Goal: Task Accomplishment & Management: Complete application form

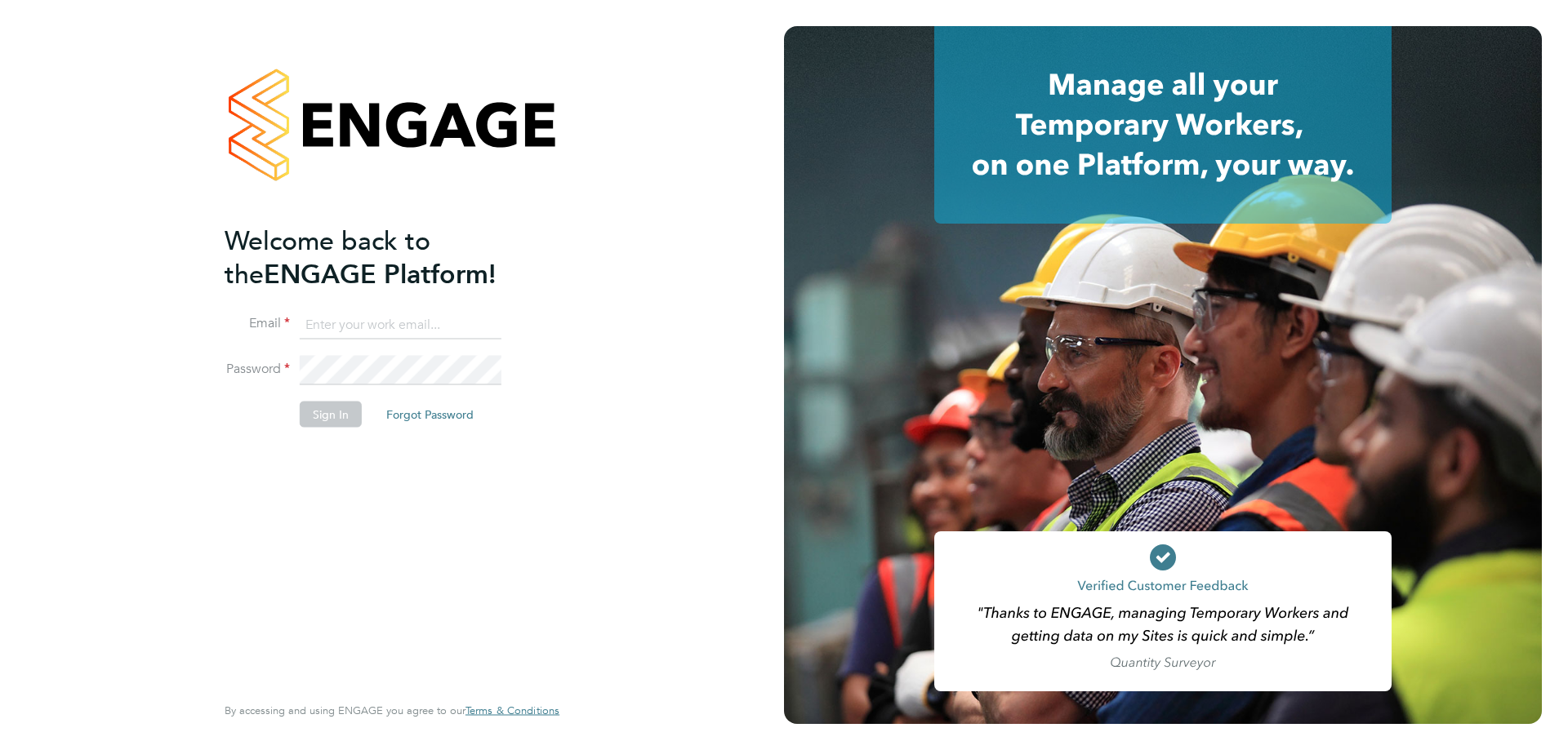
type input "alyssa.smith@linearrecruitment.co.uk"
click at [356, 488] on div "Welcome back to the ENGAGE Platform! Email alyssa.smith@linearrecruitment.co.uk…" at bounding box center [384, 456] width 319 height 466
click at [343, 416] on button "Sign In" at bounding box center [330, 414] width 62 height 26
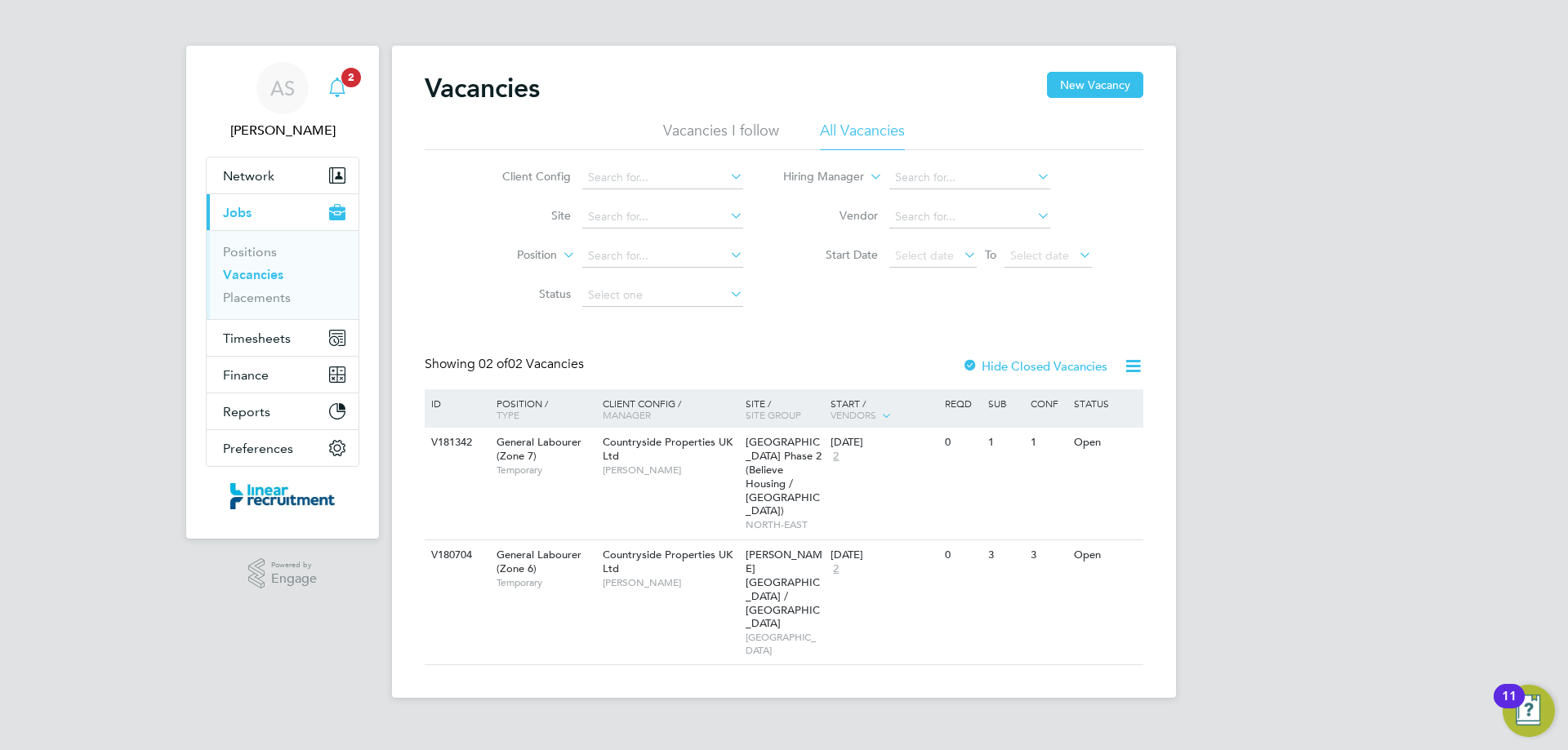
click at [346, 88] on icon "Main navigation" at bounding box center [337, 87] width 19 height 19
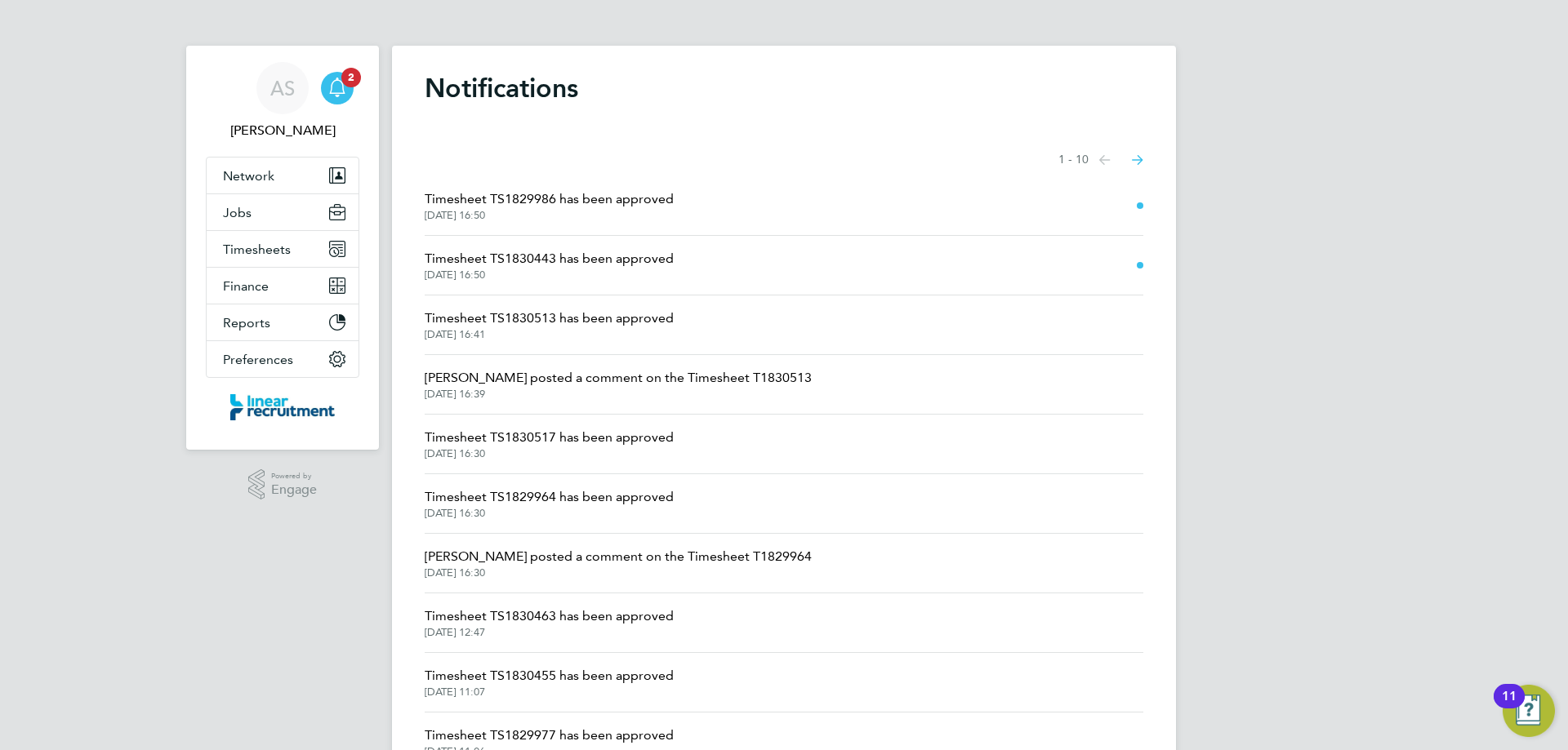
click at [562, 256] on span "Timesheet TS1830443 has been approved" at bounding box center [549, 259] width 249 height 19
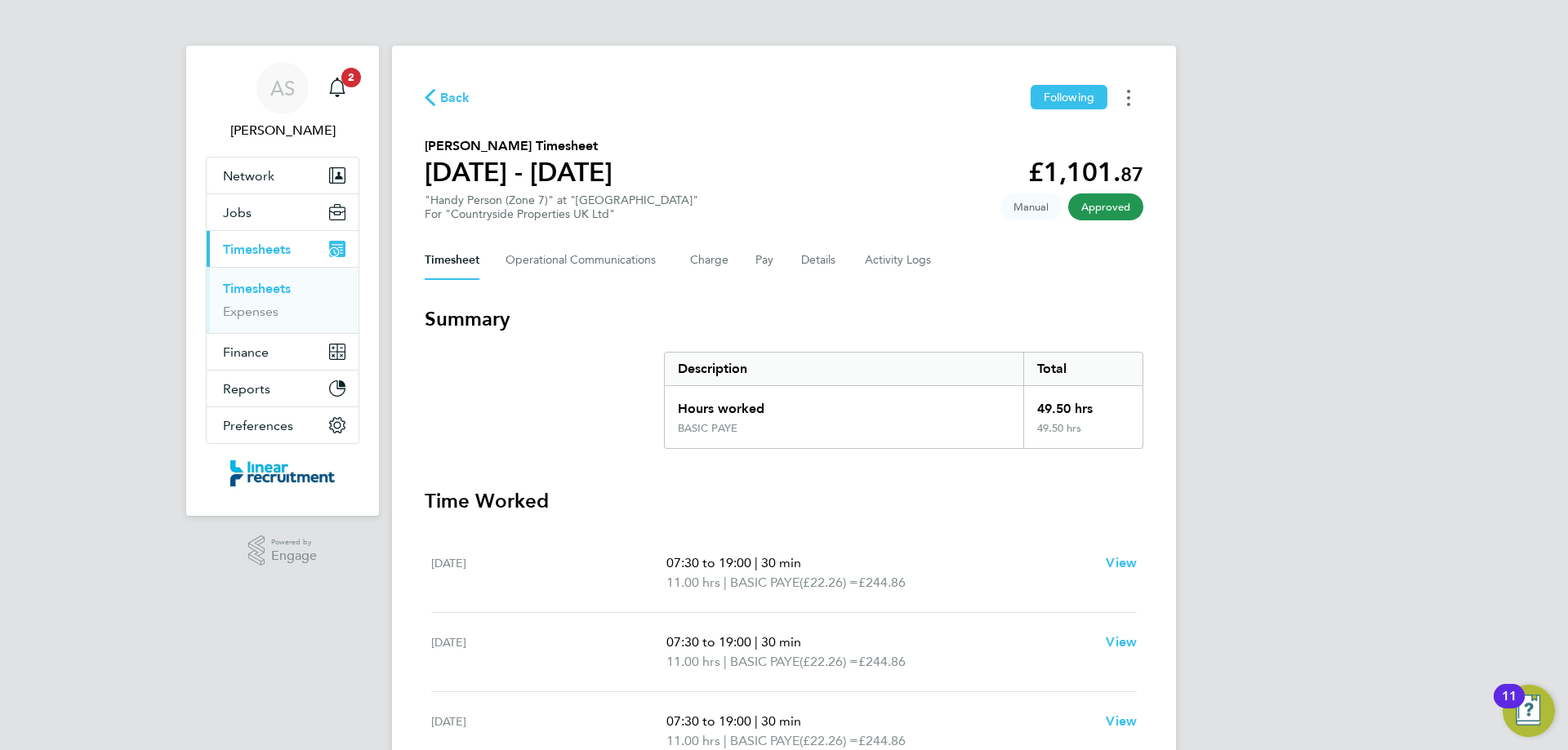
click at [1133, 98] on button "Timesheets Menu" at bounding box center [1129, 97] width 30 height 25
click at [1001, 136] on link "Download timesheet" at bounding box center [1045, 133] width 196 height 32
click at [439, 97] on span "Back" at bounding box center [447, 97] width 45 height 16
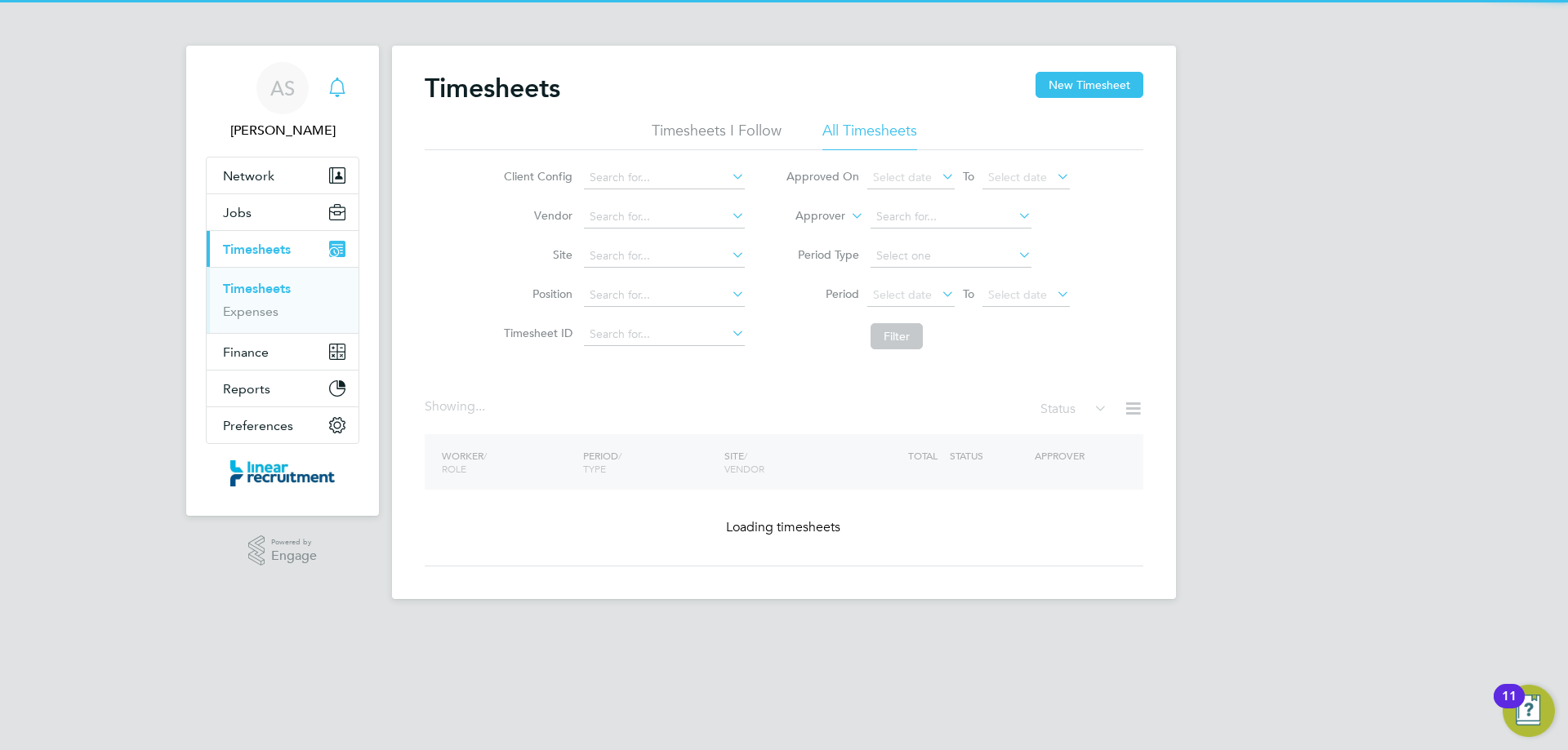
click at [341, 98] on div "Main navigation" at bounding box center [336, 87] width 32 height 32
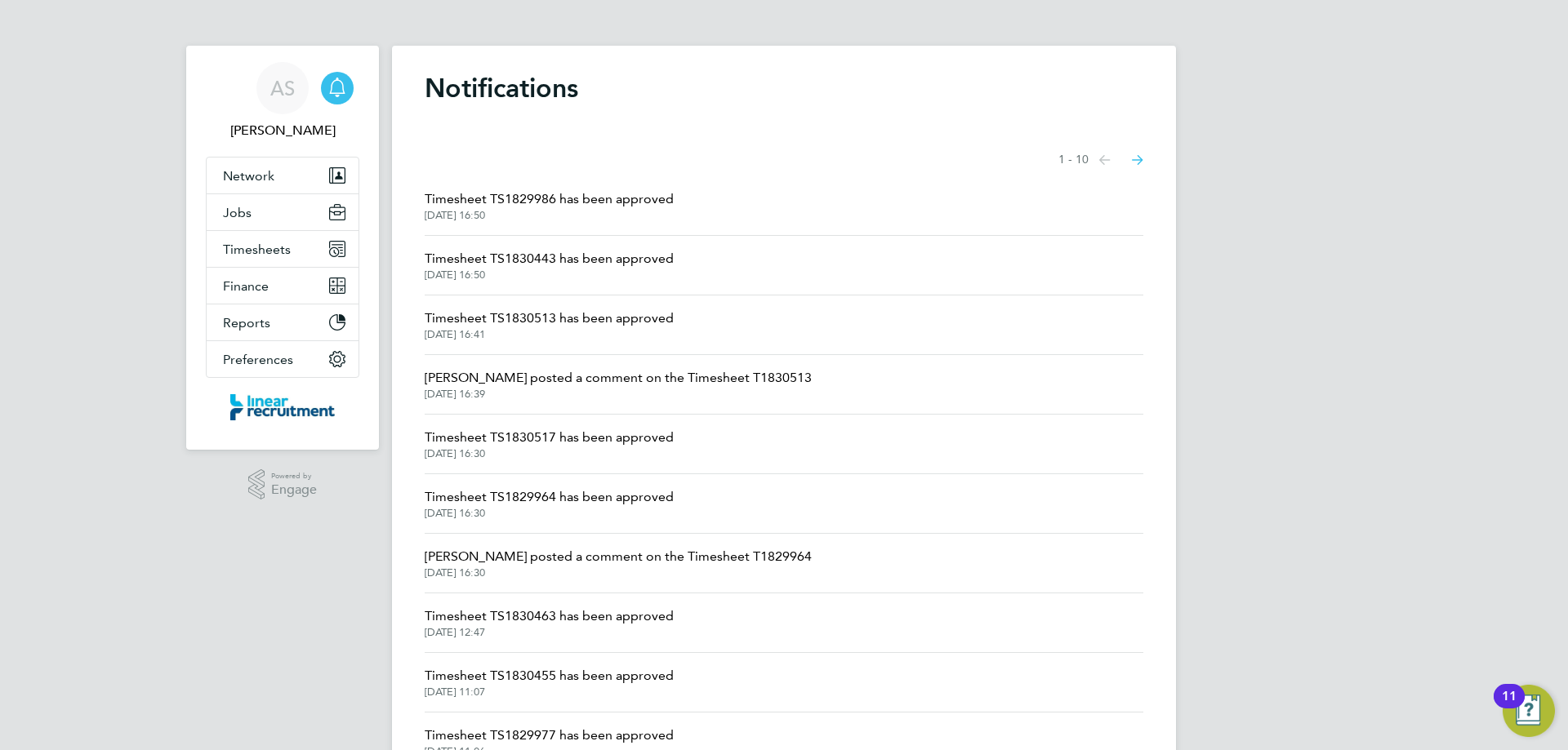
click at [512, 202] on span "Timesheet TS1829986 has been approved" at bounding box center [549, 199] width 249 height 19
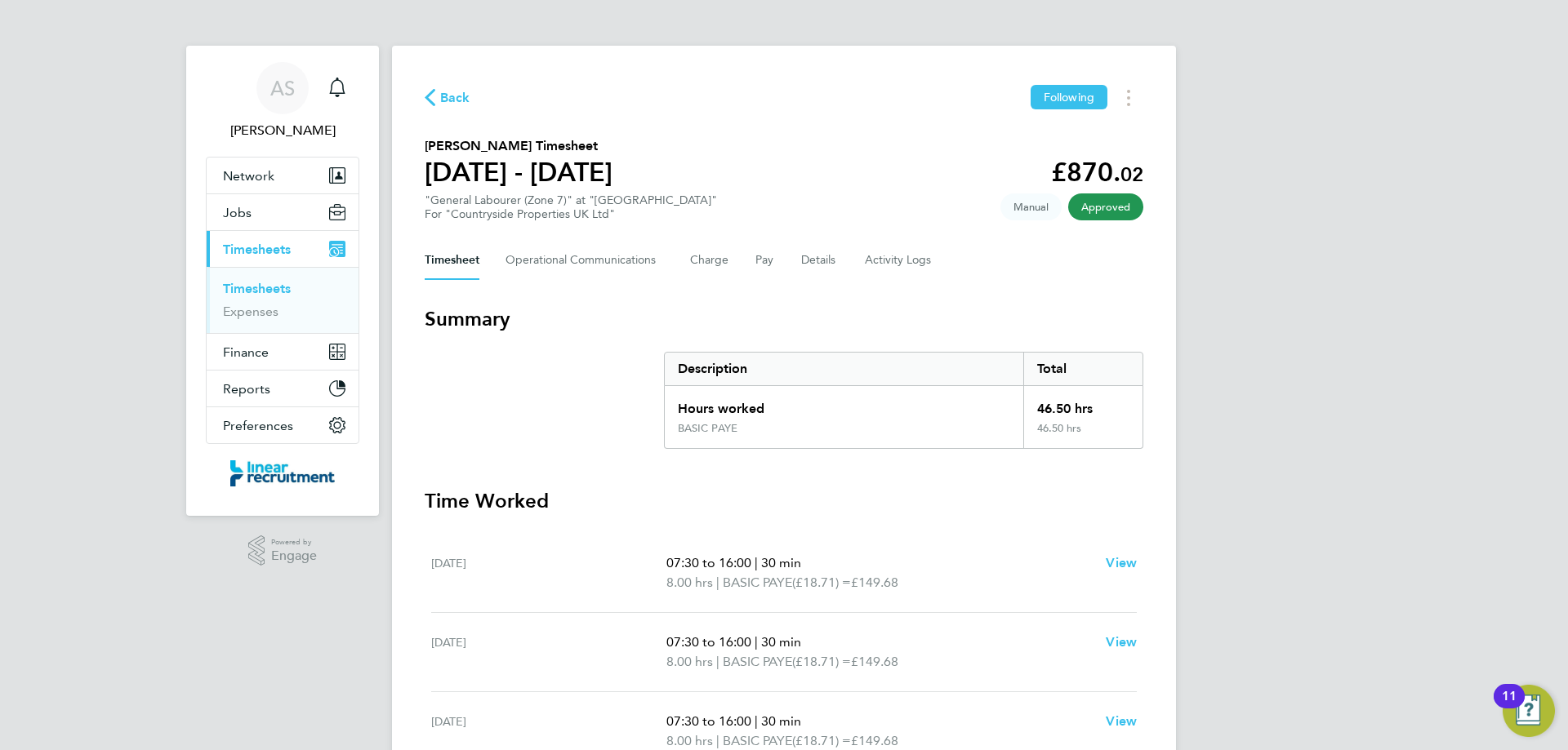
click at [524, 199] on div ""General Labourer (Zone 7)" at "[GEOGRAPHIC_DATA]" For "Countryside Properties …" at bounding box center [571, 207] width 293 height 28
click at [610, 201] on div ""General Labourer (Zone 7)" at "[GEOGRAPHIC_DATA]" For "Countryside Properties …" at bounding box center [571, 207] width 293 height 28
click at [332, 95] on icon "Main navigation" at bounding box center [337, 87] width 19 height 19
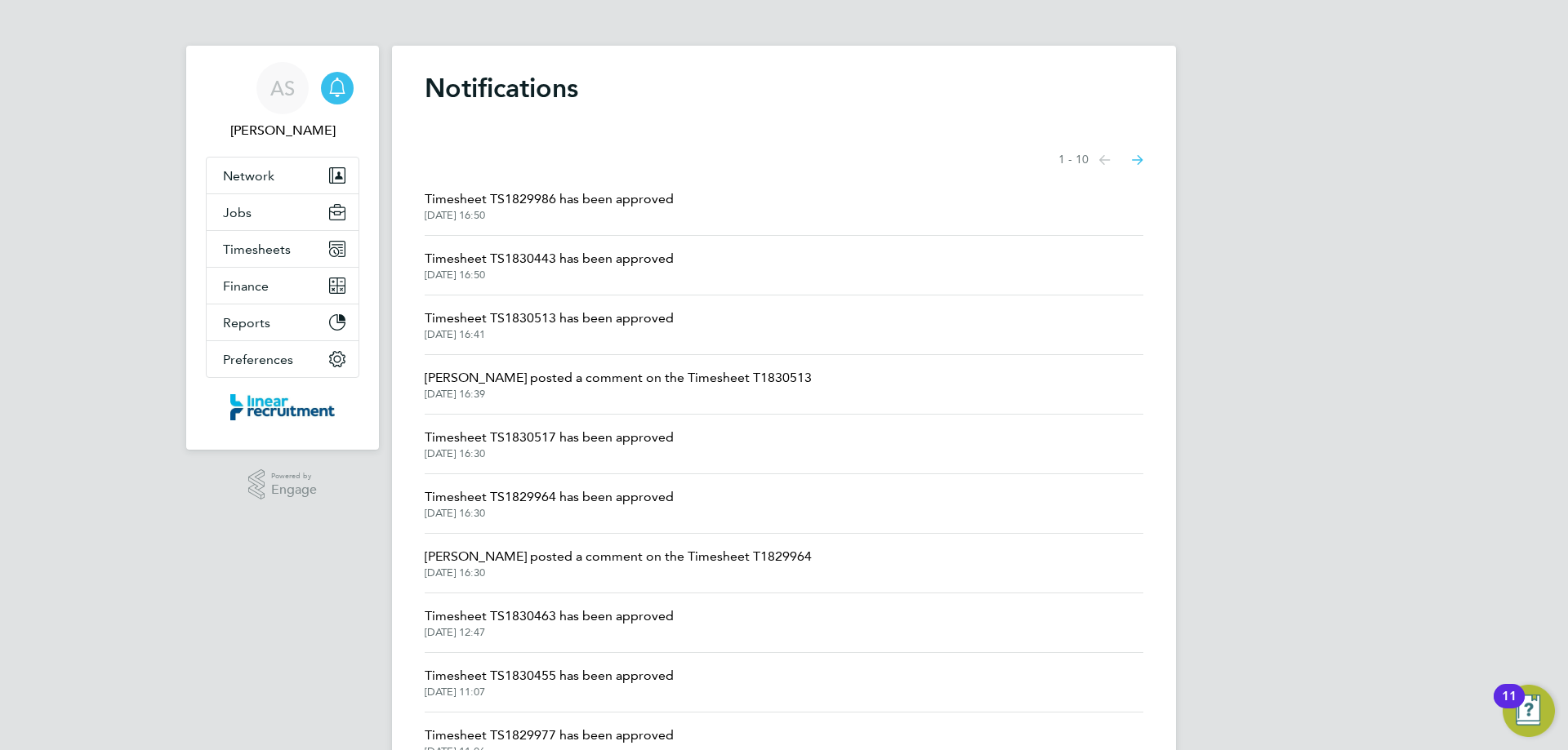
click at [559, 200] on span "Timesheet TS1829986 has been approved" at bounding box center [549, 199] width 249 height 19
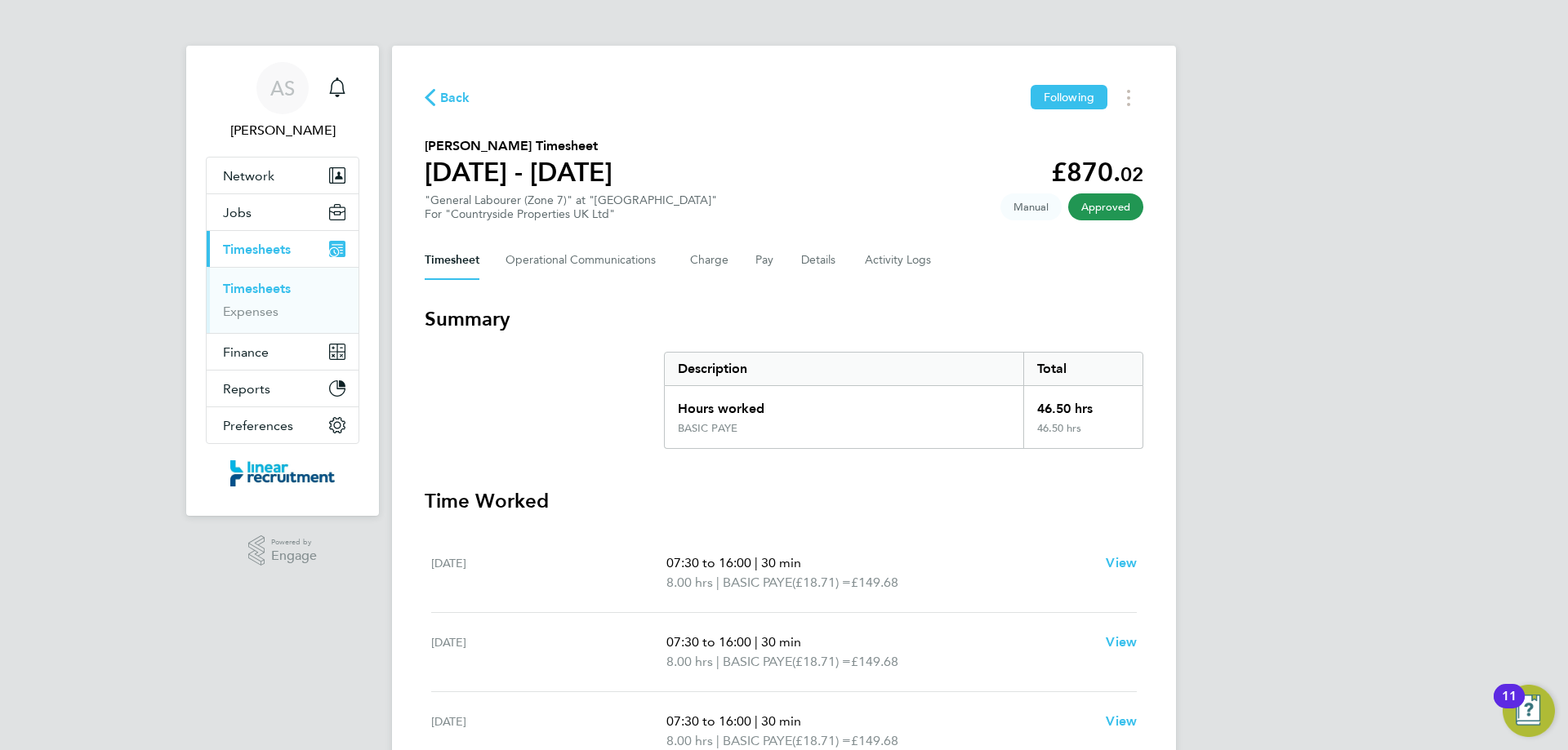
click at [1120, 111] on div "Back Following [PERSON_NAME] Timesheet [DATE] - [DATE] £870. 02 "General Labour…" at bounding box center [784, 615] width 784 height 1140
click at [1128, 98] on circle "Timesheets Menu" at bounding box center [1129, 98] width 3 height 3
click at [1068, 145] on link "Download timesheet" at bounding box center [1045, 133] width 196 height 32
click at [248, 218] on span "Jobs" at bounding box center [237, 213] width 29 height 16
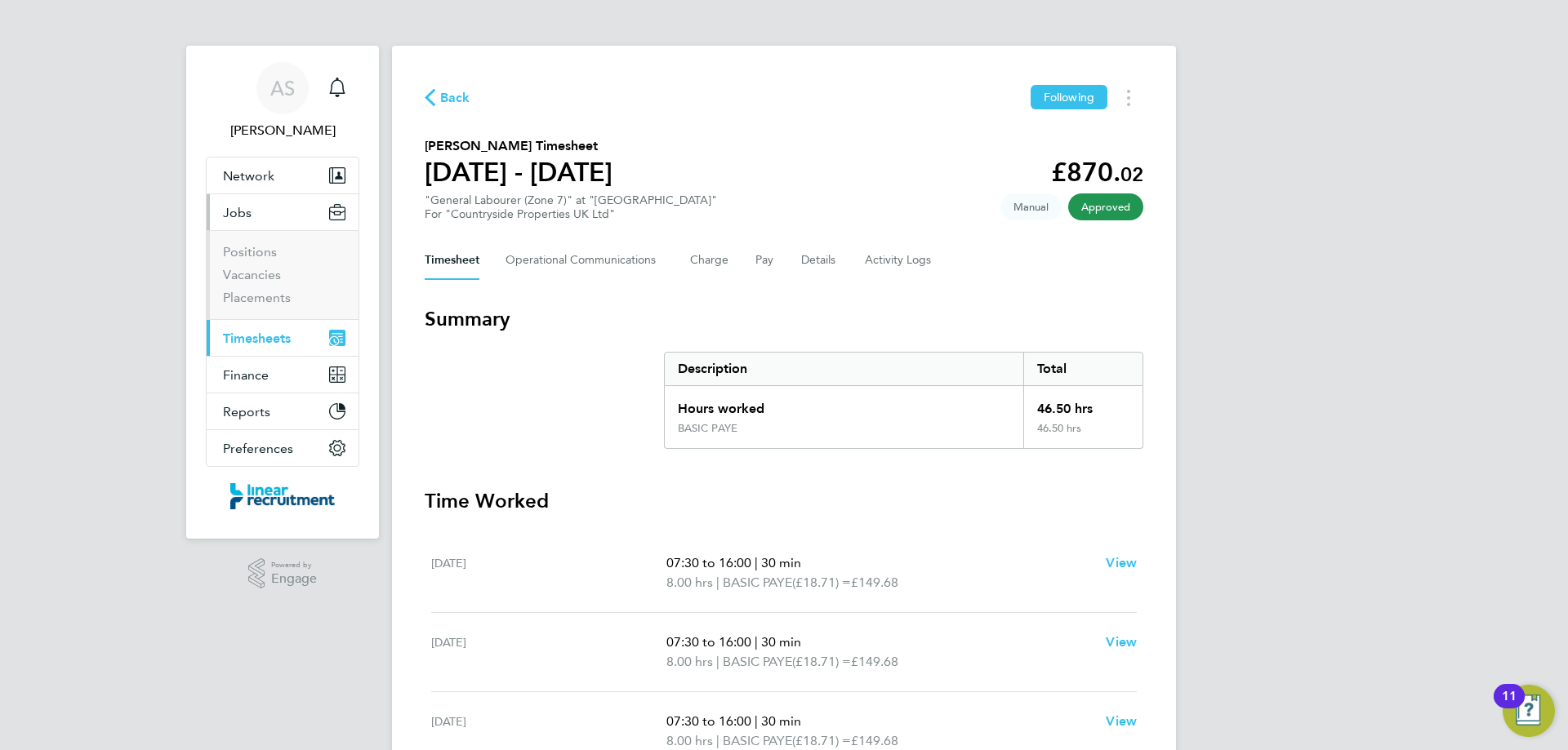
click at [248, 282] on li "Vacancies" at bounding box center [284, 278] width 123 height 23
click at [248, 272] on link "Vacancies" at bounding box center [252, 274] width 58 height 16
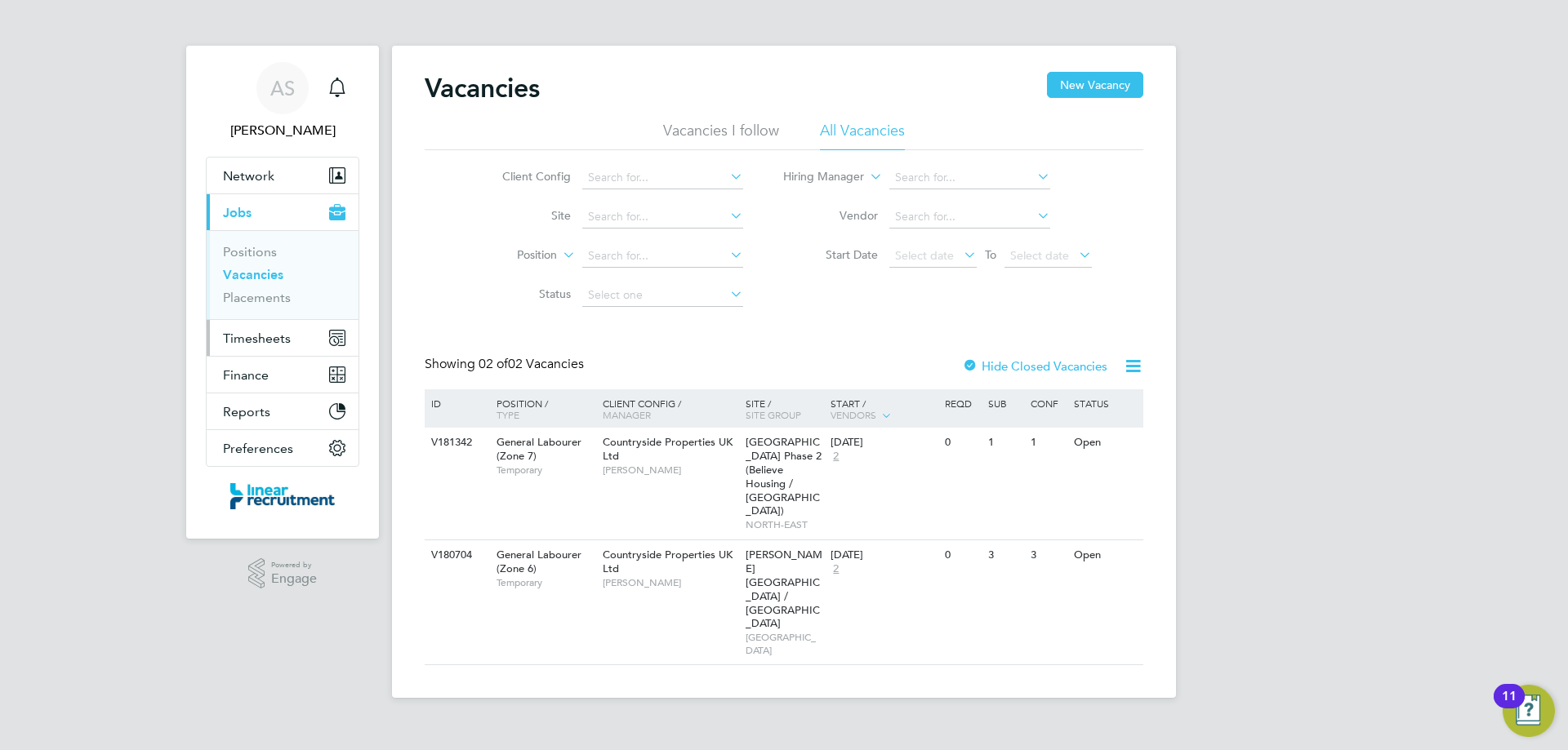
click at [267, 339] on span "Timesheets" at bounding box center [257, 339] width 68 height 16
click at [265, 339] on span "Timesheets" at bounding box center [257, 339] width 68 height 16
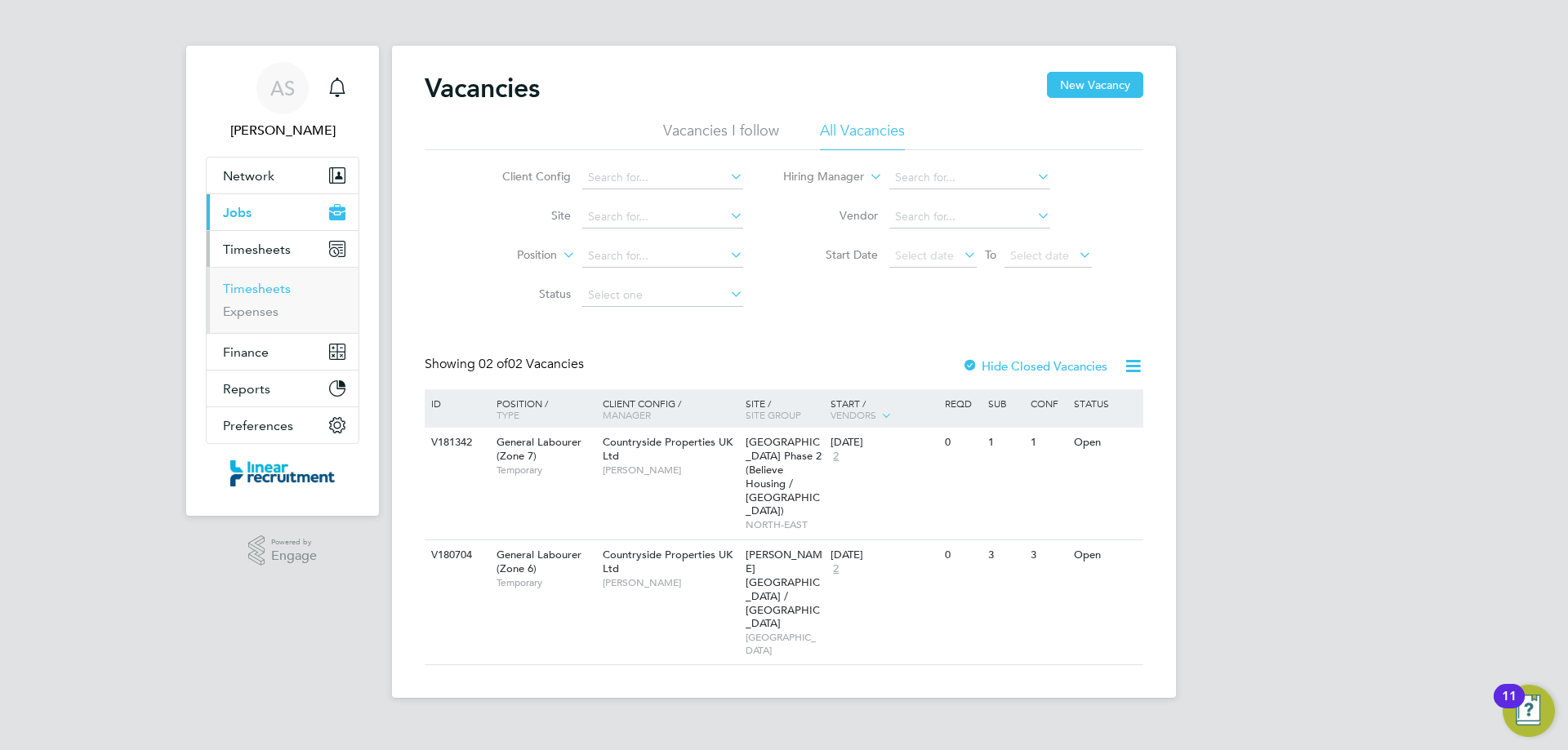
click at [259, 285] on link "Timesheets" at bounding box center [257, 288] width 68 height 16
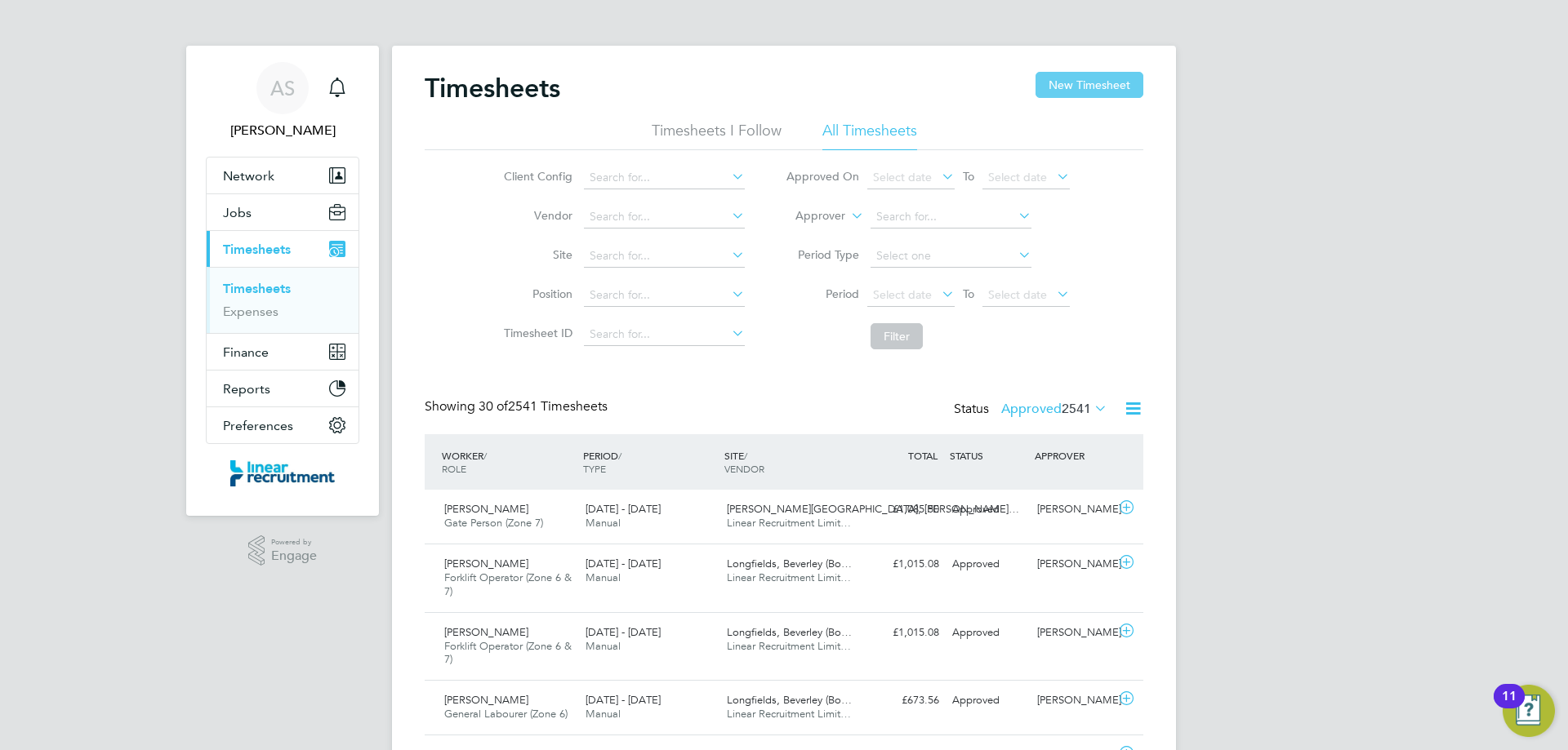
click at [1083, 87] on button "New Timesheet" at bounding box center [1089, 84] width 108 height 26
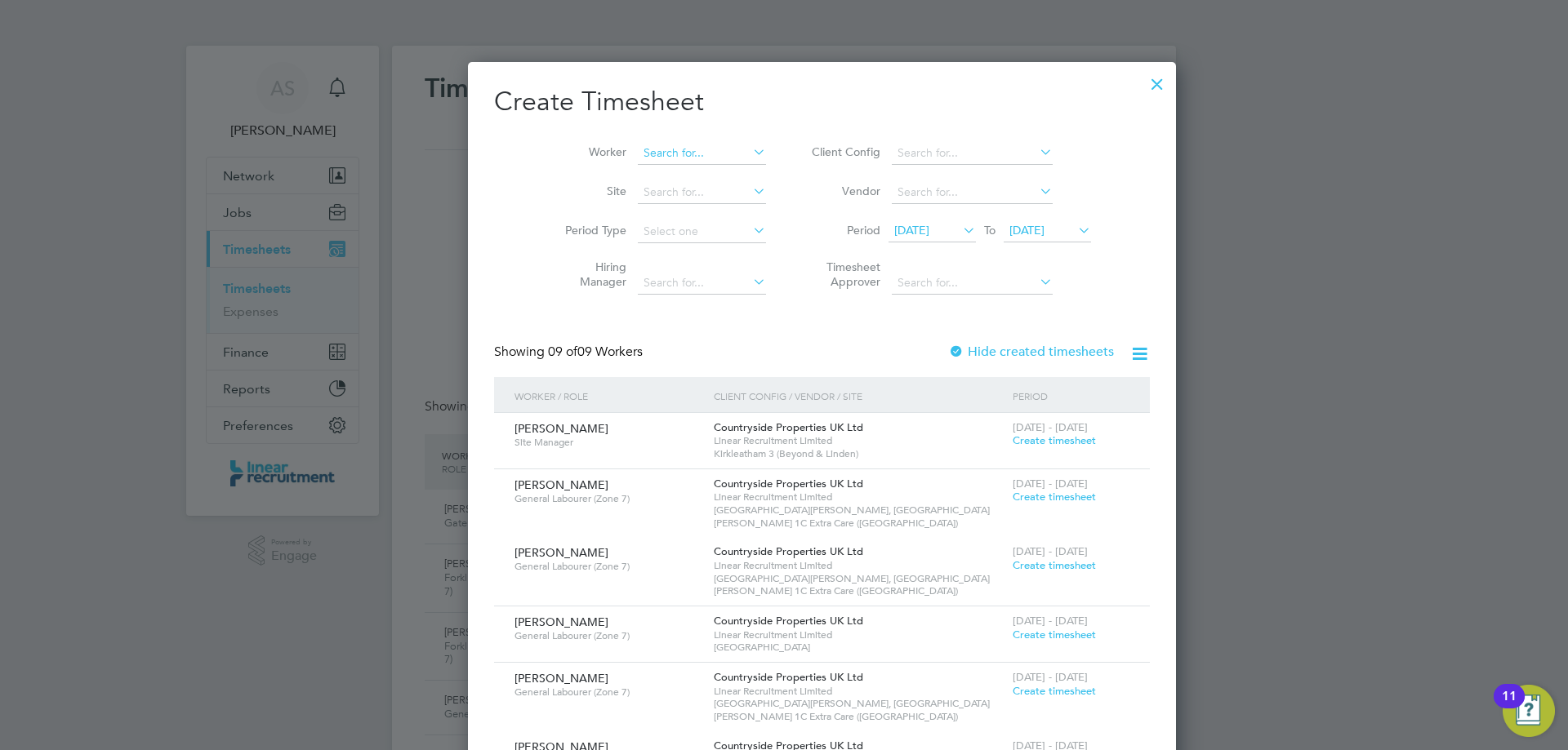
click at [638, 145] on input at bounding box center [702, 153] width 128 height 23
click at [628, 170] on b "[PERSON_NAME]" at bounding box center [652, 175] width 95 height 14
type input "[PERSON_NAME]"
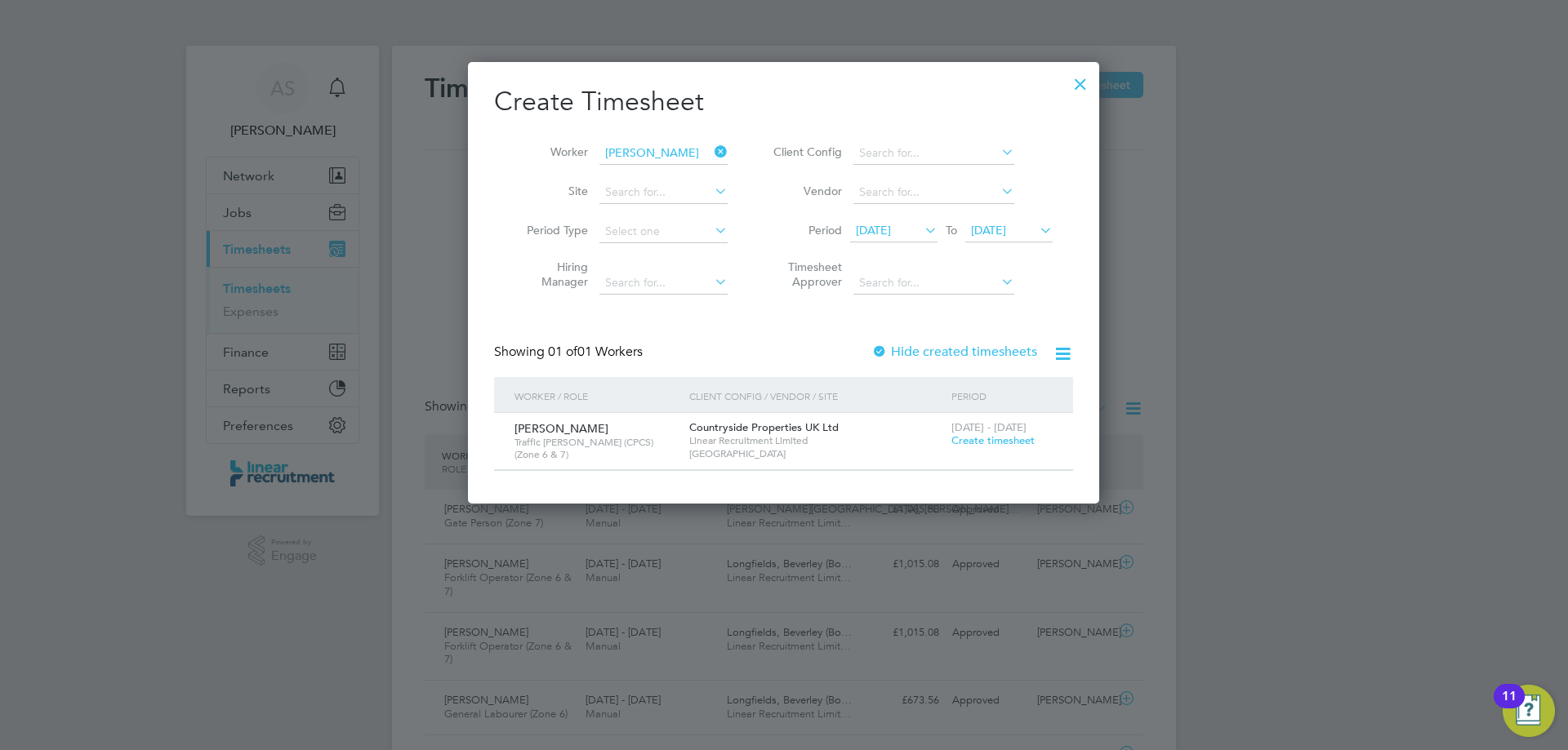
click at [983, 436] on span "Create timesheet" at bounding box center [994, 441] width 84 height 14
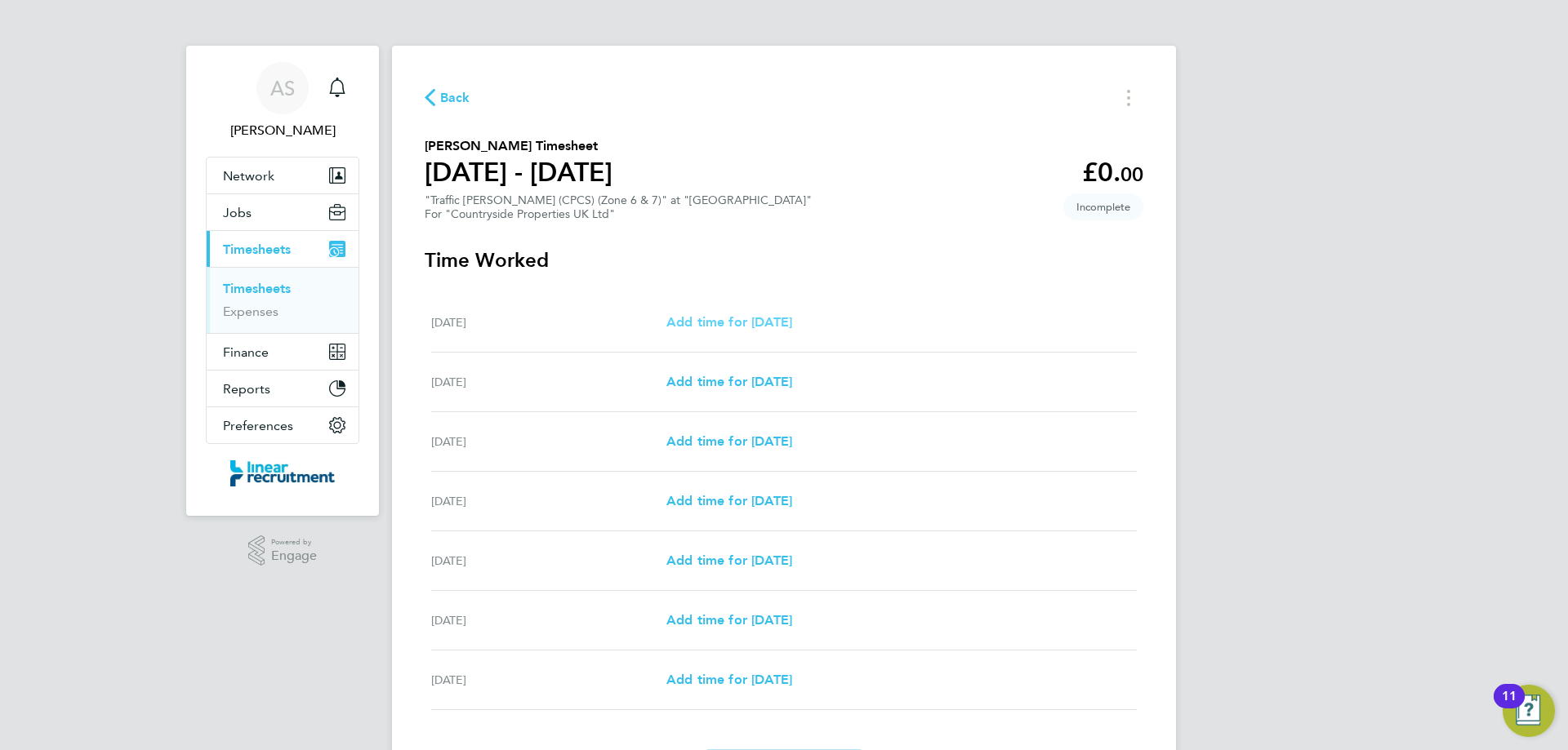
click at [766, 323] on span "Add time for [DATE]" at bounding box center [730, 322] width 126 height 16
select select "30"
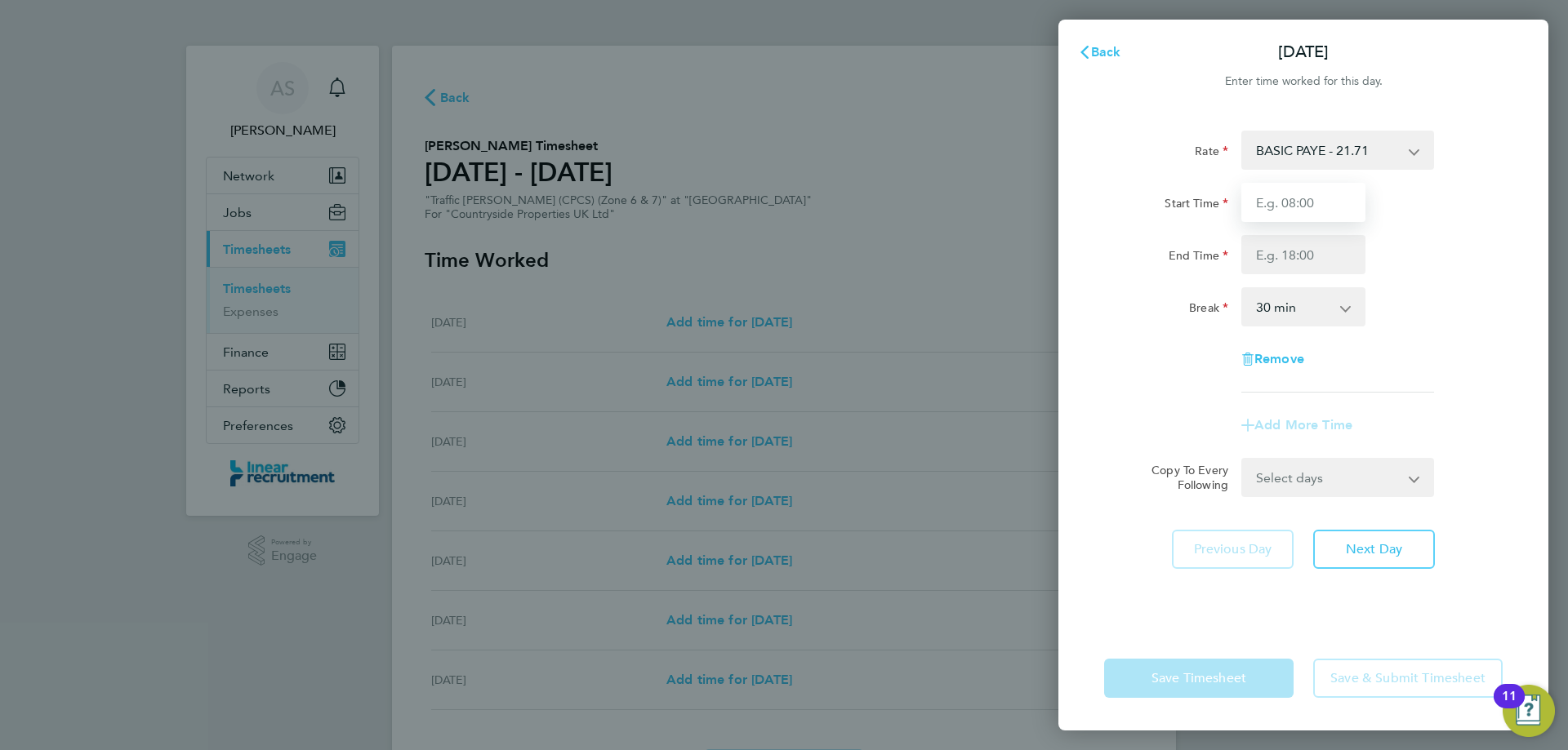
click at [1281, 204] on input "Start Time" at bounding box center [1304, 202] width 124 height 39
type input "07:30"
type input "17:00"
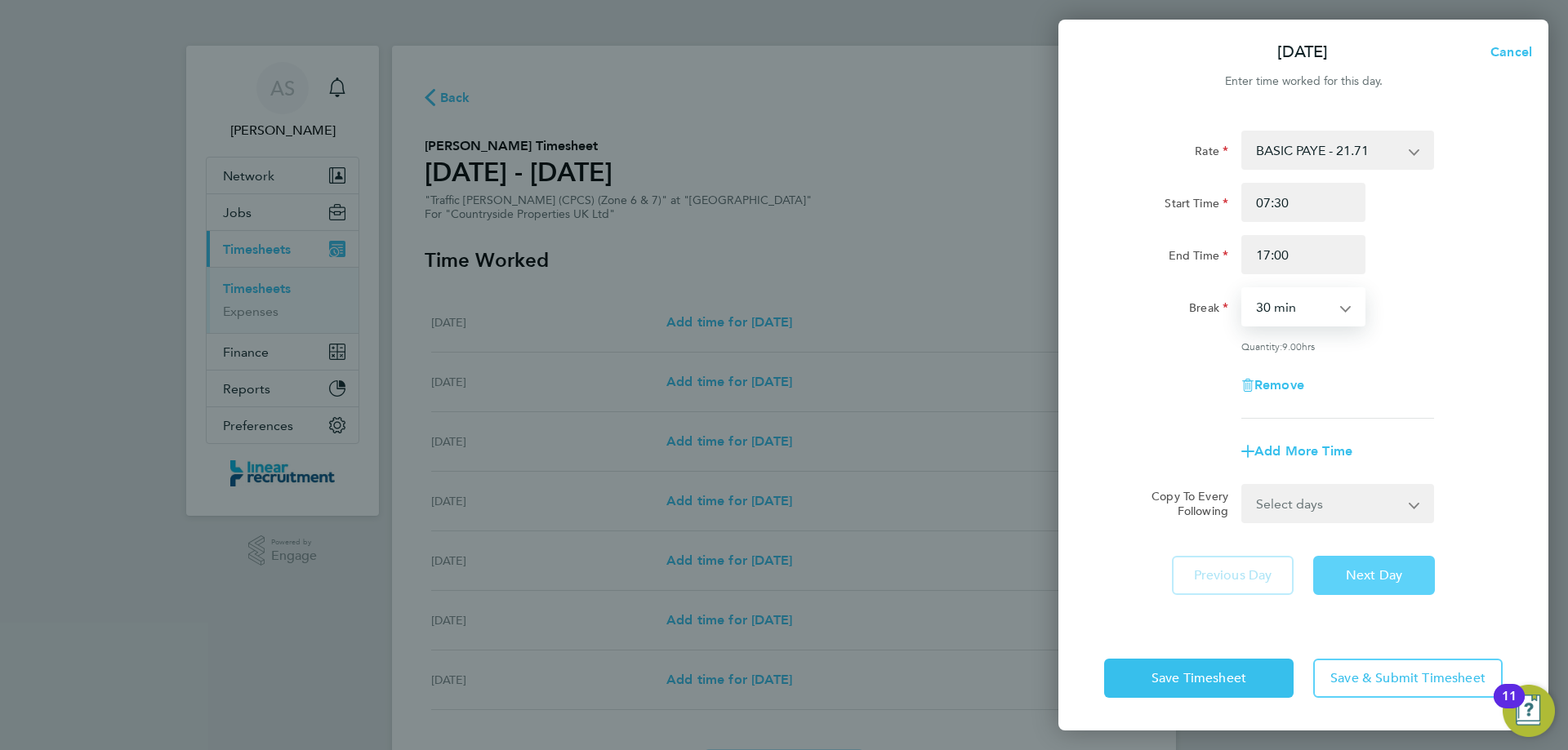
click at [1389, 571] on span "Next Day" at bounding box center [1375, 575] width 57 height 17
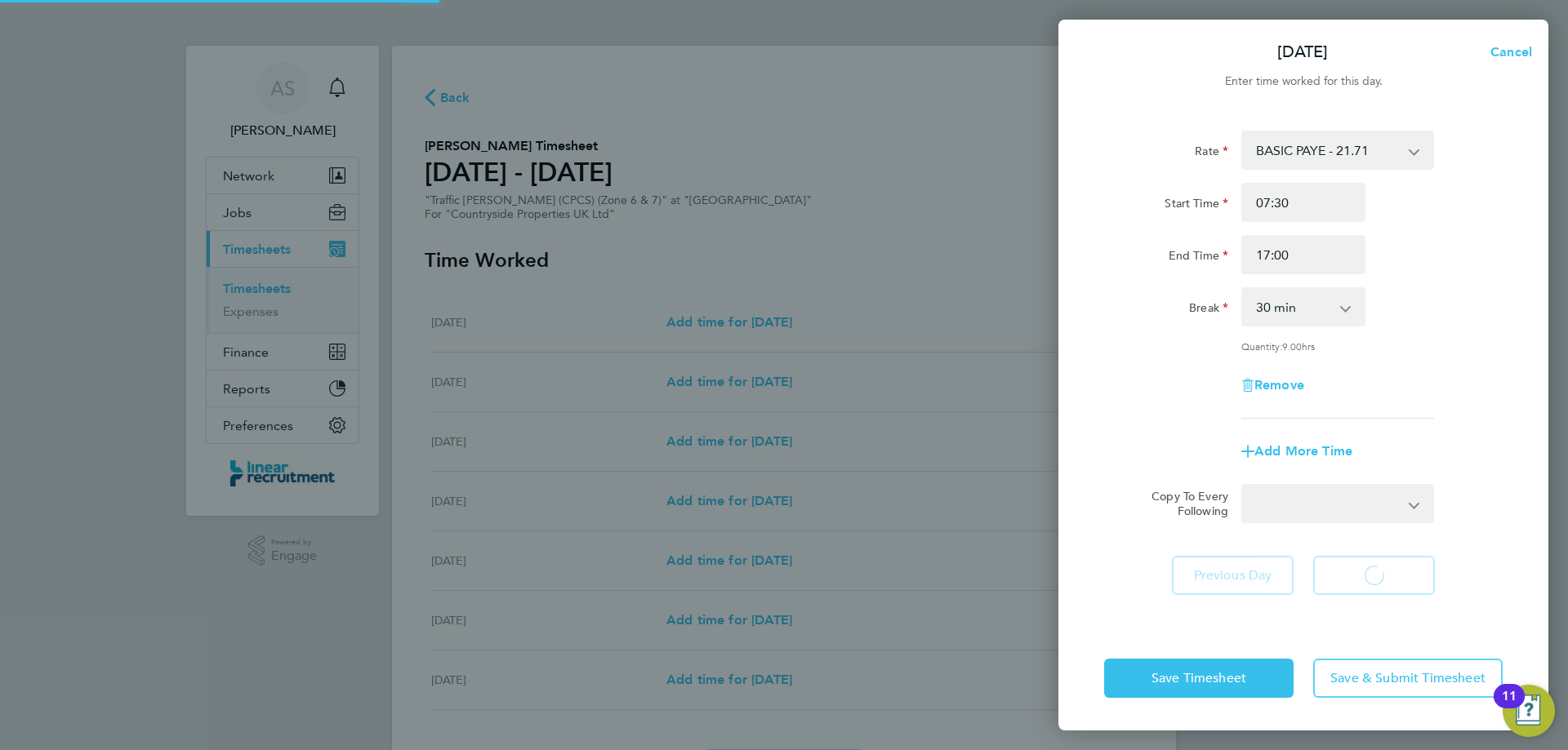
select select "30"
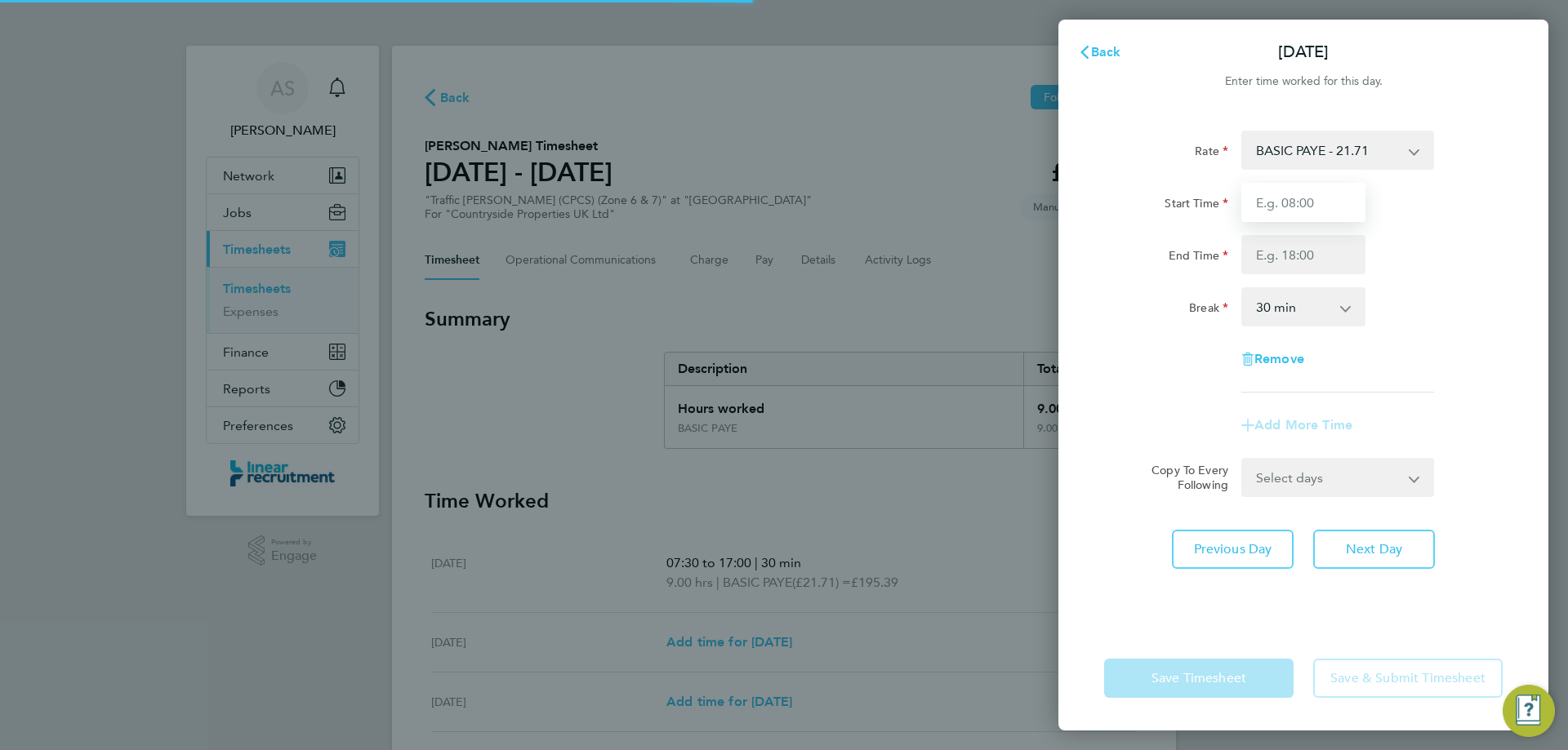
click at [1303, 212] on input "Start Time" at bounding box center [1304, 202] width 124 height 39
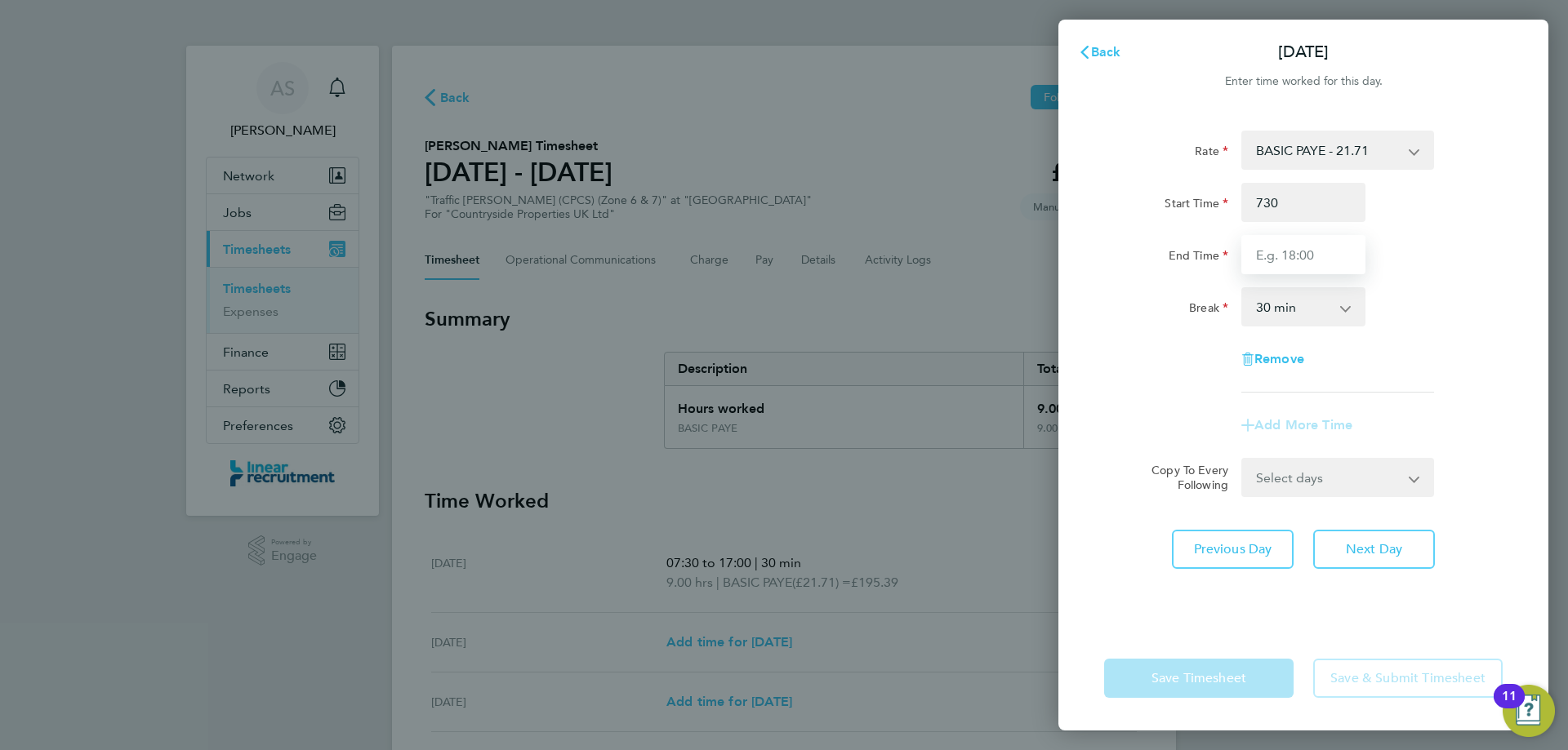
type input "07:30"
type input "17:00"
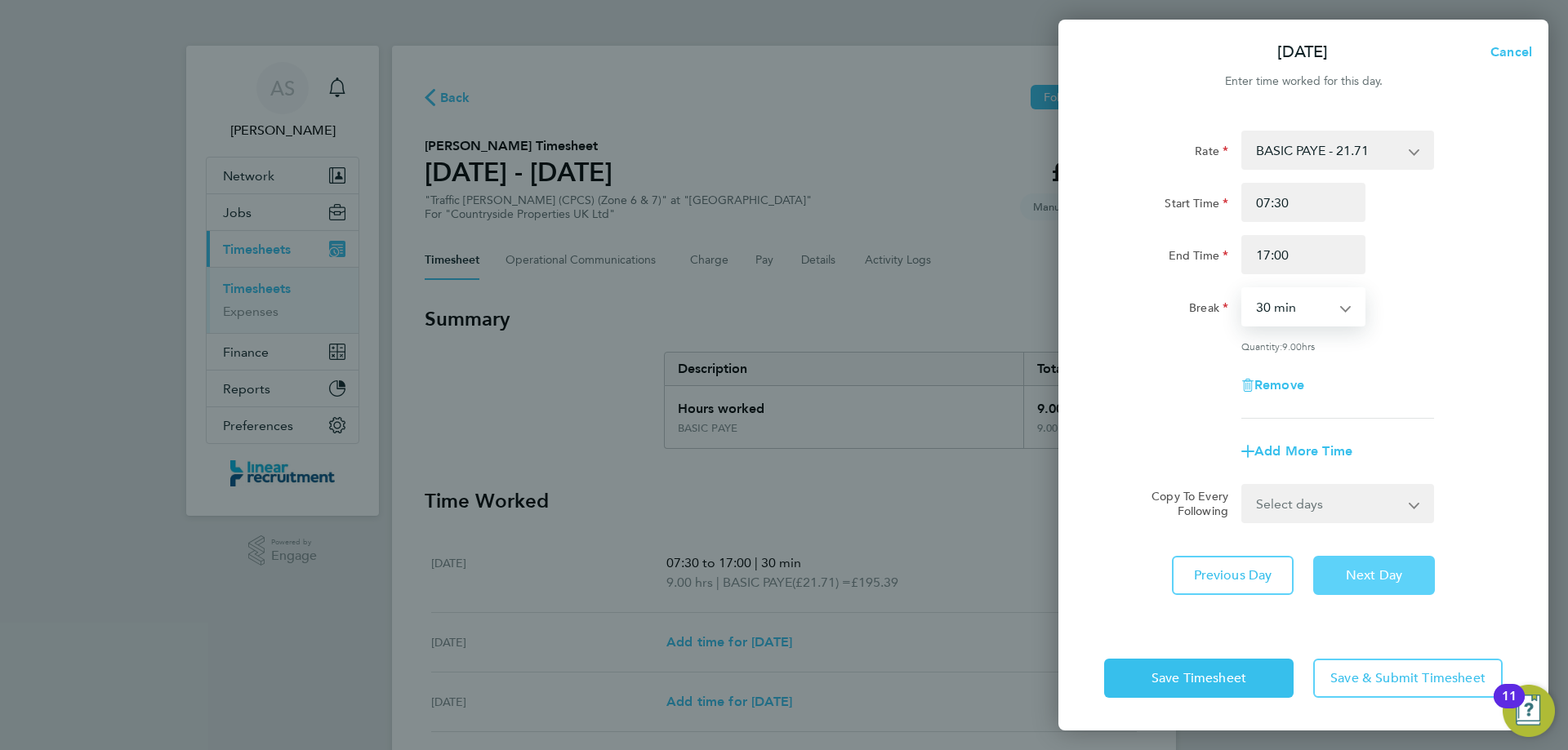
click at [1387, 571] on span "Next Day" at bounding box center [1375, 575] width 57 height 17
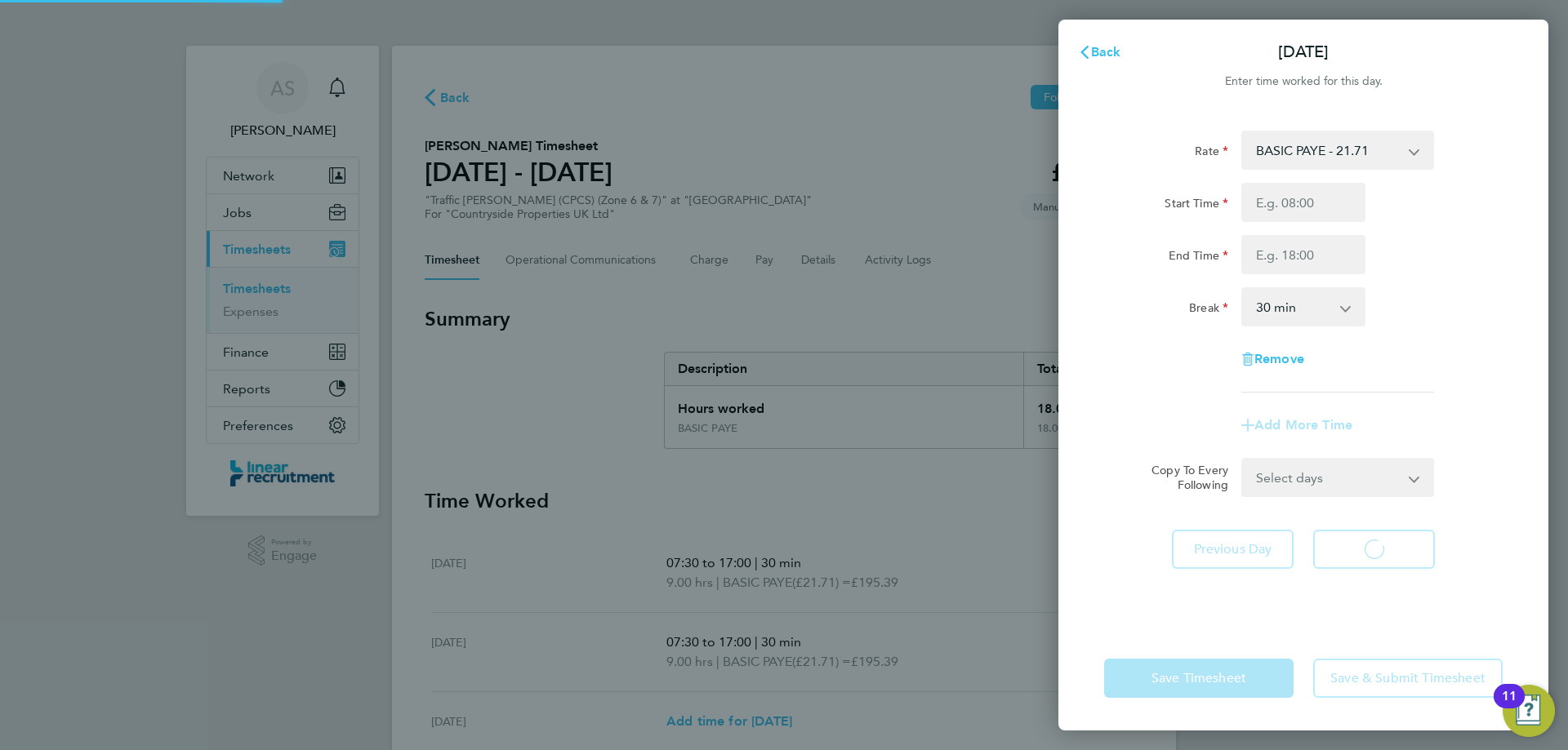
select select "30"
type input "07:30"
type input "17:00"
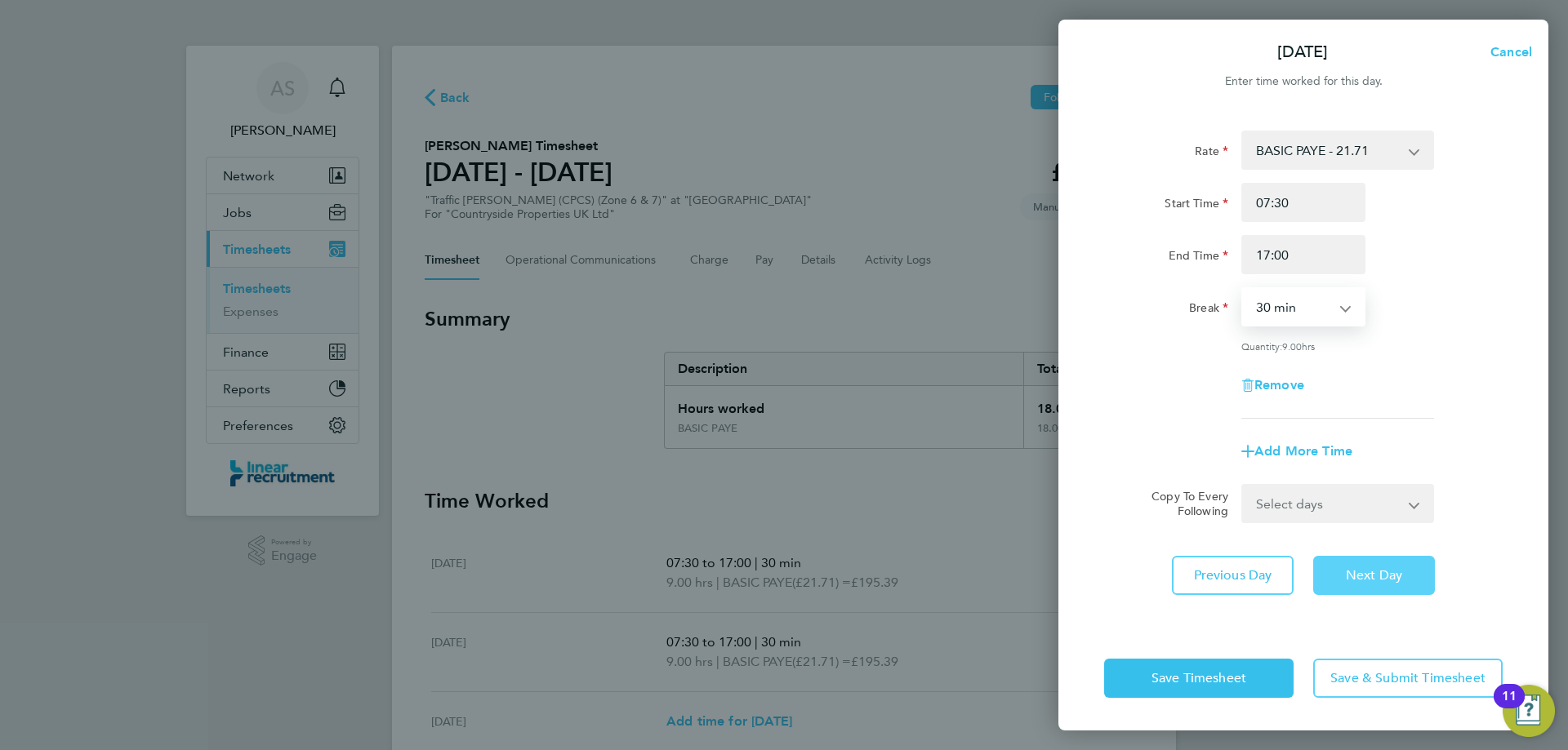
click at [1397, 567] on span "Next Day" at bounding box center [1375, 575] width 57 height 17
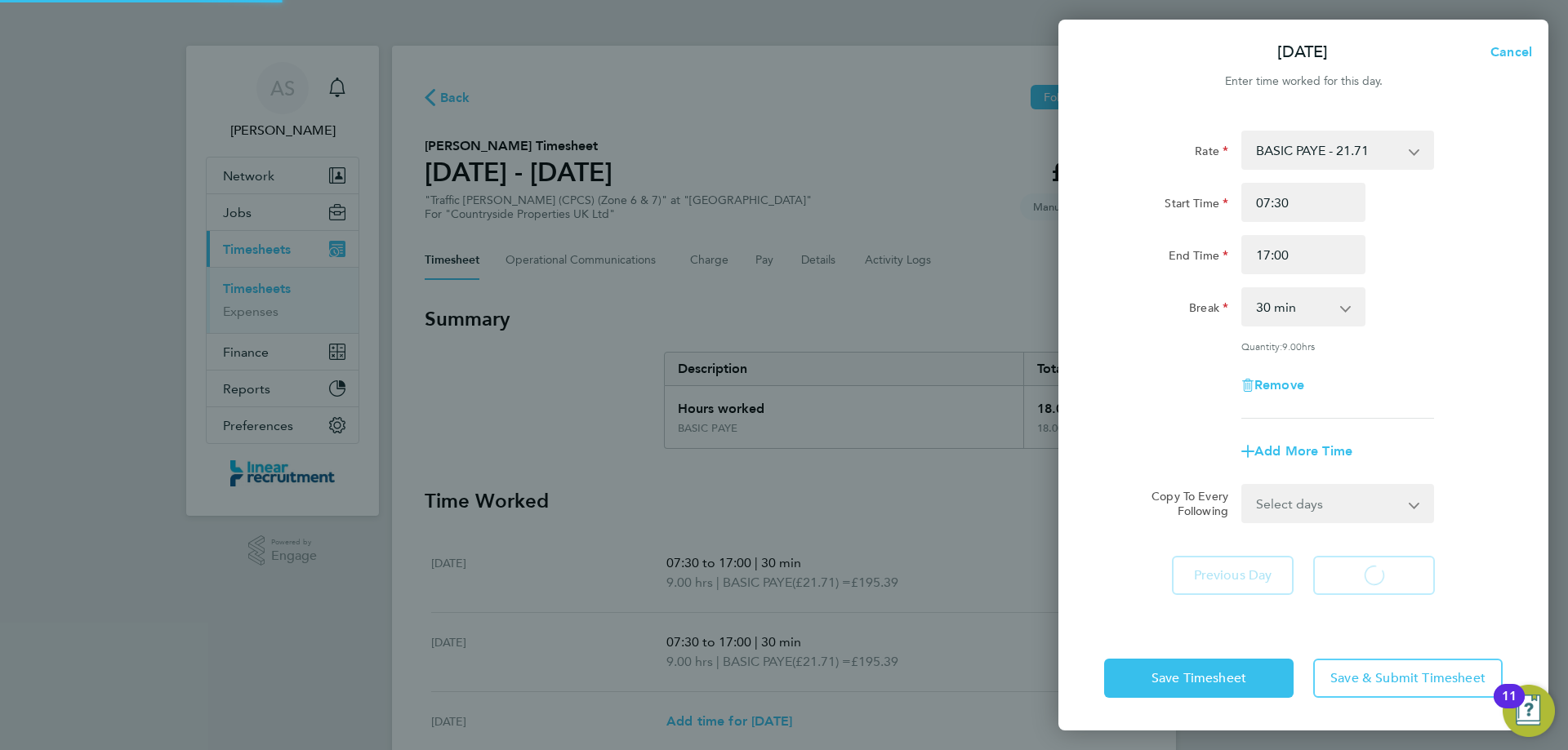
select select "30"
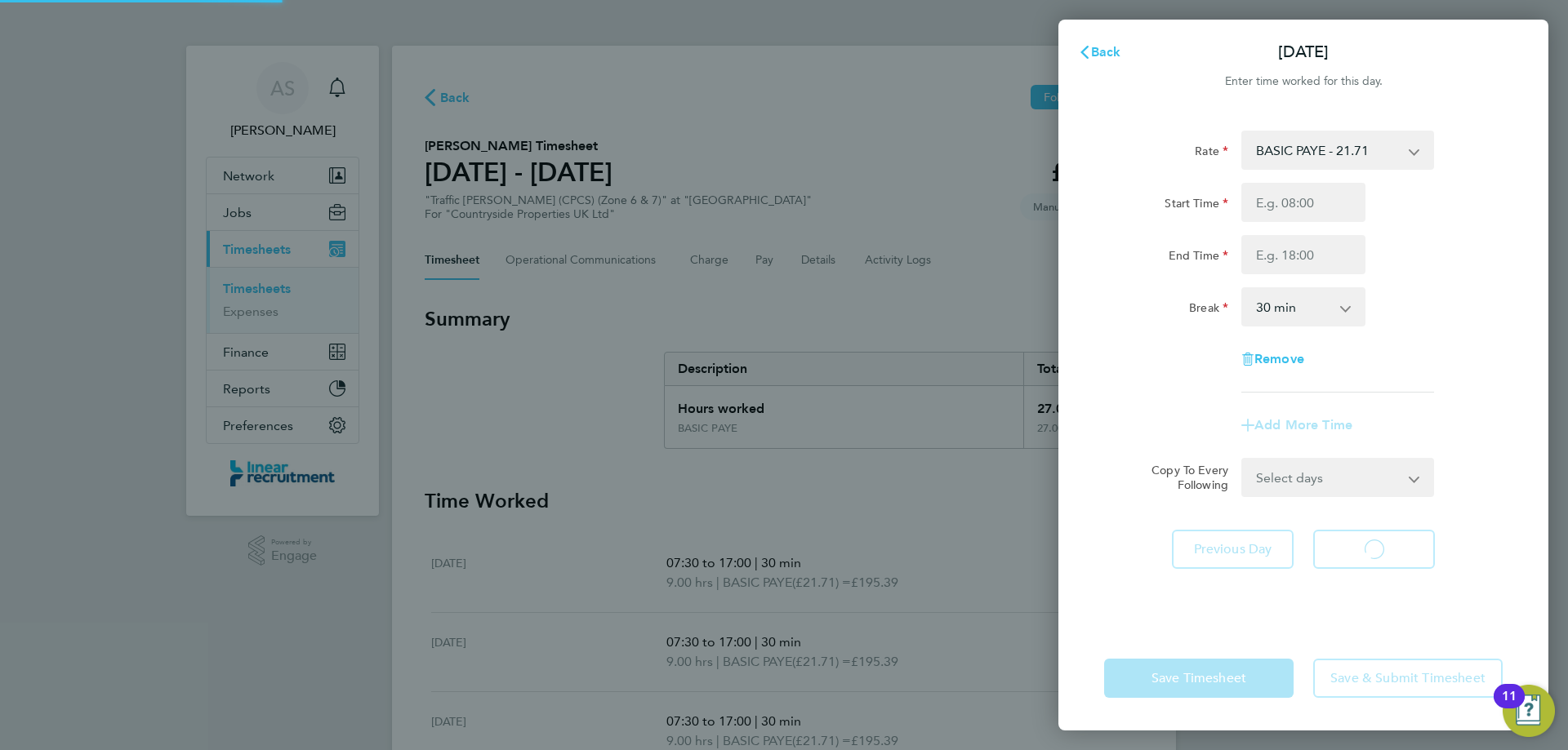
select select "30"
click at [1300, 206] on input "Start Time" at bounding box center [1304, 202] width 124 height 39
type input "07:30"
type input "17:00"
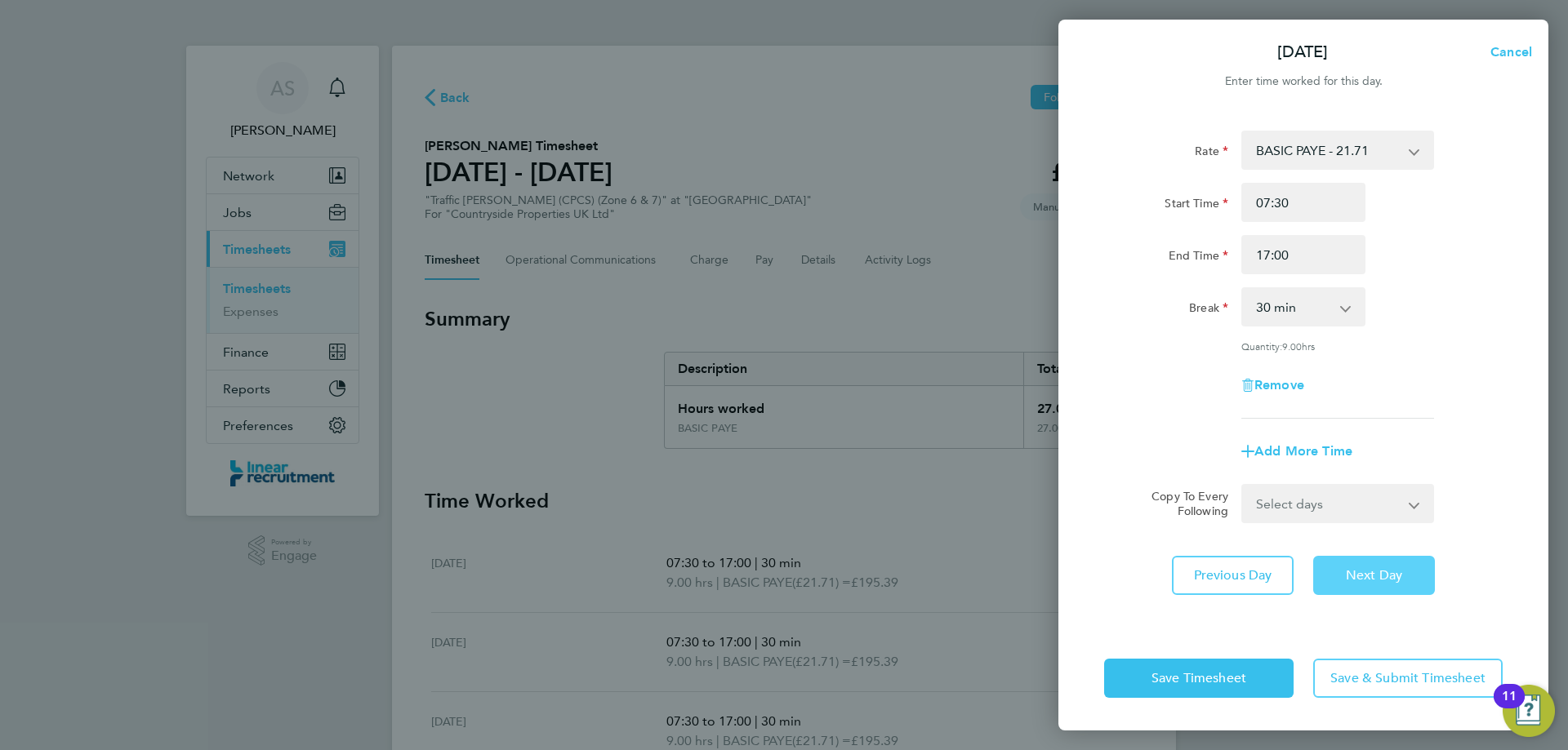
click at [1356, 578] on span "Next Day" at bounding box center [1375, 575] width 57 height 17
select select "30"
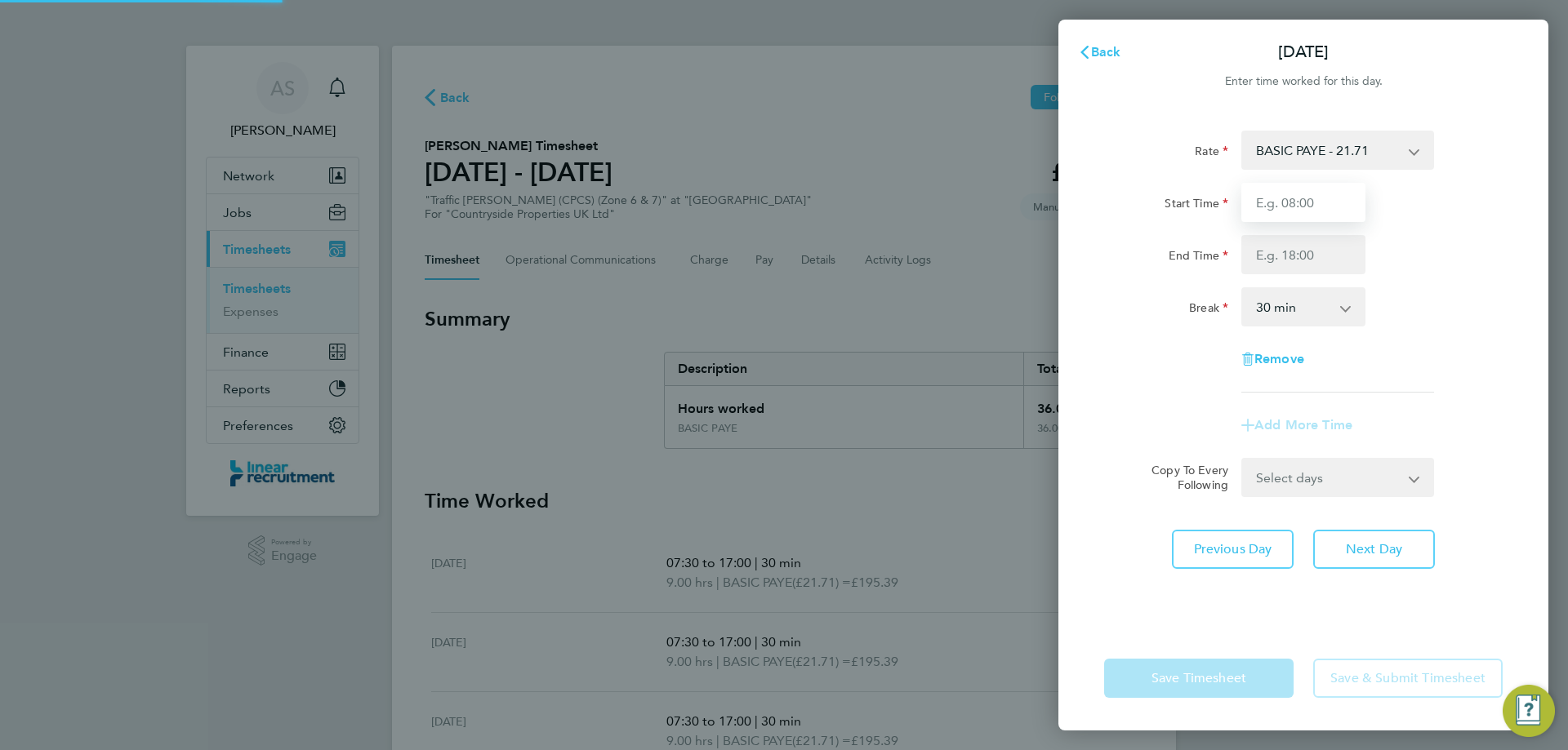
click at [1297, 199] on input "Start Time" at bounding box center [1304, 202] width 124 height 39
type input "07:30"
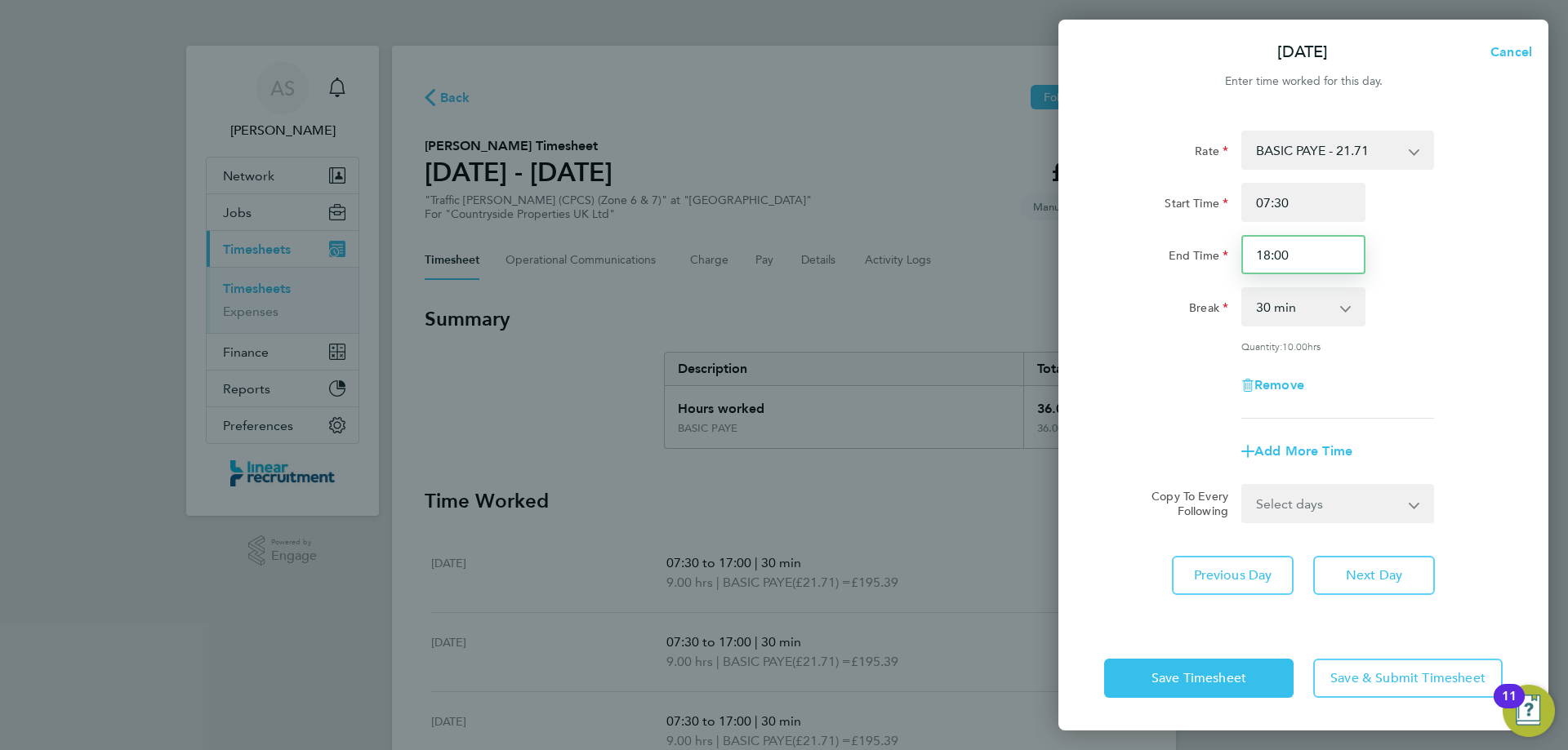
drag, startPoint x: 1288, startPoint y: 255, endPoint x: 1173, endPoint y: 269, distance: 115.8
click at [1191, 268] on div "End Time 18:00" at bounding box center [1304, 254] width 411 height 39
type input "16:00"
click at [1465, 269] on div "End Time 16:00" at bounding box center [1304, 254] width 411 height 39
click at [1246, 672] on span "Save Timesheet" at bounding box center [1198, 678] width 95 height 17
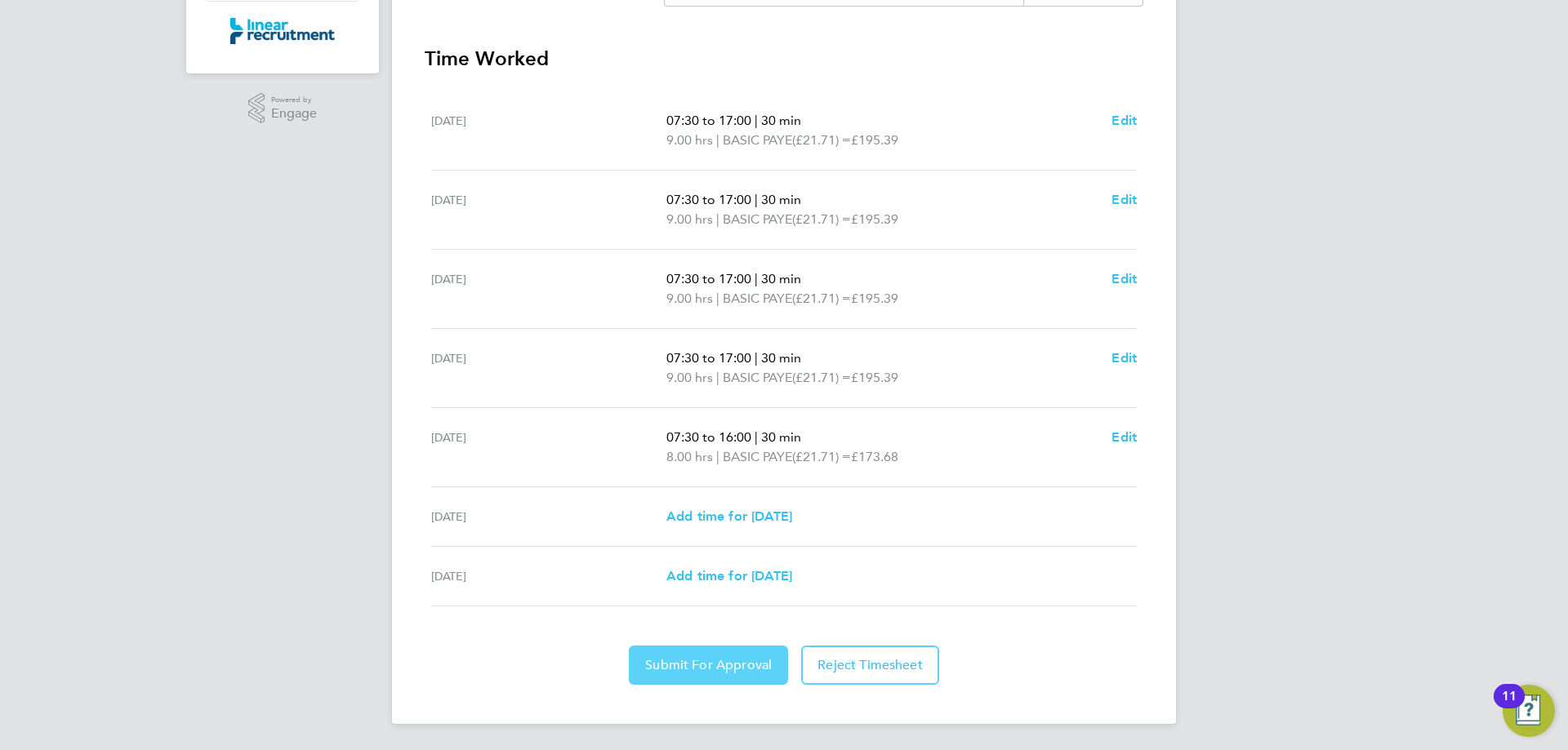
click at [759, 671] on span "Submit For Approval" at bounding box center [708, 665] width 126 height 17
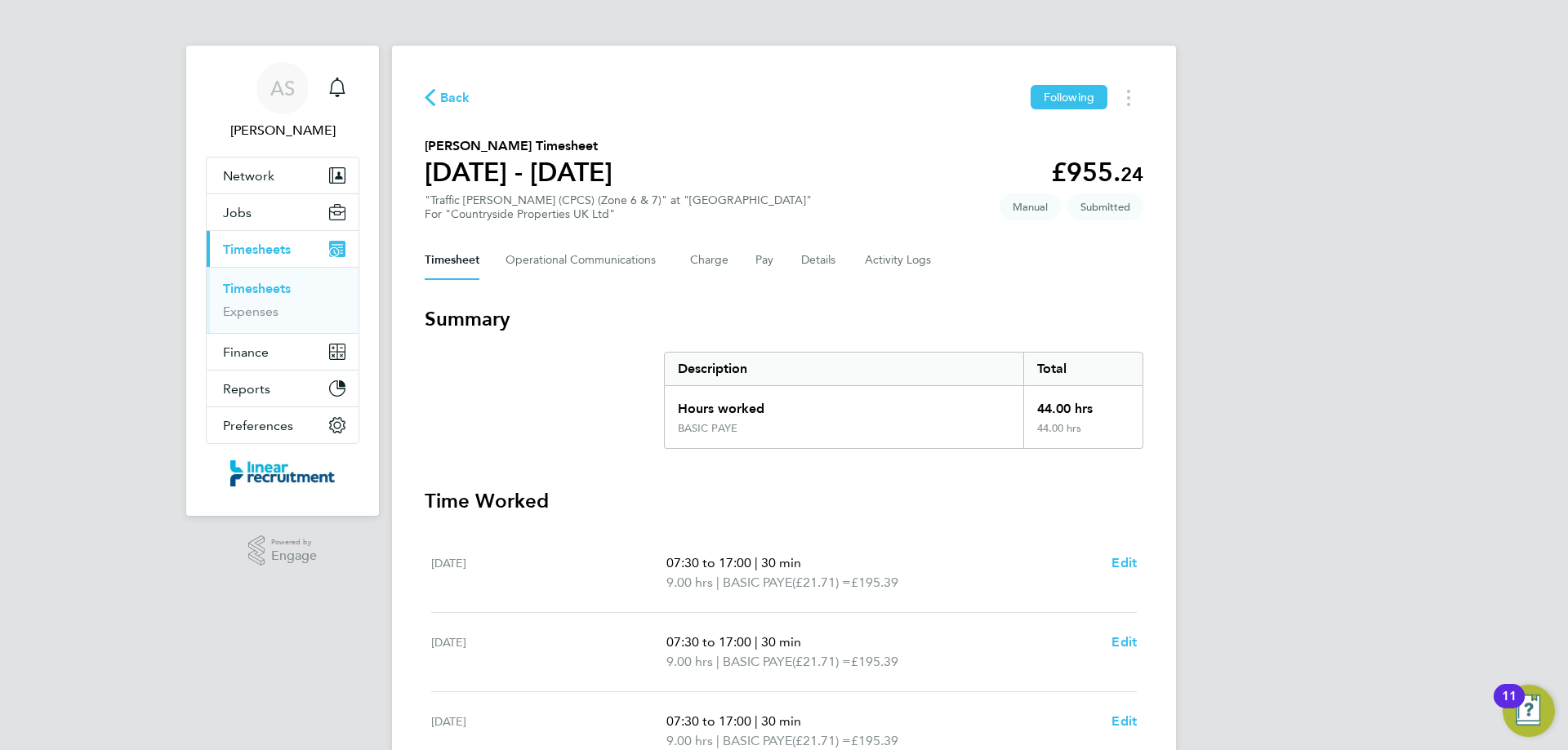
click at [285, 288] on link "Timesheets" at bounding box center [257, 288] width 68 height 16
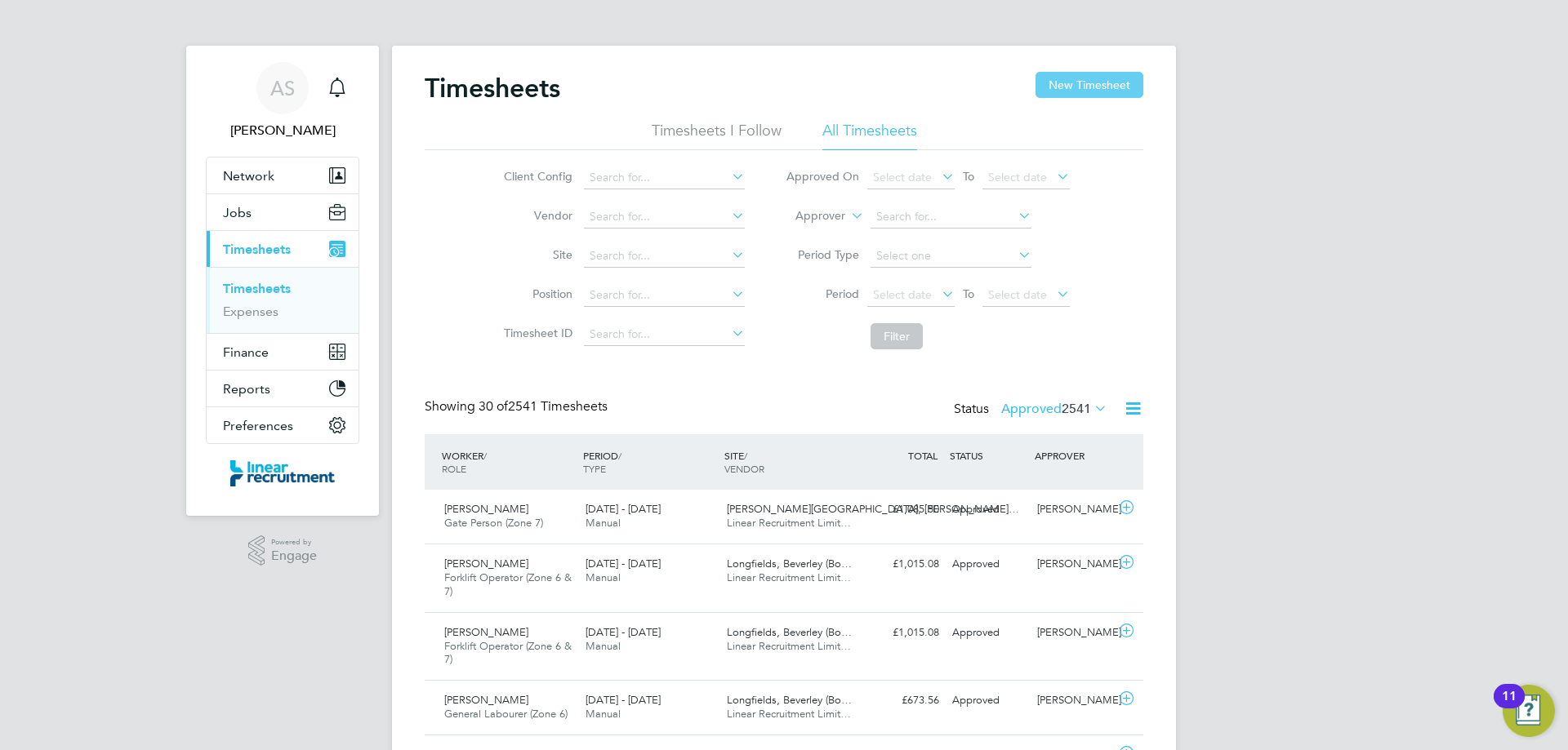
click at [1069, 78] on button "New Timesheet" at bounding box center [1089, 84] width 108 height 26
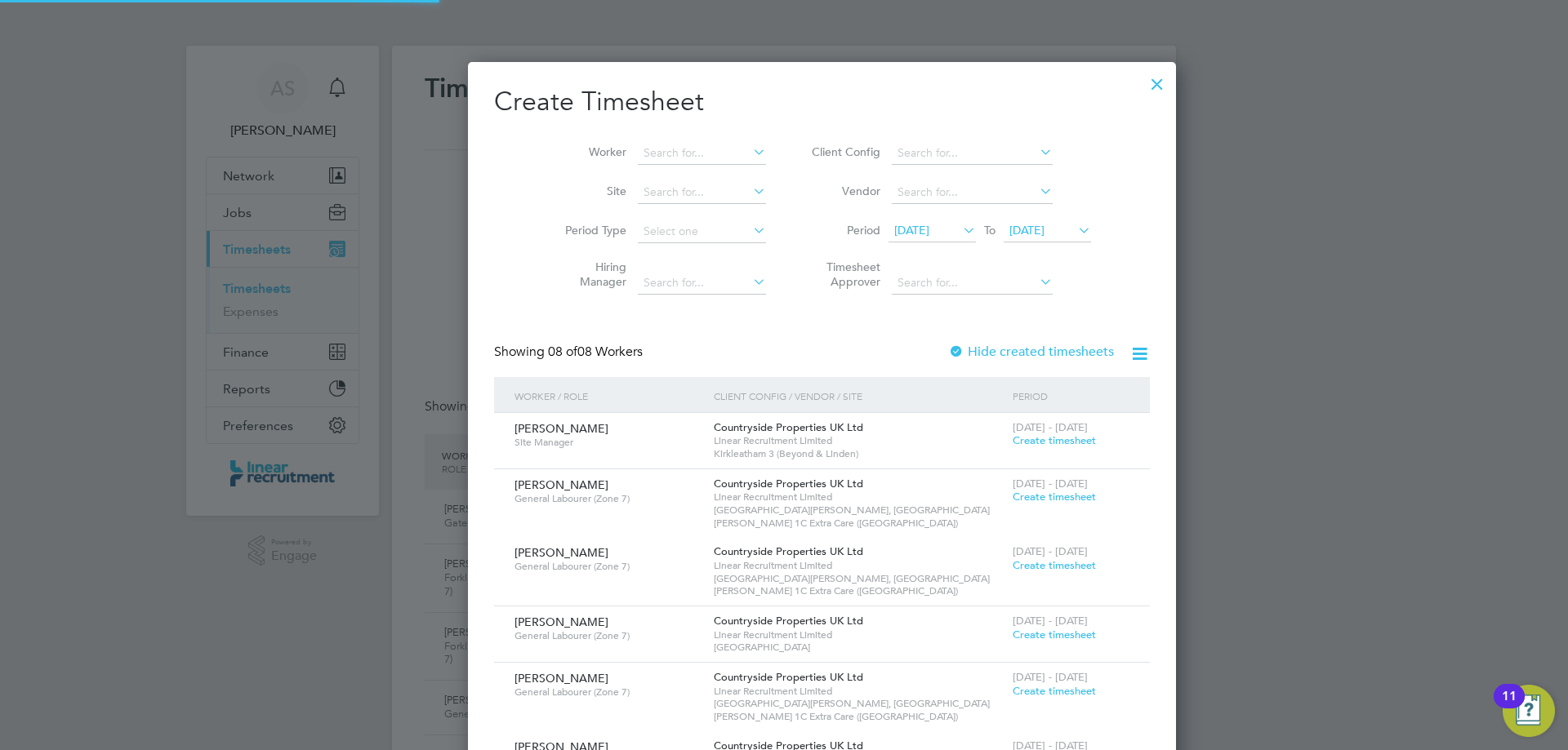
click at [598, 151] on li "Worker" at bounding box center [659, 153] width 254 height 39
click at [638, 150] on input at bounding box center [702, 153] width 128 height 23
click at [655, 168] on b "Penn" at bounding box center [645, 175] width 27 height 14
type input "[PERSON_NAME]"
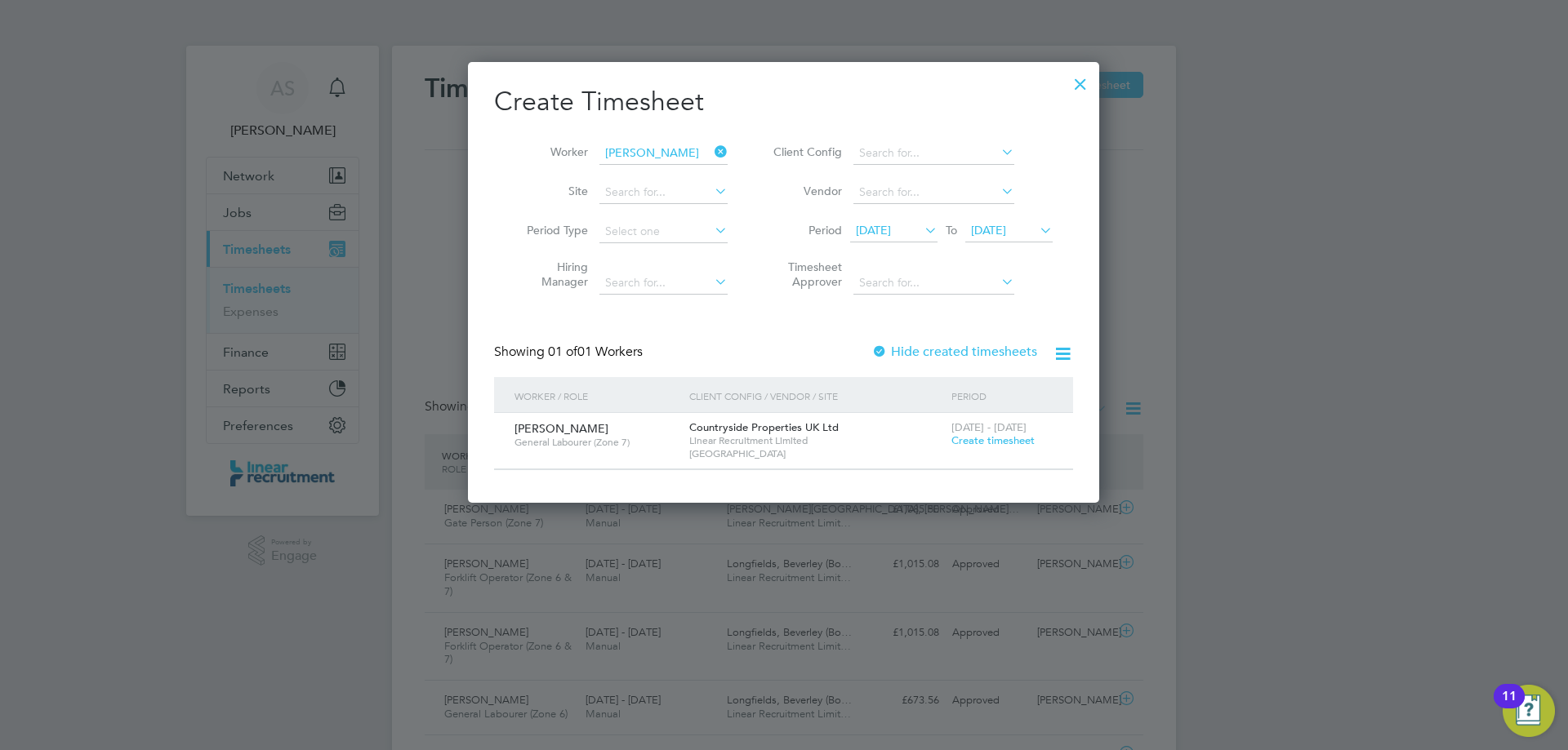
click at [967, 436] on span "Create timesheet" at bounding box center [994, 441] width 84 height 14
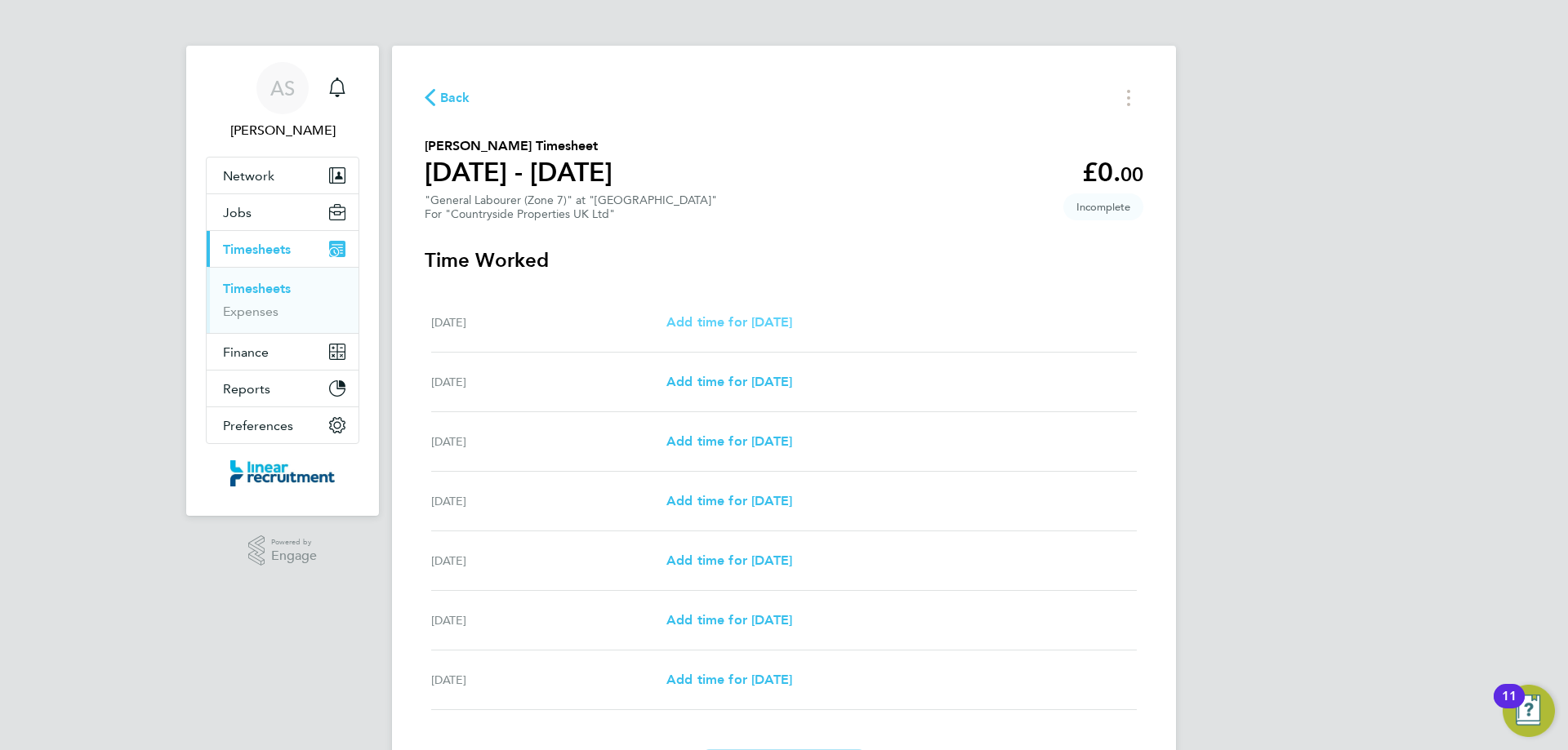
click at [792, 331] on link "Add time for [DATE]" at bounding box center [730, 322] width 126 height 19
select select "30"
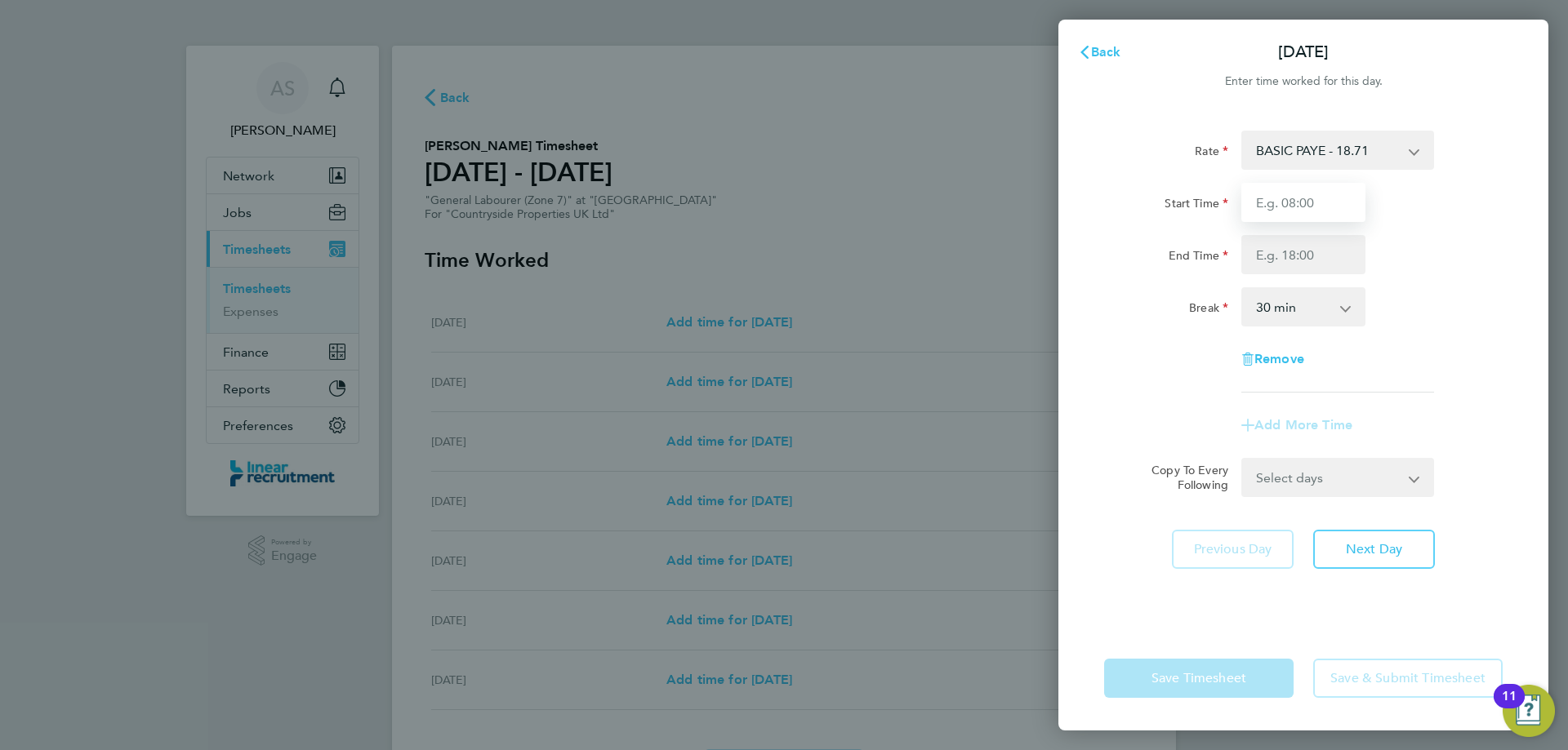
click at [1322, 220] on input "Start Time" at bounding box center [1304, 202] width 124 height 39
type input "07:30"
type input "16:00"
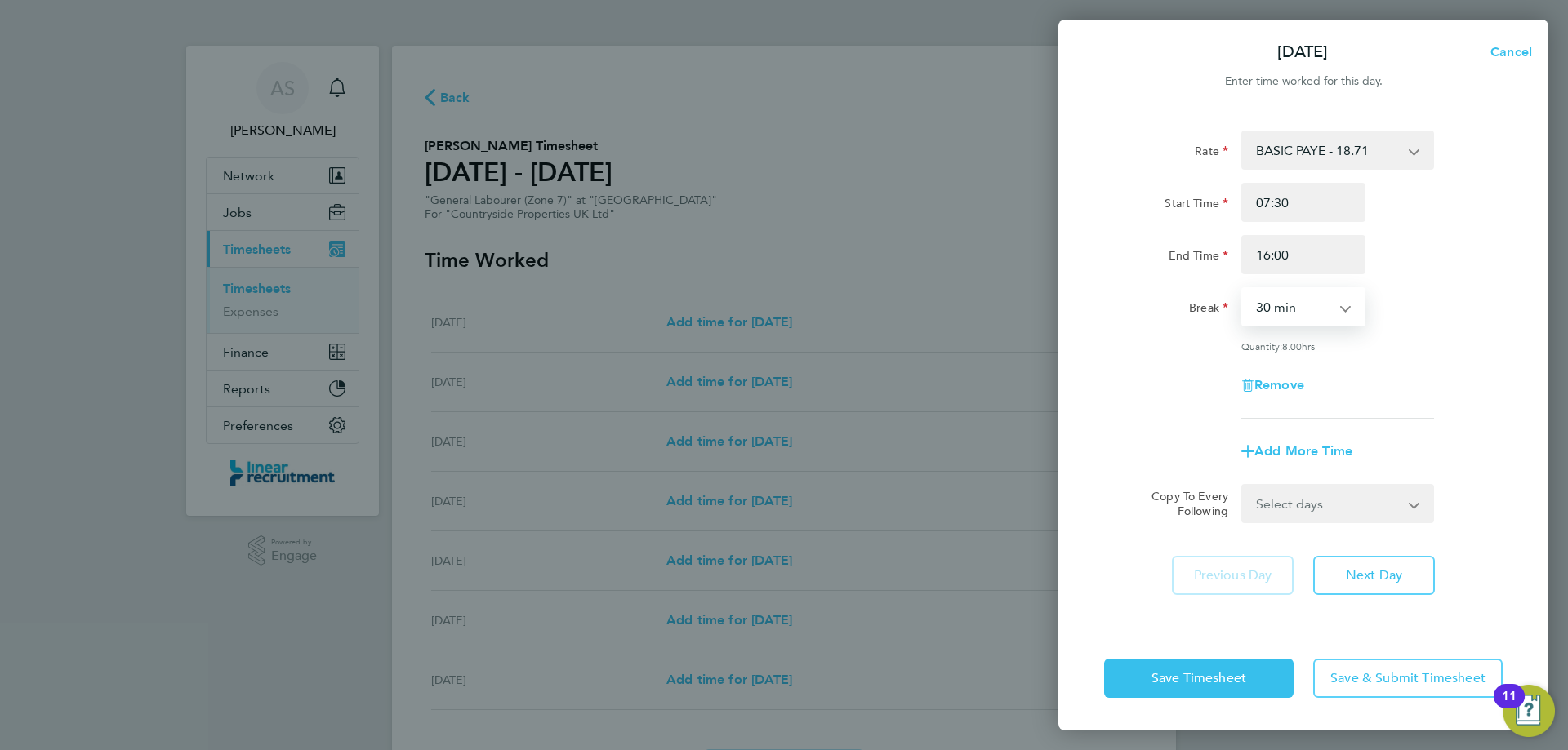
click at [1354, 549] on div "Rate BASIC PAYE - 18.71 Start Time 07:30 End Time 16:00 Break 0 min 15 min 30 m…" at bounding box center [1304, 368] width 490 height 515
click at [1356, 568] on span "Next Day" at bounding box center [1375, 575] width 57 height 17
select select "30"
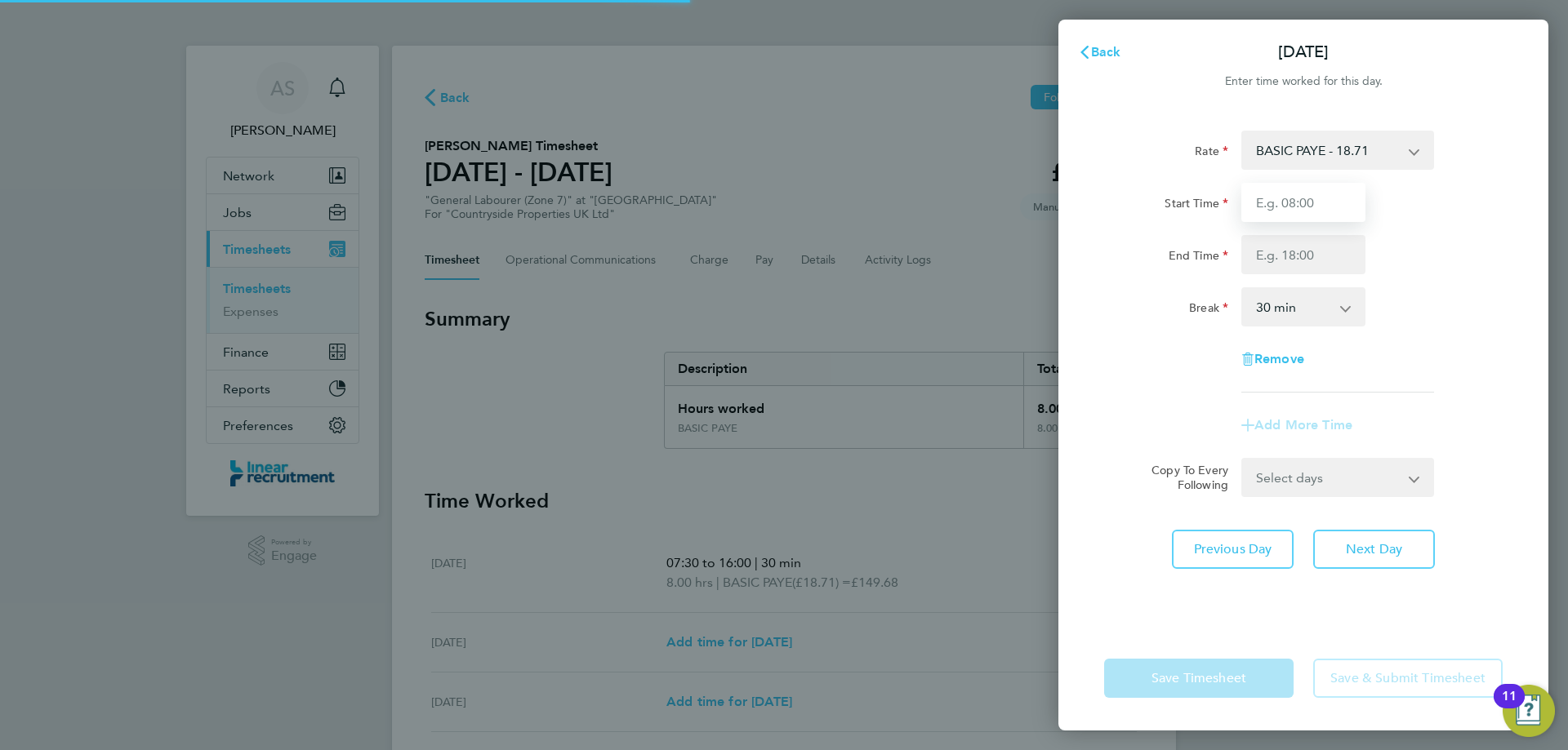
click at [1285, 207] on input "Start Time" at bounding box center [1304, 202] width 124 height 39
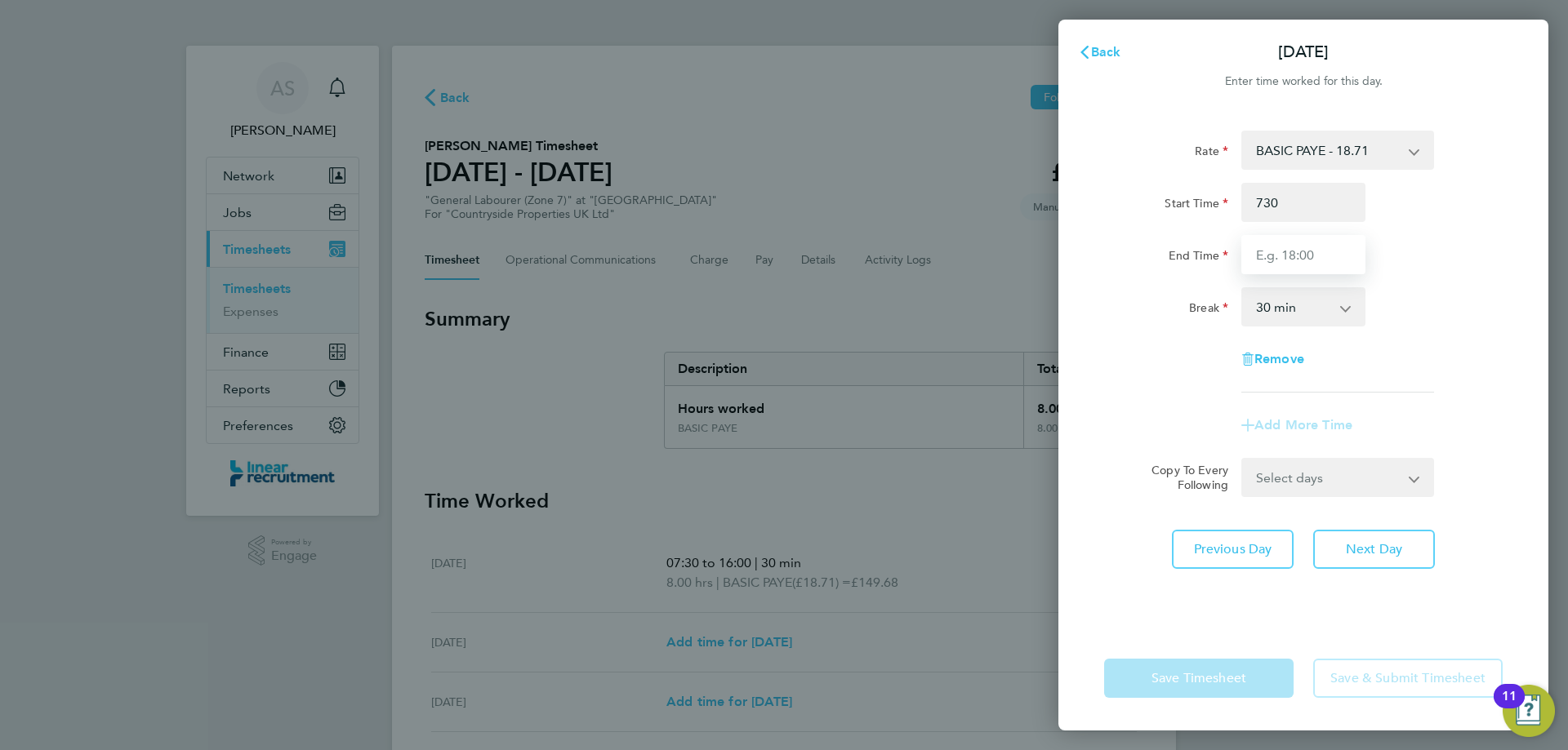
type input "07:30"
type input "16:00"
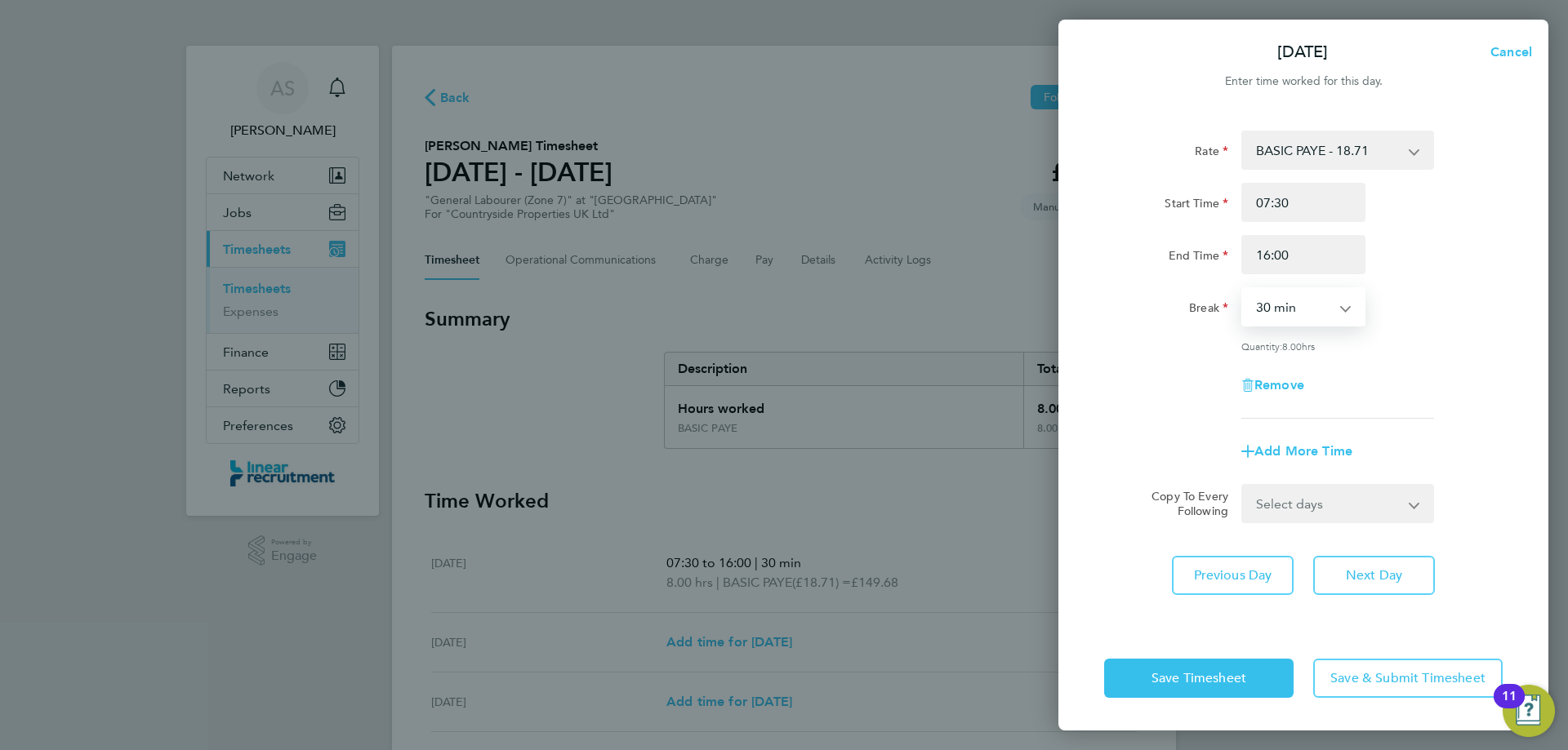
click at [1399, 599] on div "Rate BASIC PAYE - 18.71 Start Time 07:30 End Time 16:00 Break 0 min 15 min 30 m…" at bounding box center [1304, 368] width 490 height 515
click at [1388, 577] on span "Next Day" at bounding box center [1375, 575] width 57 height 17
select select "30"
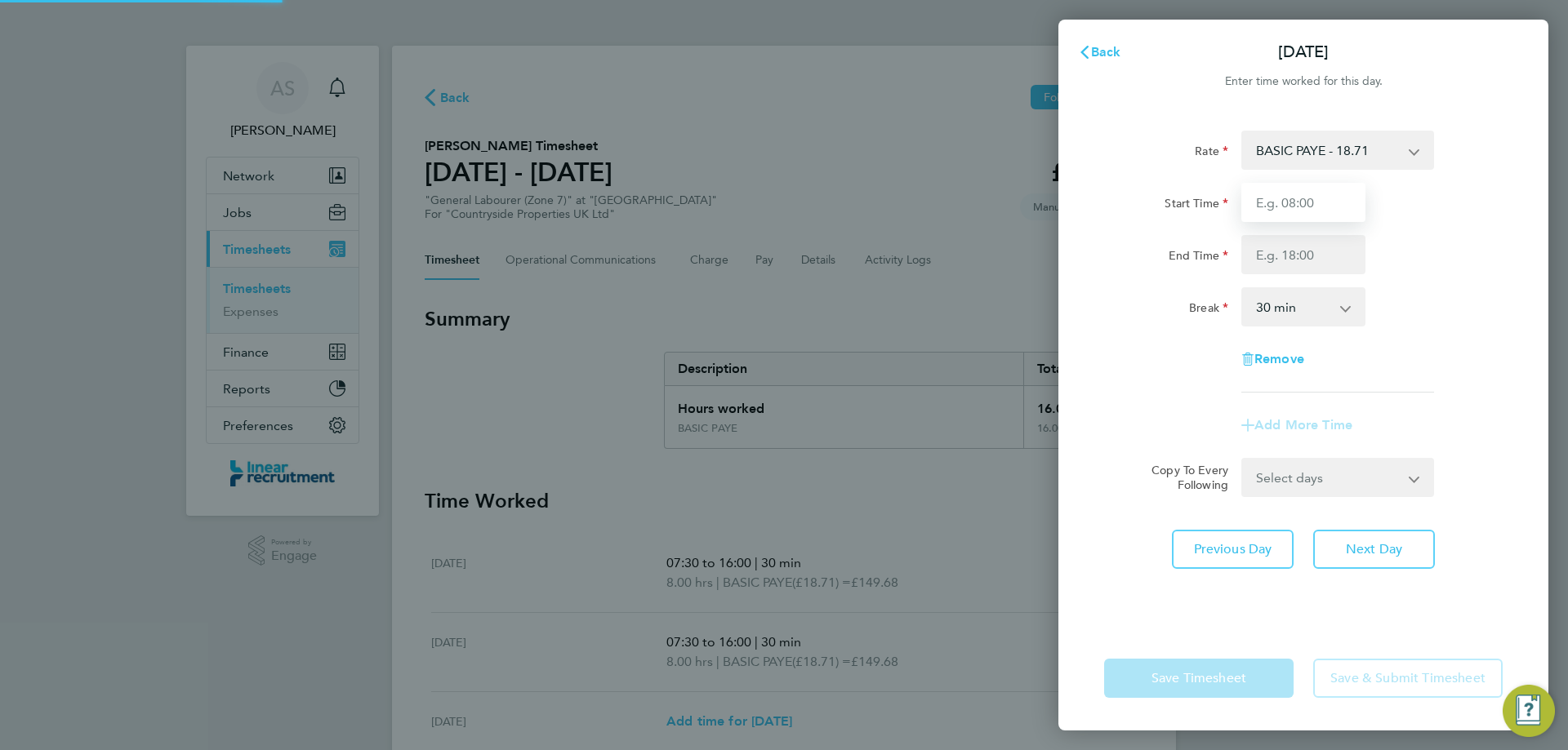
drag, startPoint x: 1284, startPoint y: 212, endPoint x: 1282, endPoint y: 201, distance: 11.2
click at [1282, 201] on input "Start Time" at bounding box center [1304, 202] width 124 height 39
type input "07:30"
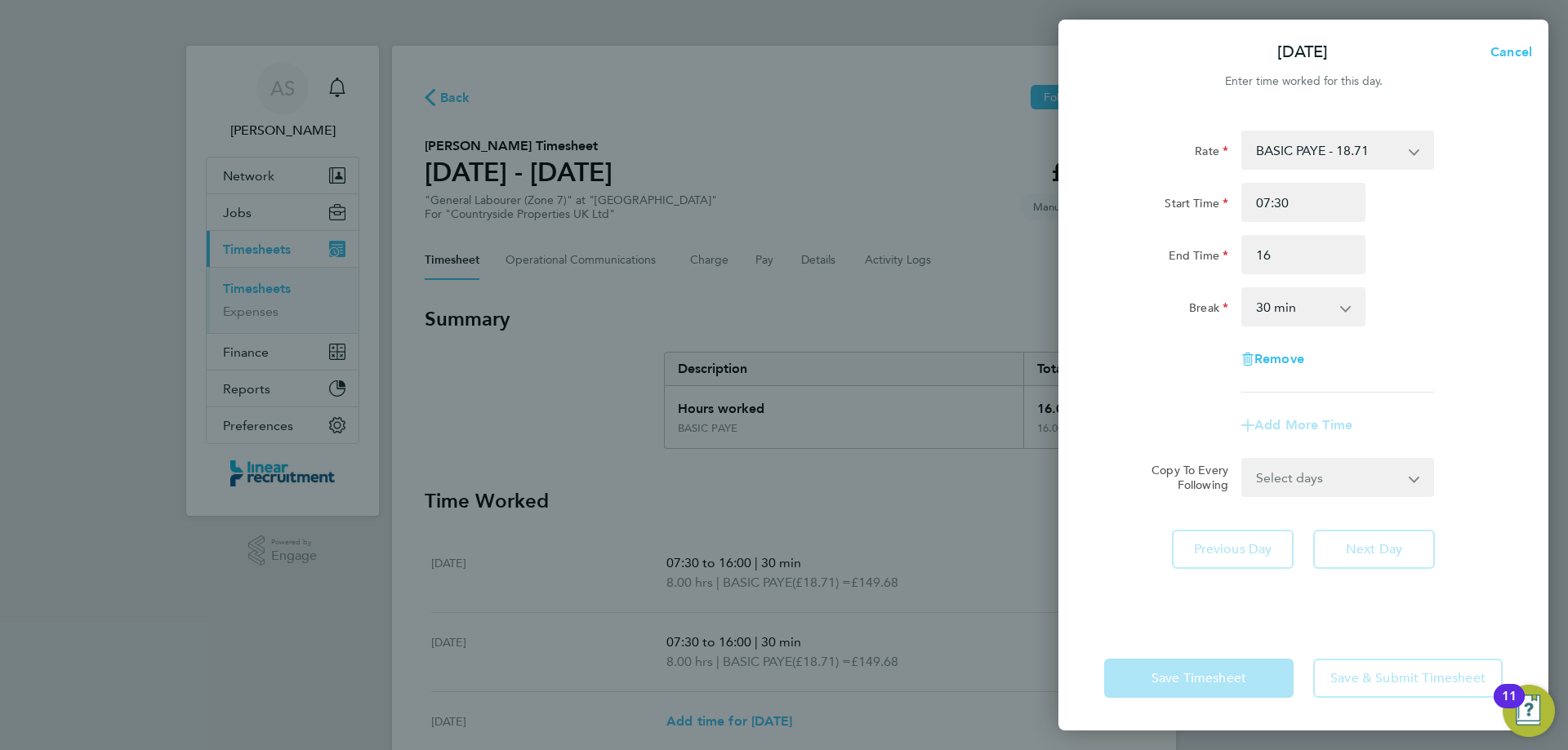
type input "16:00"
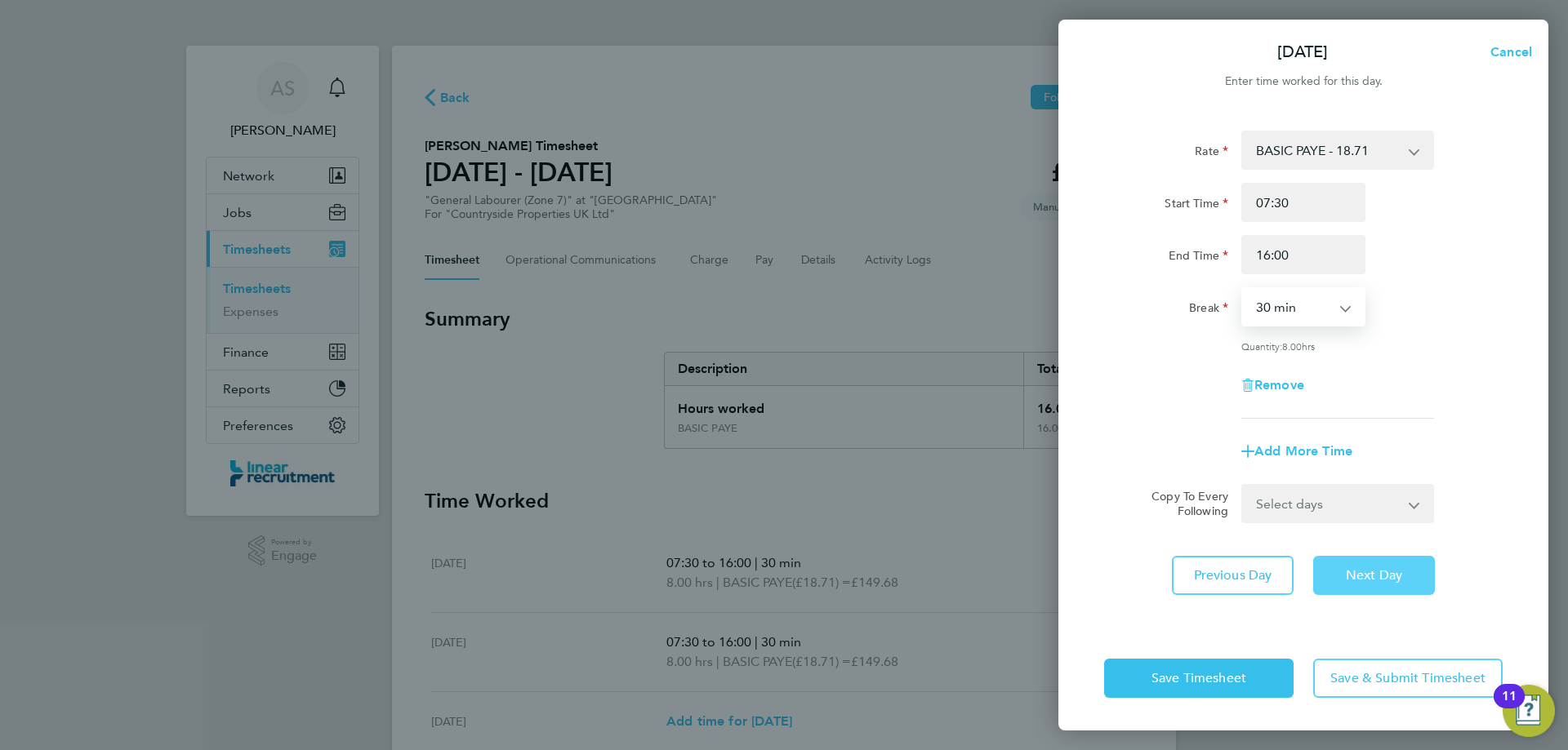
click at [1406, 571] on button "Next Day" at bounding box center [1375, 575] width 122 height 39
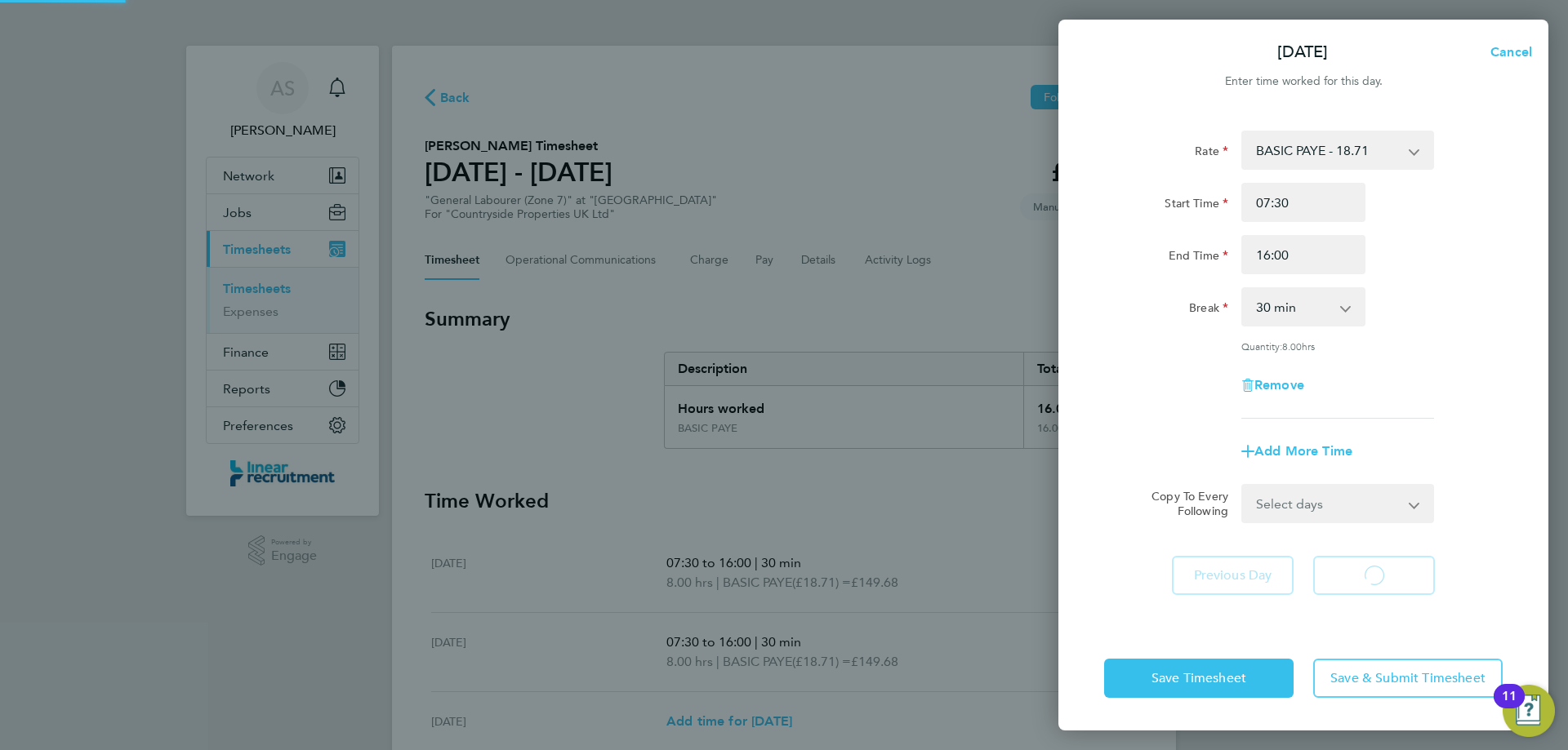
select select "30"
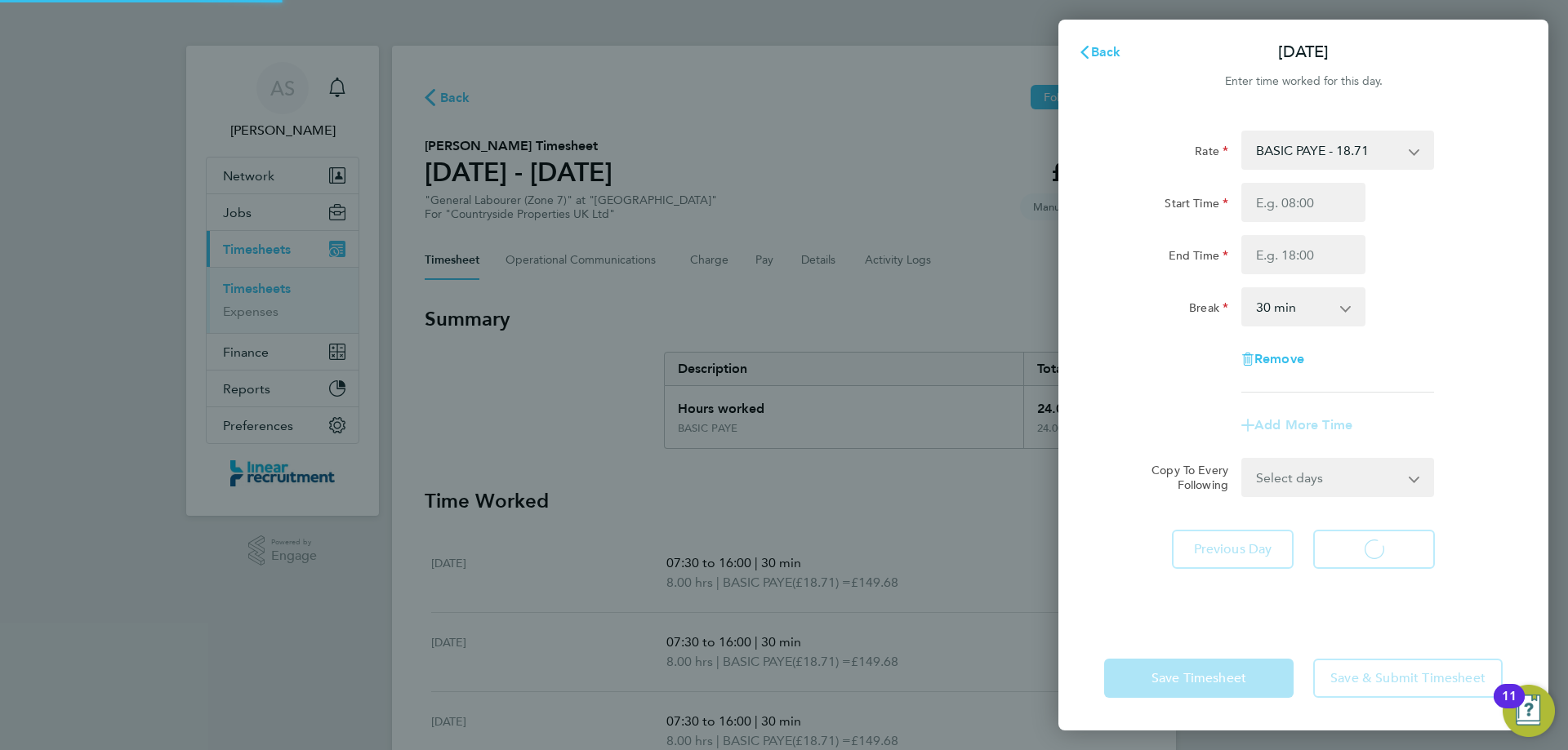
select select "30"
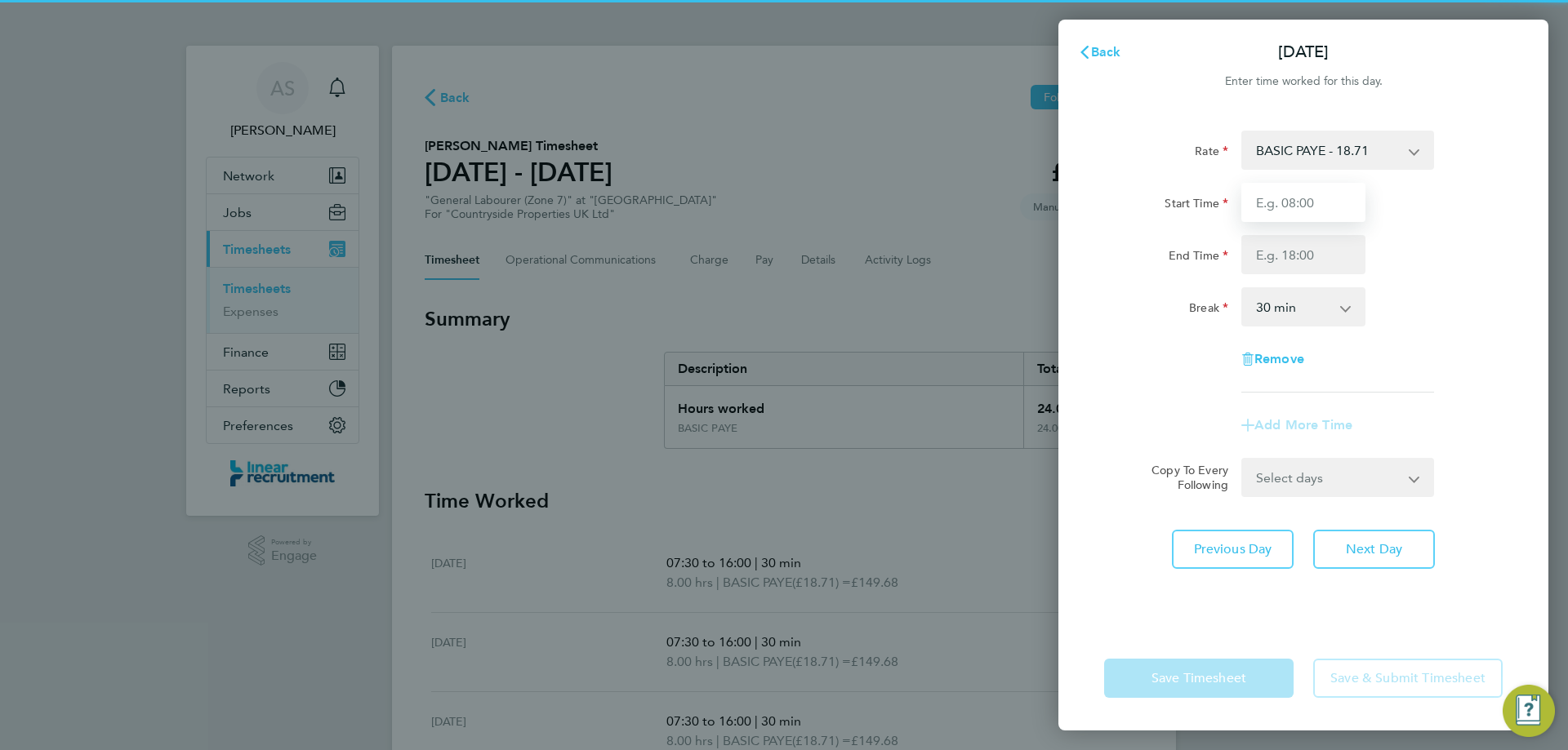
click at [1282, 203] on input "Start Time" at bounding box center [1304, 202] width 124 height 39
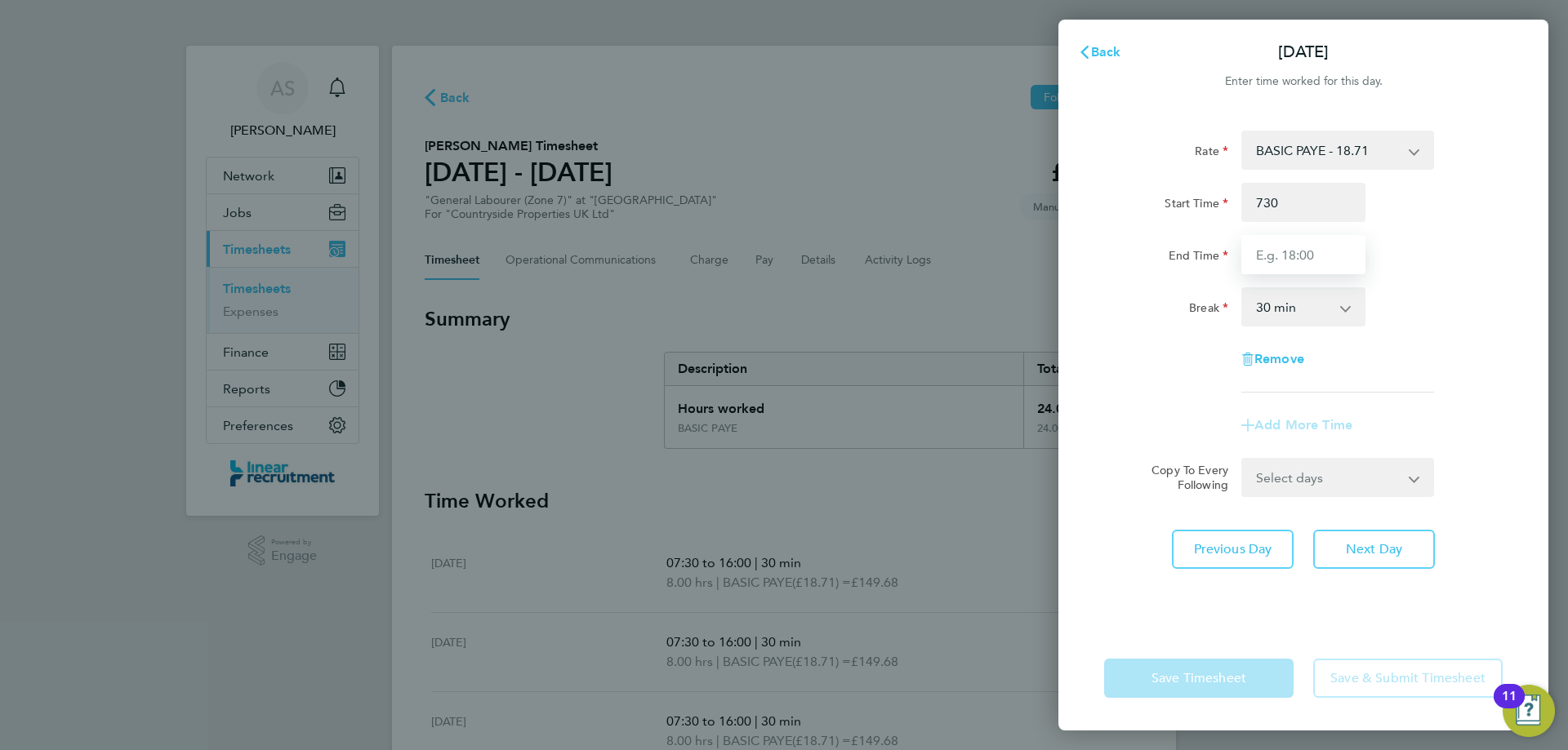
type input "07:30"
type input "16:00"
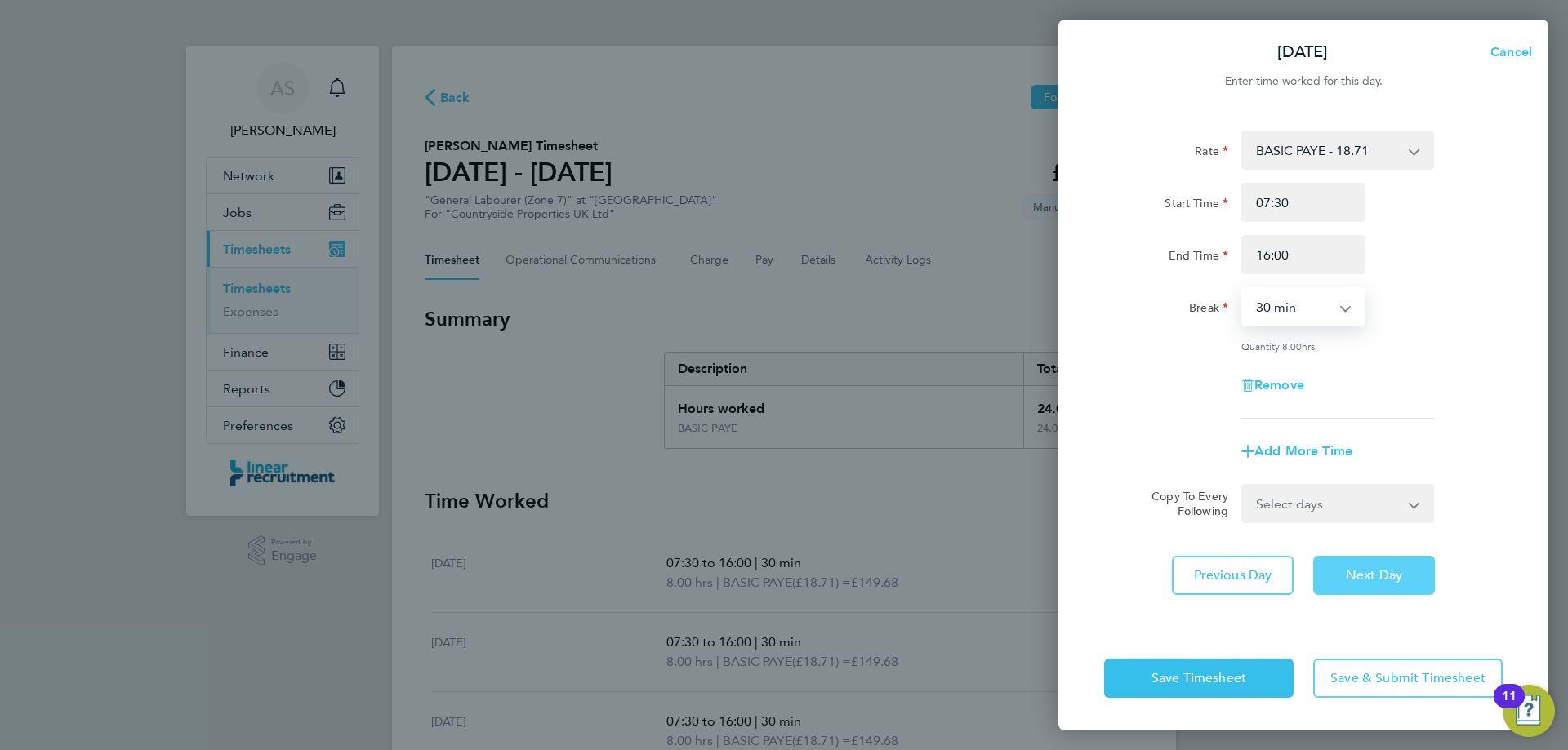
click at [1365, 588] on button "Next Day" at bounding box center [1375, 575] width 122 height 39
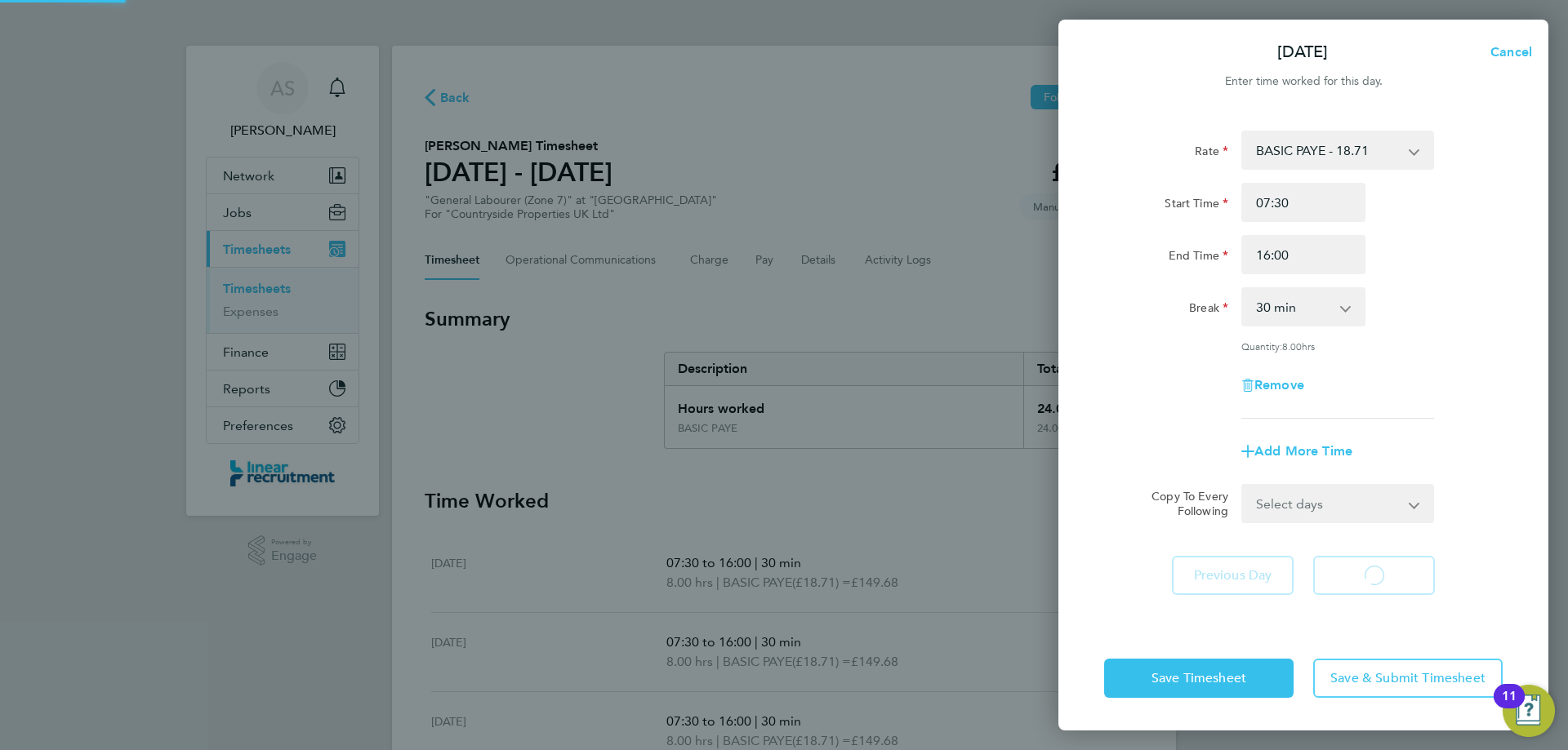
select select "30"
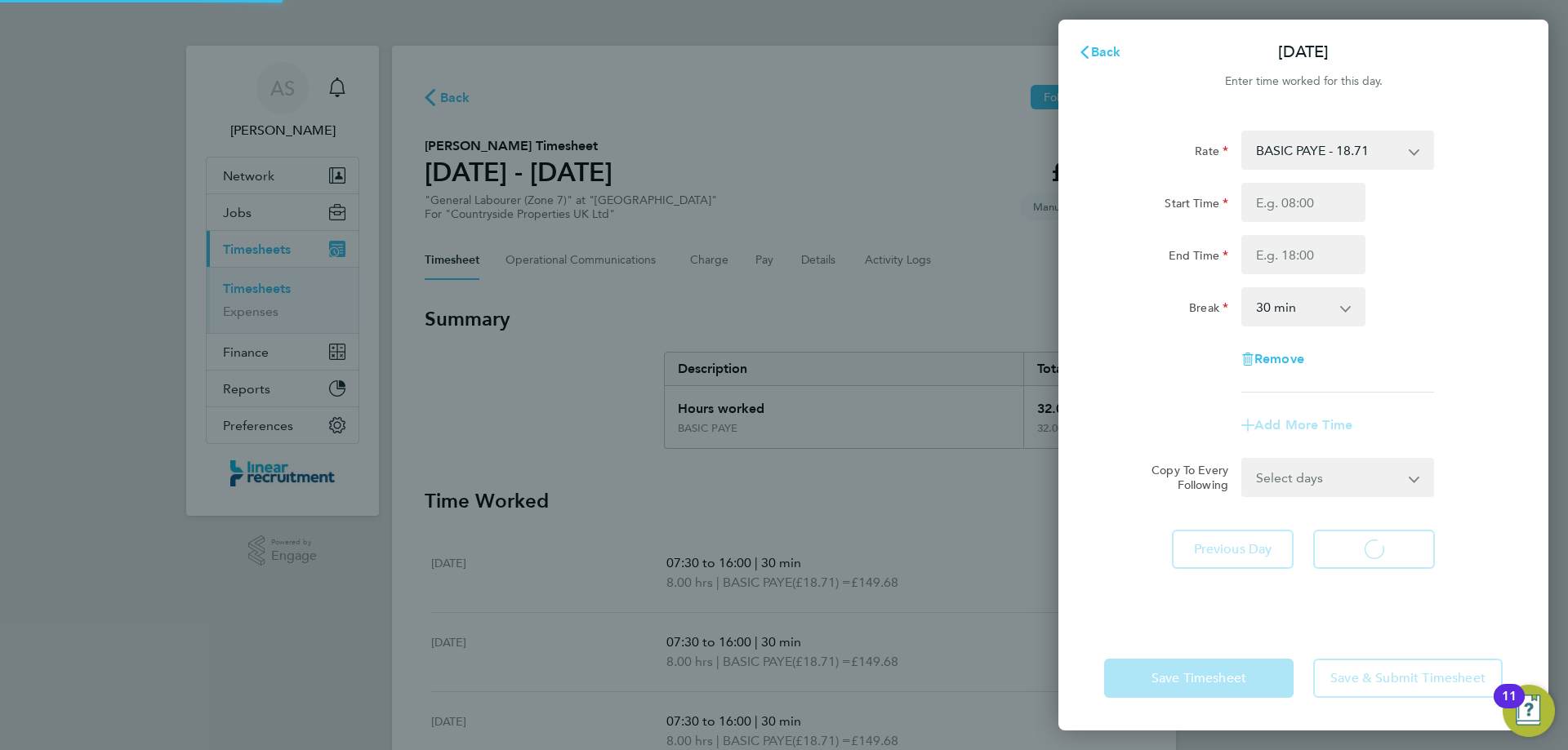
select select "30"
click at [1275, 197] on input "Start Time" at bounding box center [1304, 202] width 124 height 39
type input "07:30"
type input "15:00"
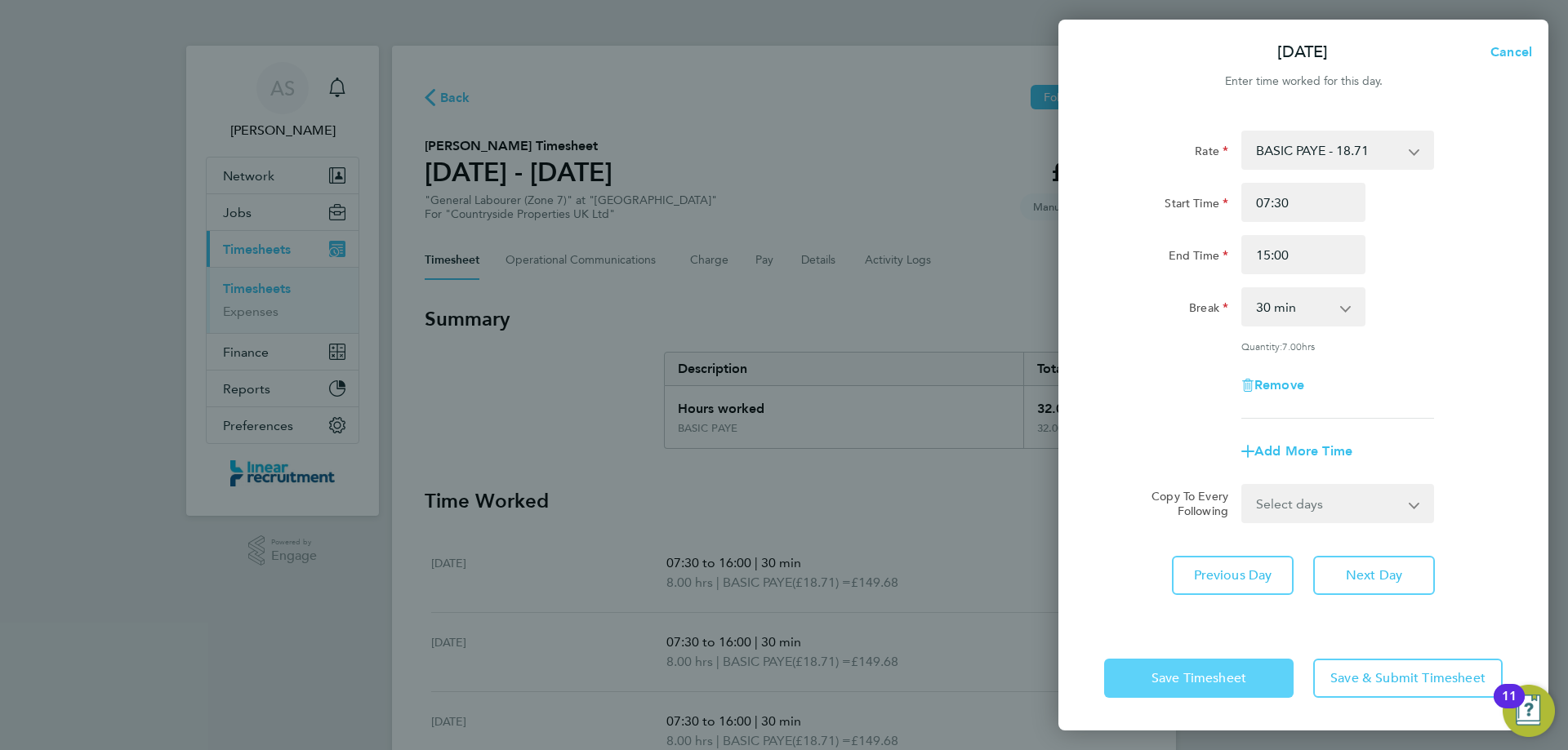
click at [1212, 667] on button "Save Timesheet" at bounding box center [1198, 678] width 189 height 39
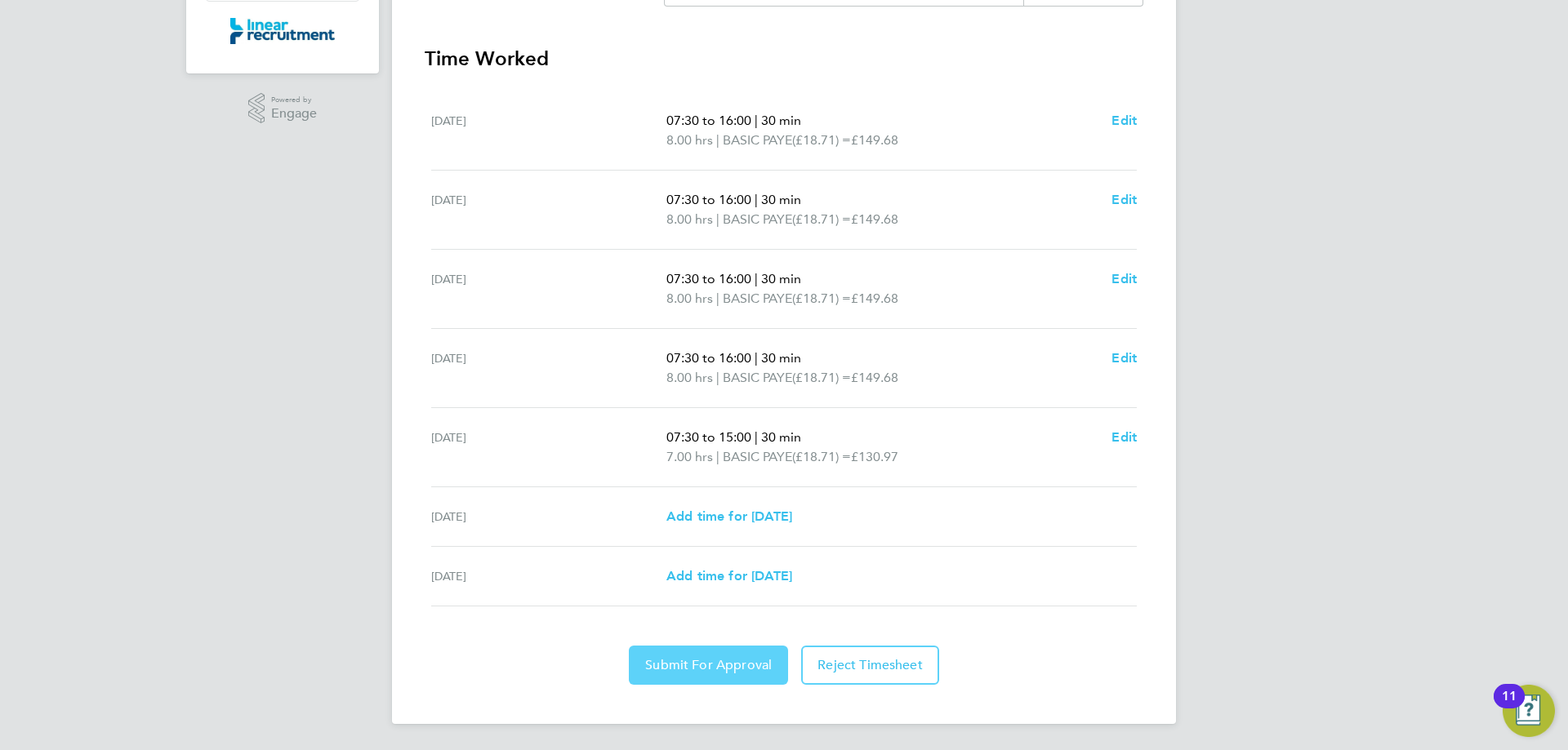
click at [733, 670] on span "Submit For Approval" at bounding box center [708, 665] width 126 height 17
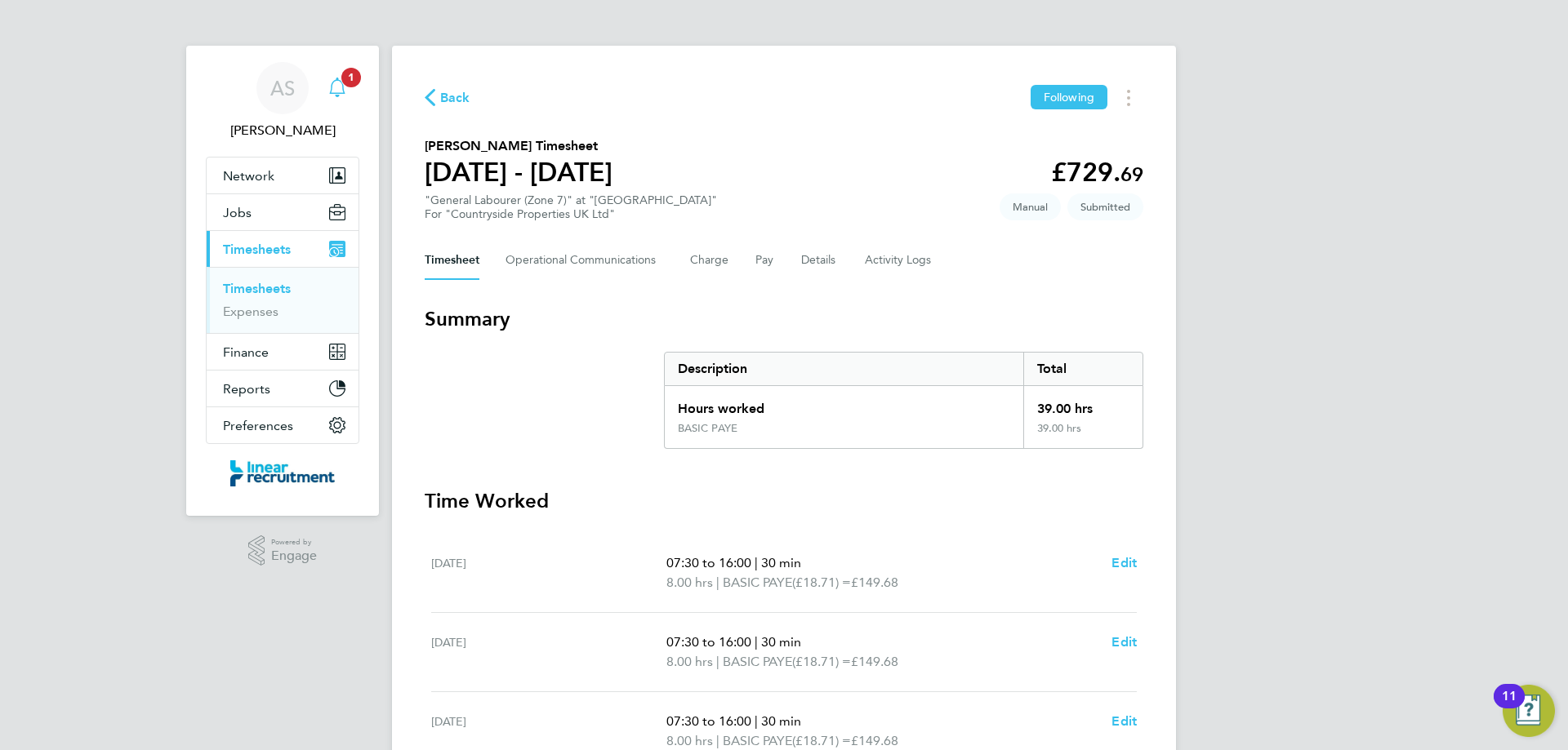
click at [329, 83] on icon "Main navigation" at bounding box center [337, 87] width 19 height 19
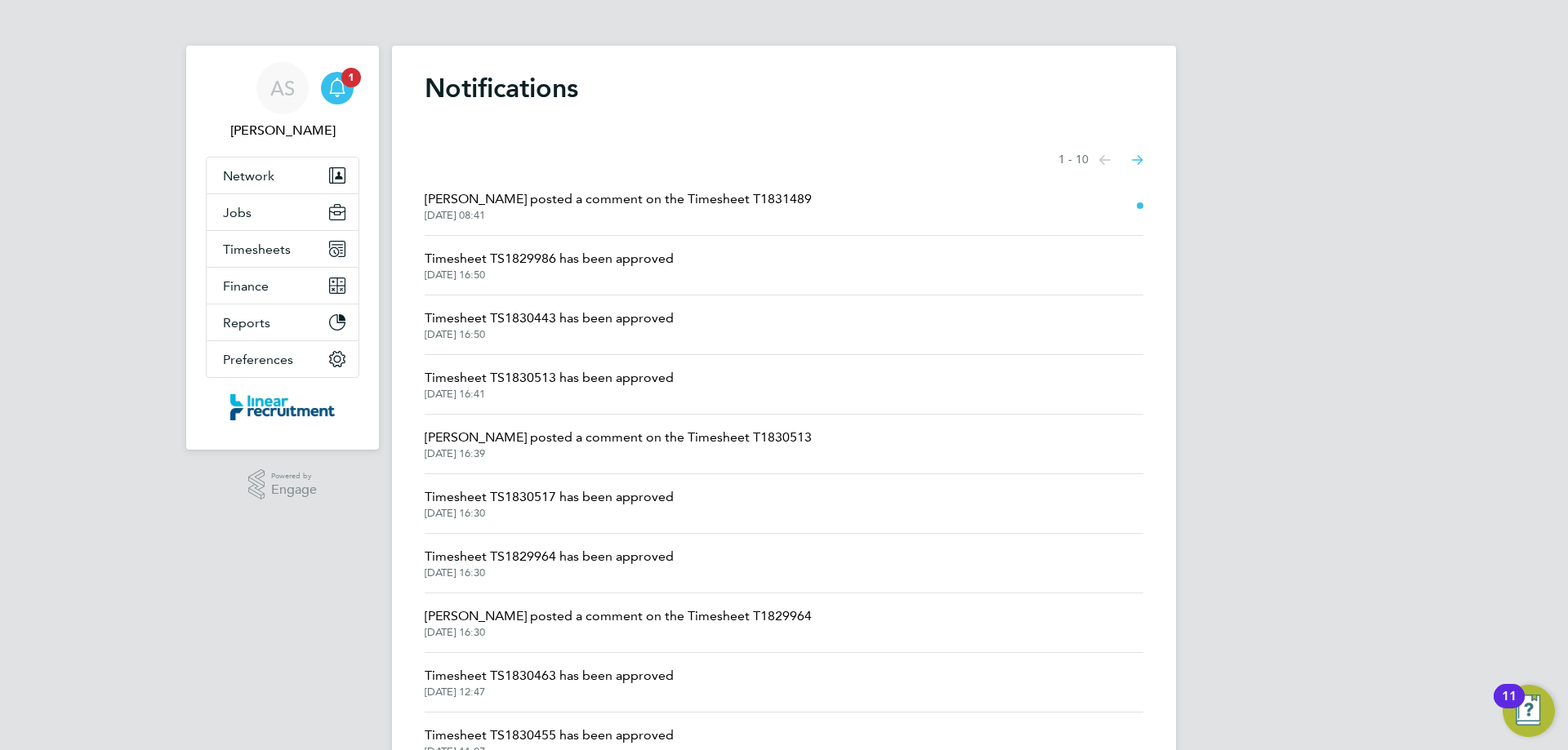
click at [593, 208] on span "[PERSON_NAME] posted a comment on the Timesheet T1831489" at bounding box center [618, 199] width 387 height 19
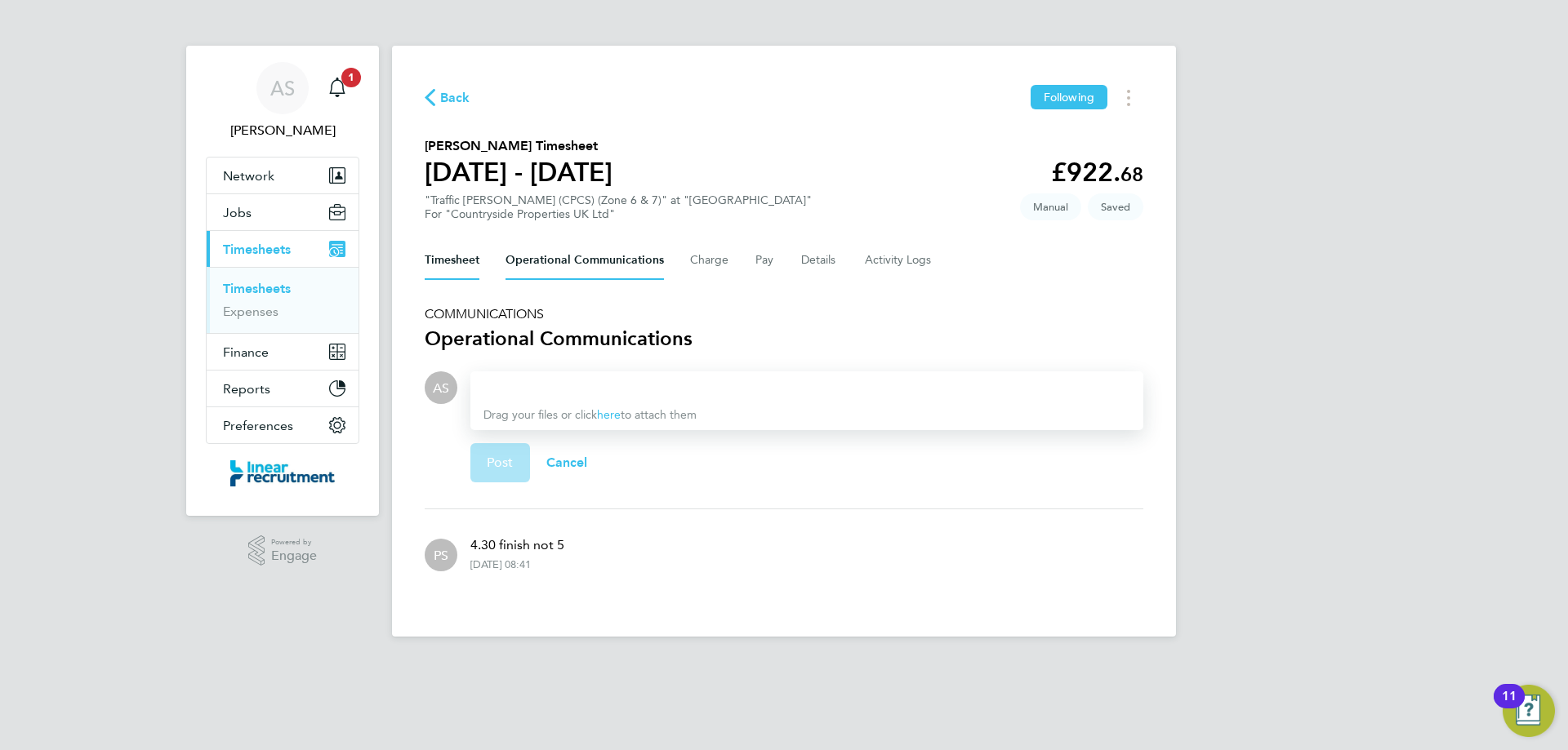
click at [467, 272] on button "Timesheet" at bounding box center [451, 260] width 55 height 39
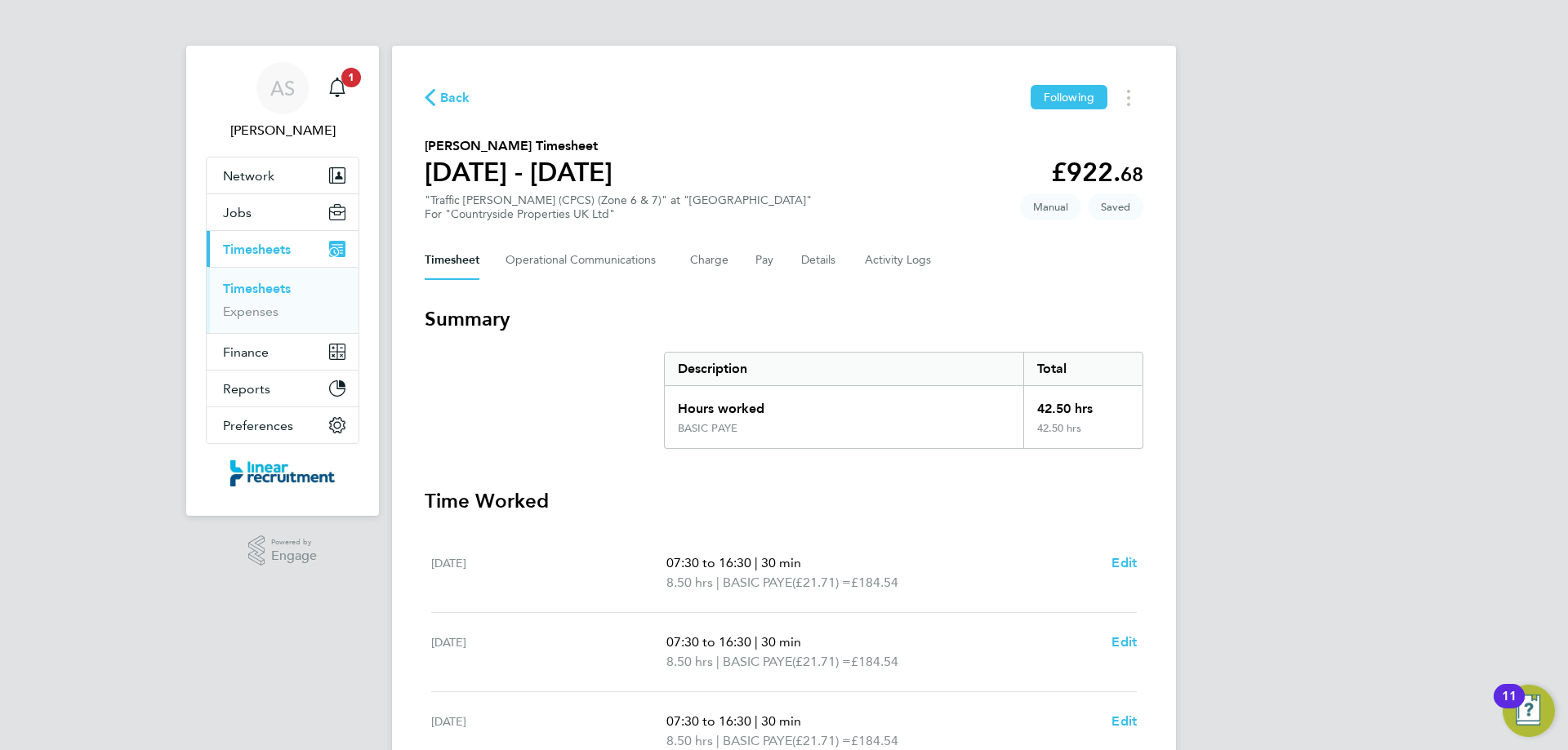
click at [336, 53] on app-nav-user-info "AS [PERSON_NAME] Notifications 1" at bounding box center [282, 100] width 153 height 111
click at [339, 81] on icon "Main navigation" at bounding box center [337, 85] width 16 height 17
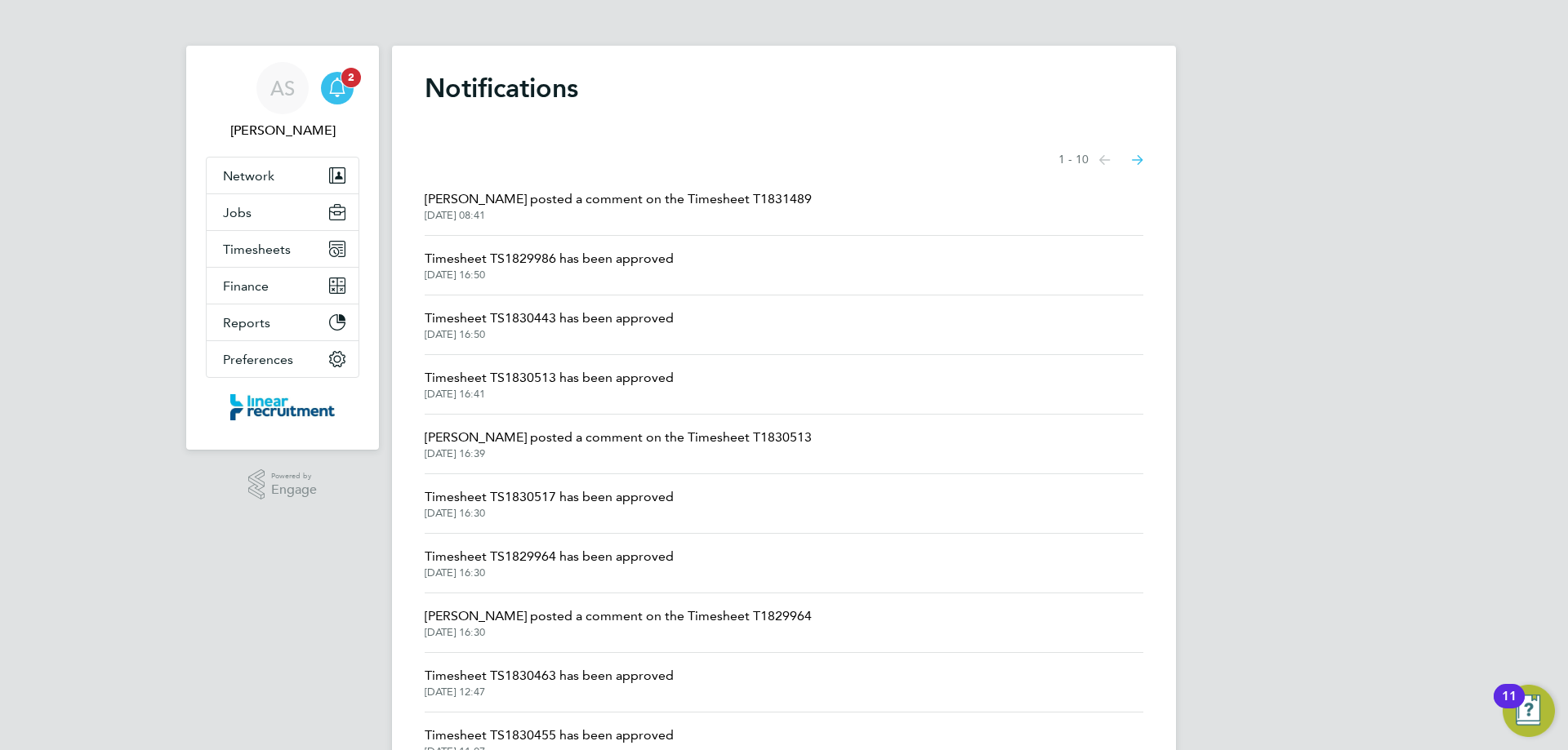
click at [343, 91] on icon "Main navigation" at bounding box center [337, 85] width 16 height 17
click at [270, 216] on button "Jobs" at bounding box center [282, 212] width 152 height 36
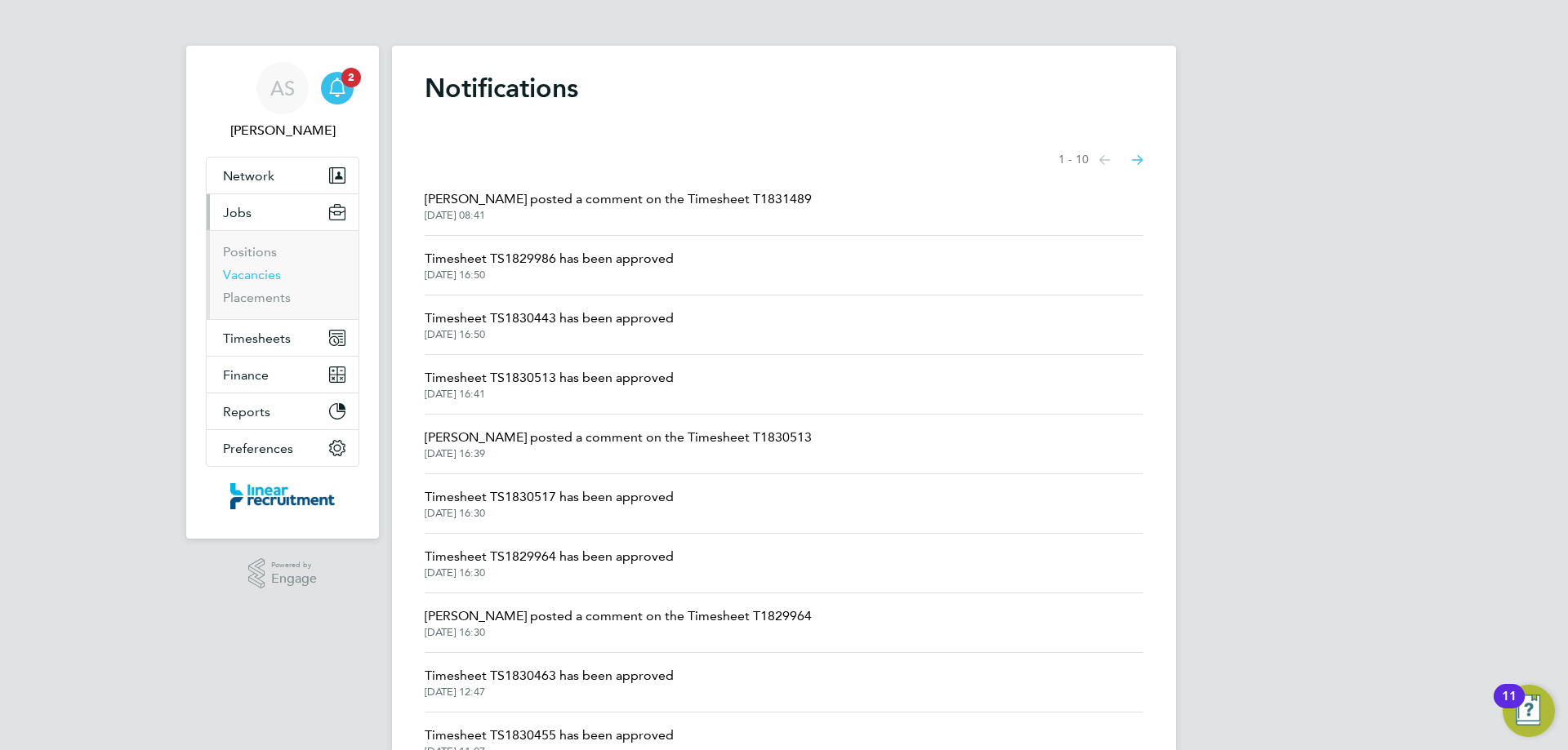
click at [264, 271] on link "Vacancies" at bounding box center [252, 274] width 58 height 16
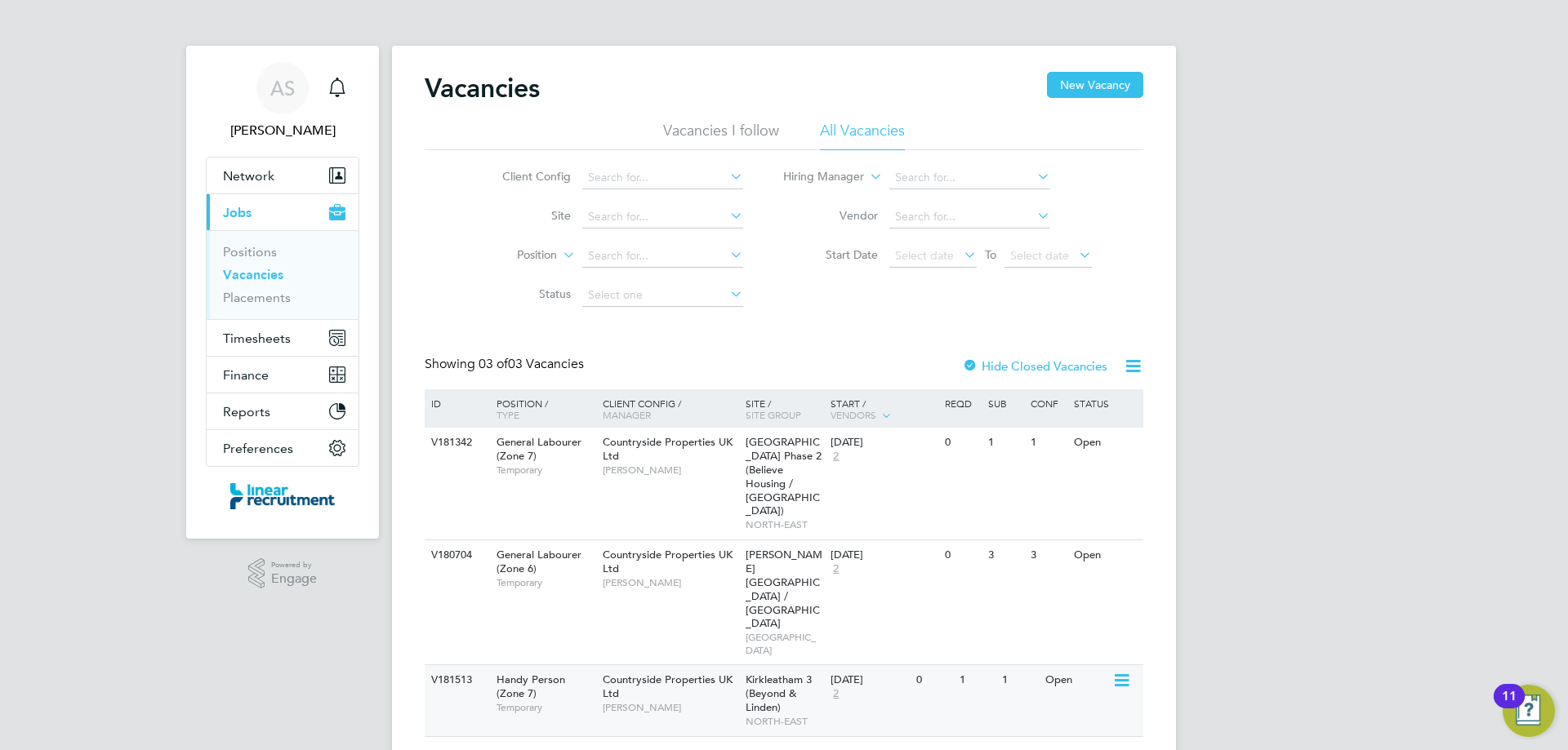
click at [674, 665] on div "V181513 Handy Person (Zone 7) Temporary Countryside Properties UK Ltd [PERSON_N…" at bounding box center [784, 700] width 719 height 71
click at [336, 87] on icon "Main navigation" at bounding box center [337, 87] width 19 height 19
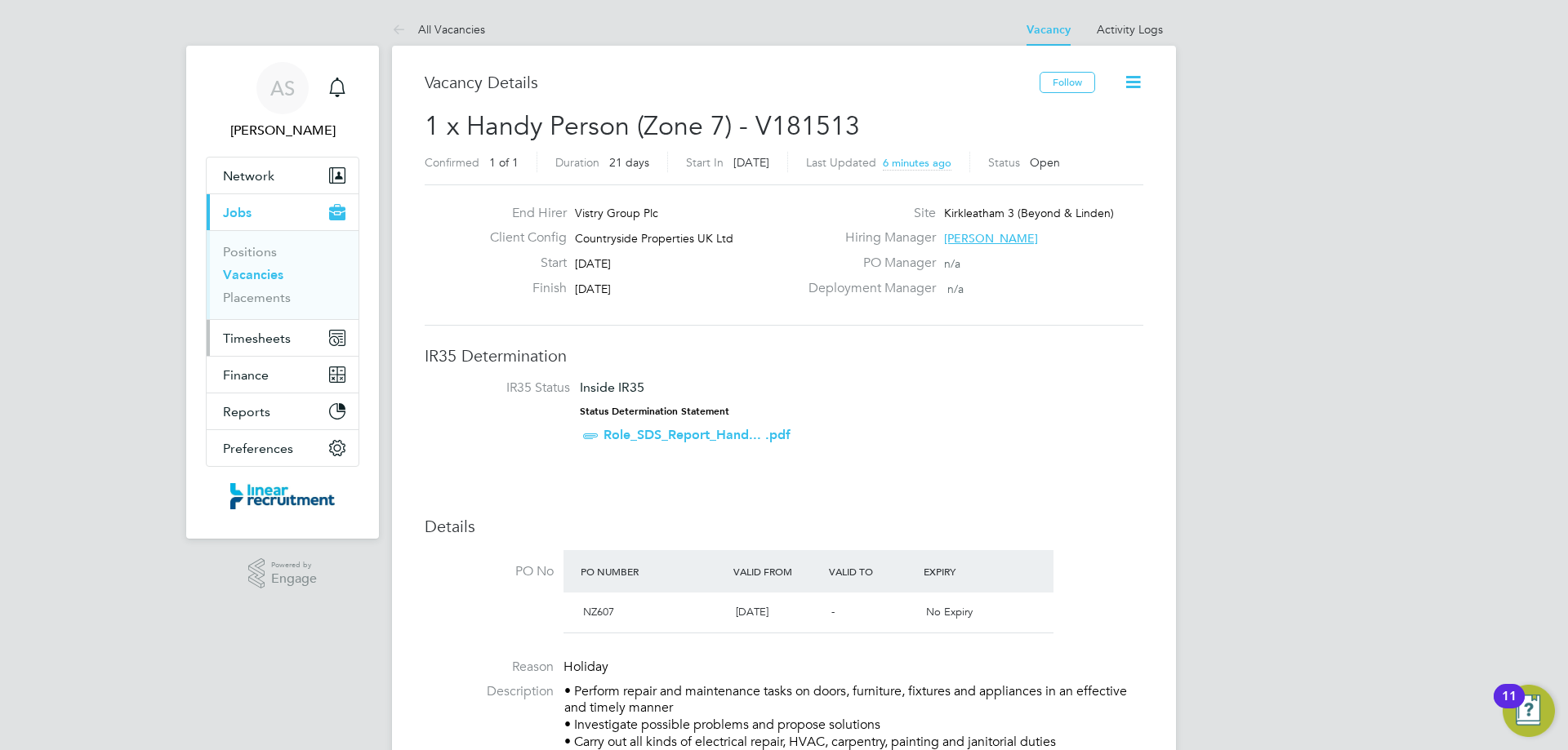
click at [274, 336] on span "Timesheets" at bounding box center [257, 339] width 68 height 16
click at [1115, 350] on h3 "IR35 Determination" at bounding box center [784, 355] width 719 height 21
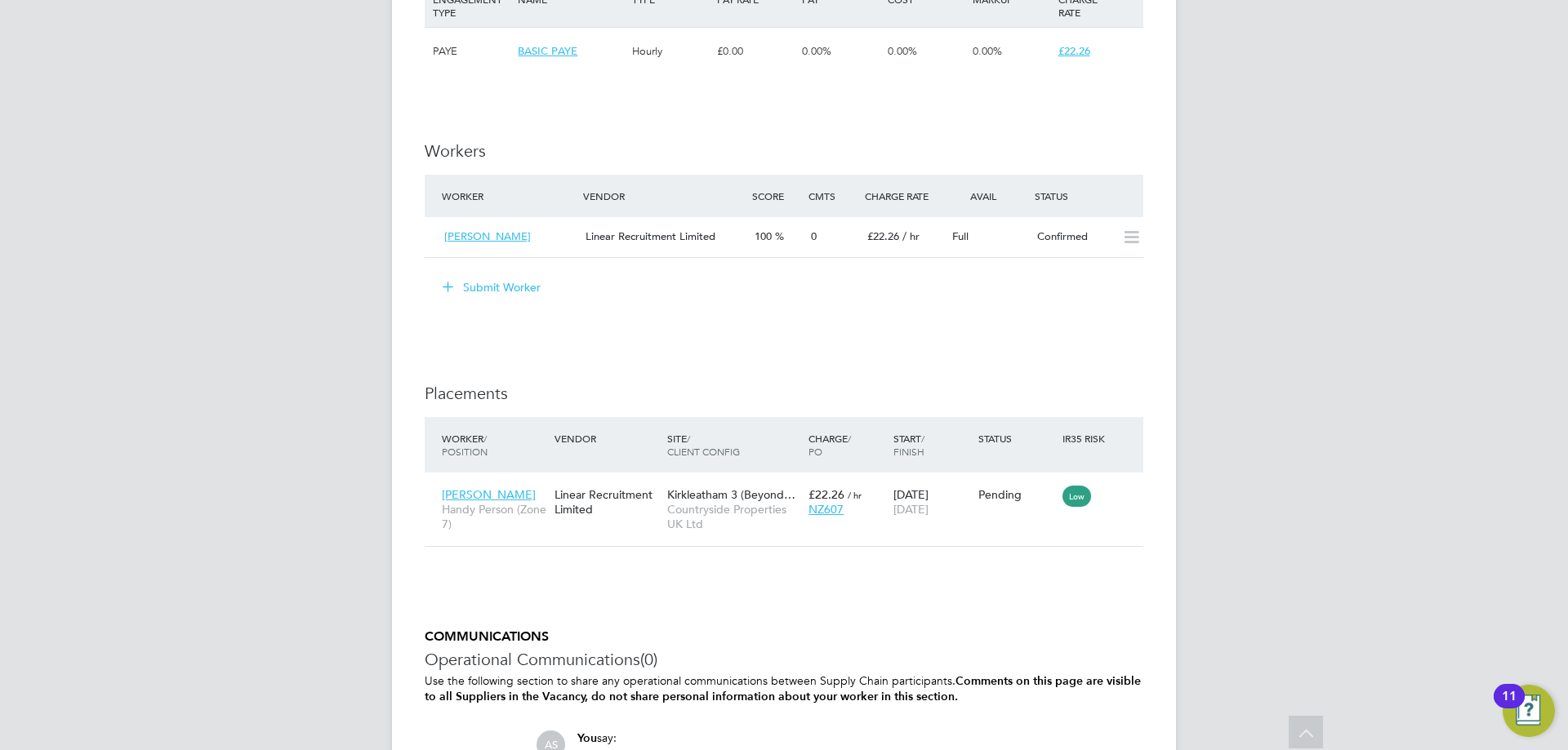
scroll to position [1307, 0]
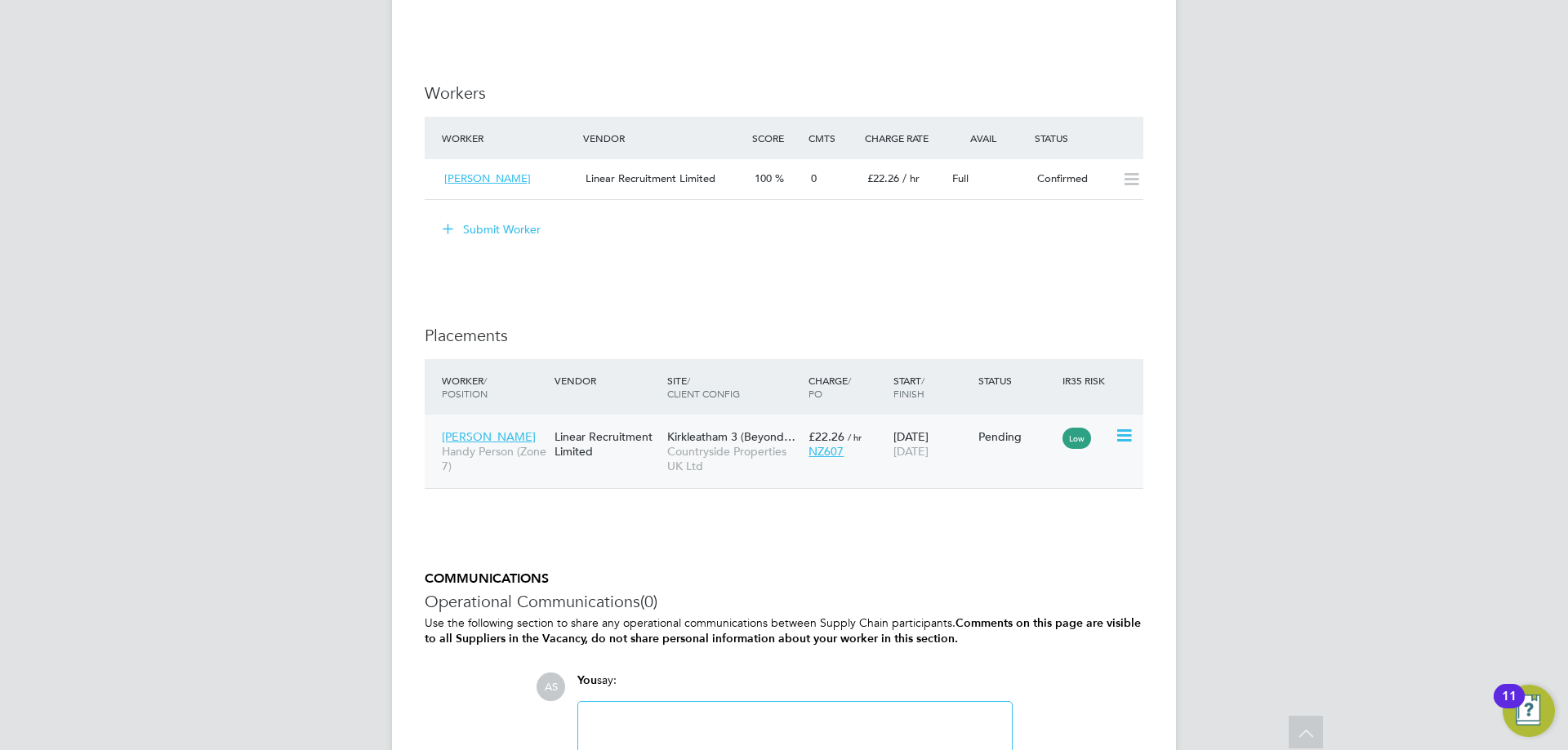
click at [1123, 433] on icon at bounding box center [1123, 436] width 17 height 19
click at [997, 531] on li "Start" at bounding box center [1049, 537] width 167 height 23
type input "[PERSON_NAME]"
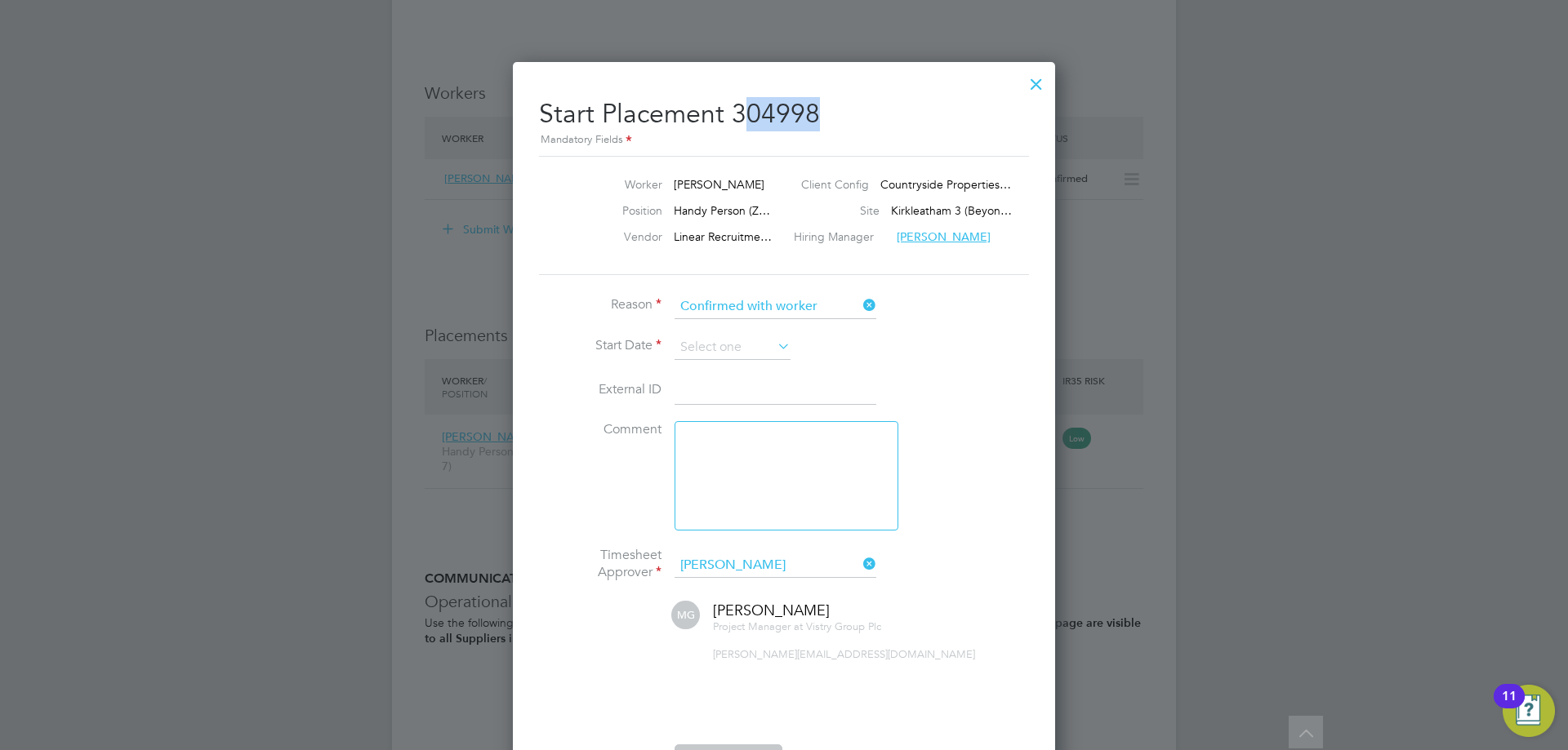
drag, startPoint x: 746, startPoint y: 84, endPoint x: 825, endPoint y: 110, distance: 83.2
click at [825, 110] on div "Start Placement 304998 Mandatory Fields Worker Jordan Mcfee Client Config Count…" at bounding box center [784, 441] width 542 height 758
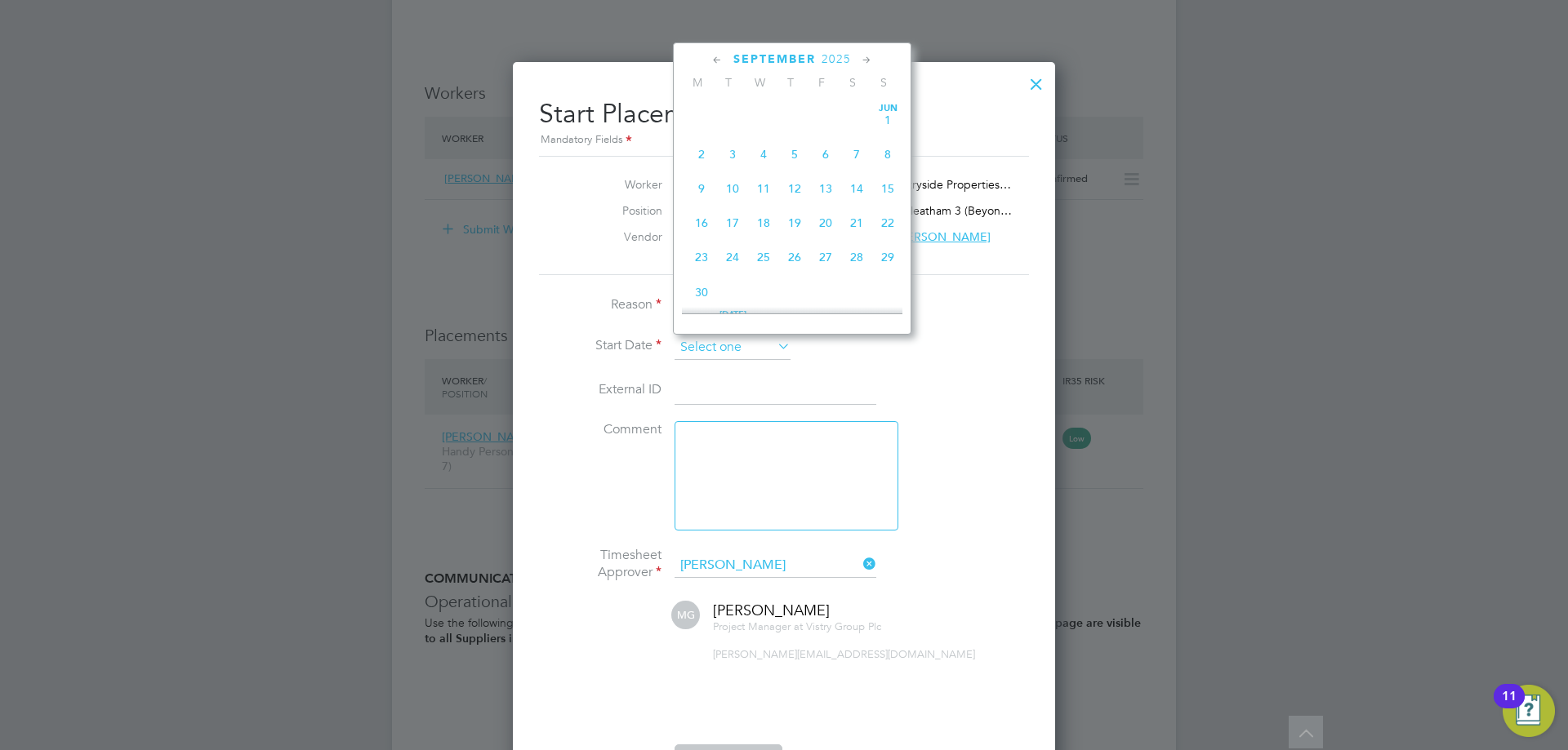
click at [741, 348] on input at bounding box center [732, 348] width 116 height 24
click at [703, 153] on span "22" at bounding box center [702, 139] width 31 height 31
type input "[DATE]"
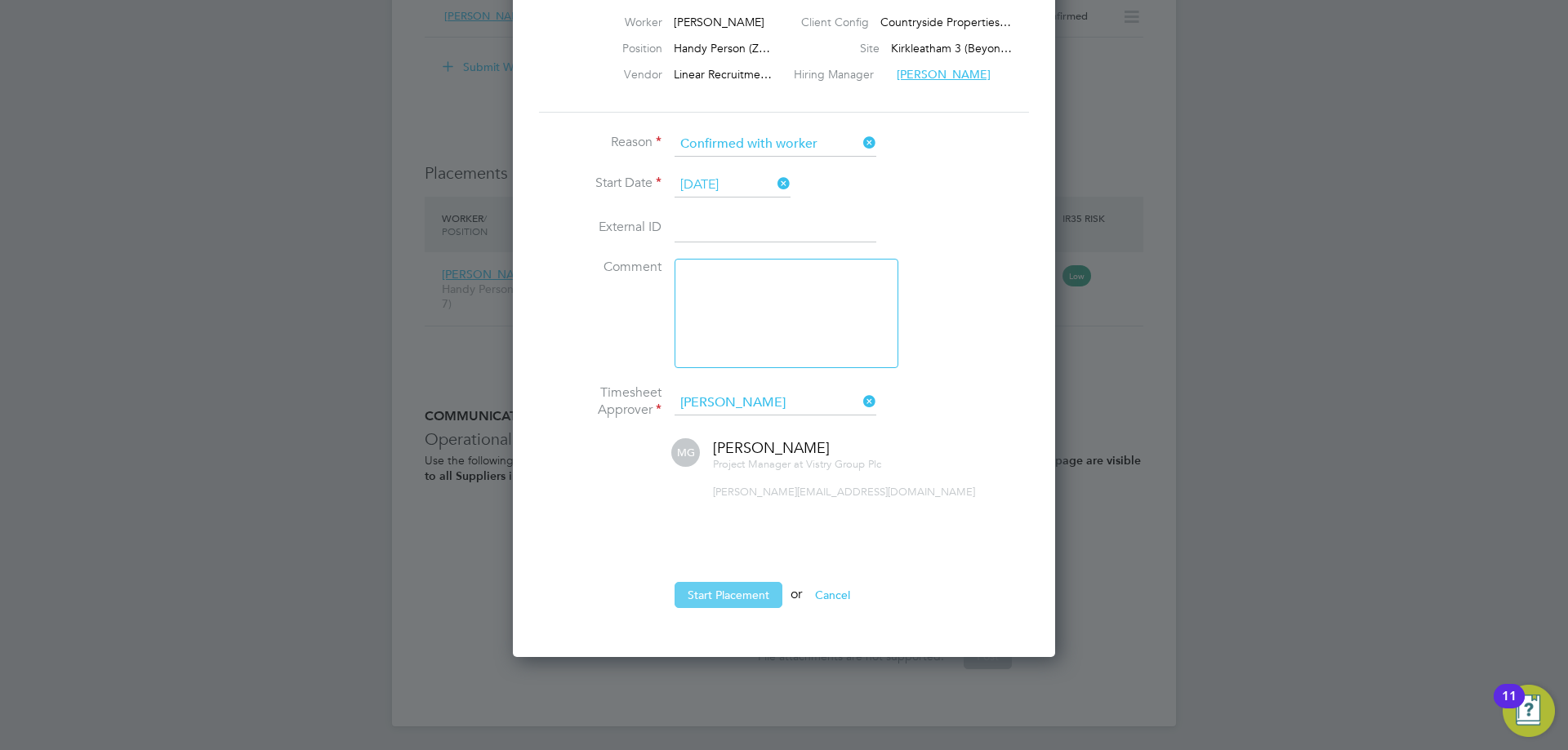
click at [725, 582] on button "Start Placement" at bounding box center [729, 595] width 108 height 26
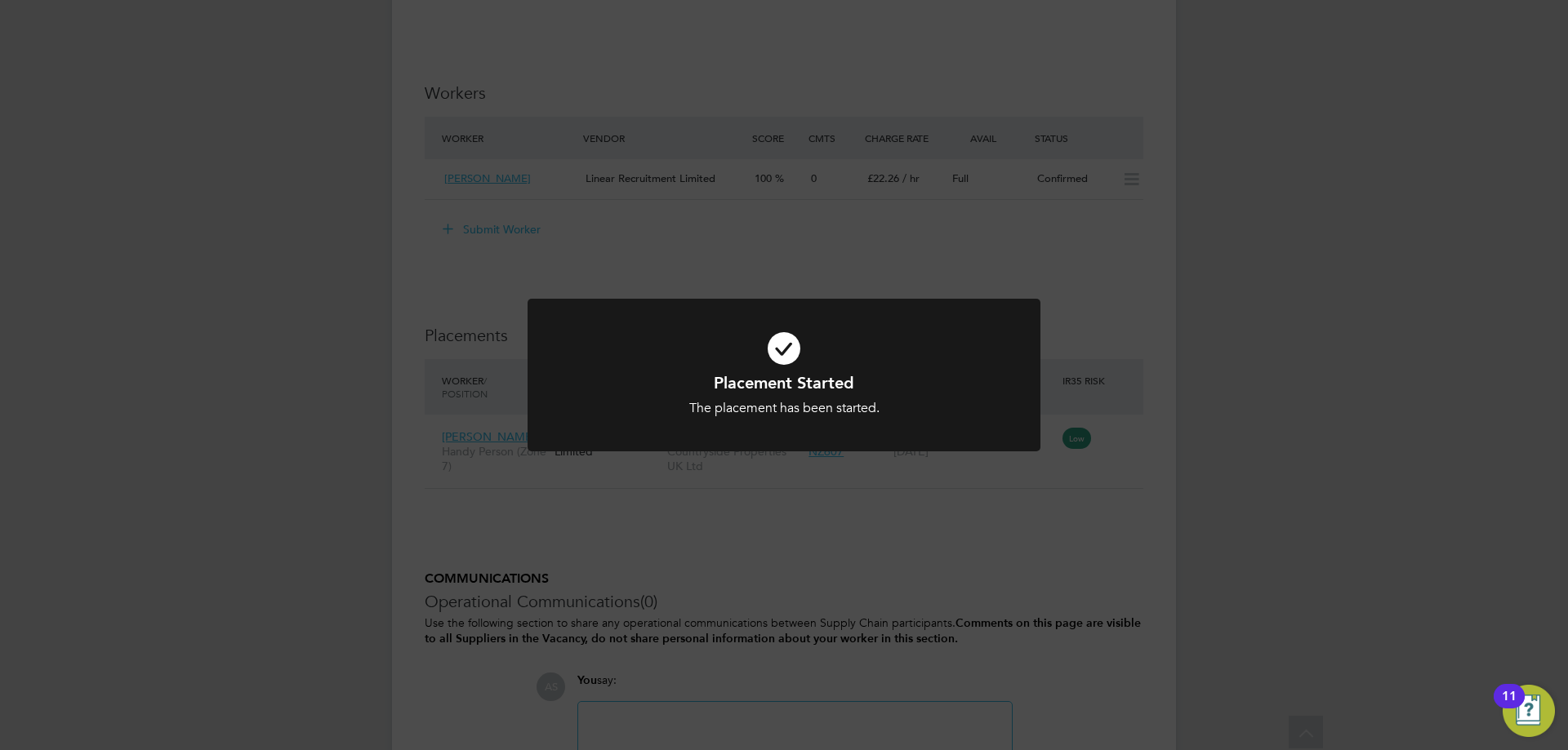
click at [798, 474] on div "Placement Started The placement has been started. Cancel Okay" at bounding box center [784, 375] width 1568 height 750
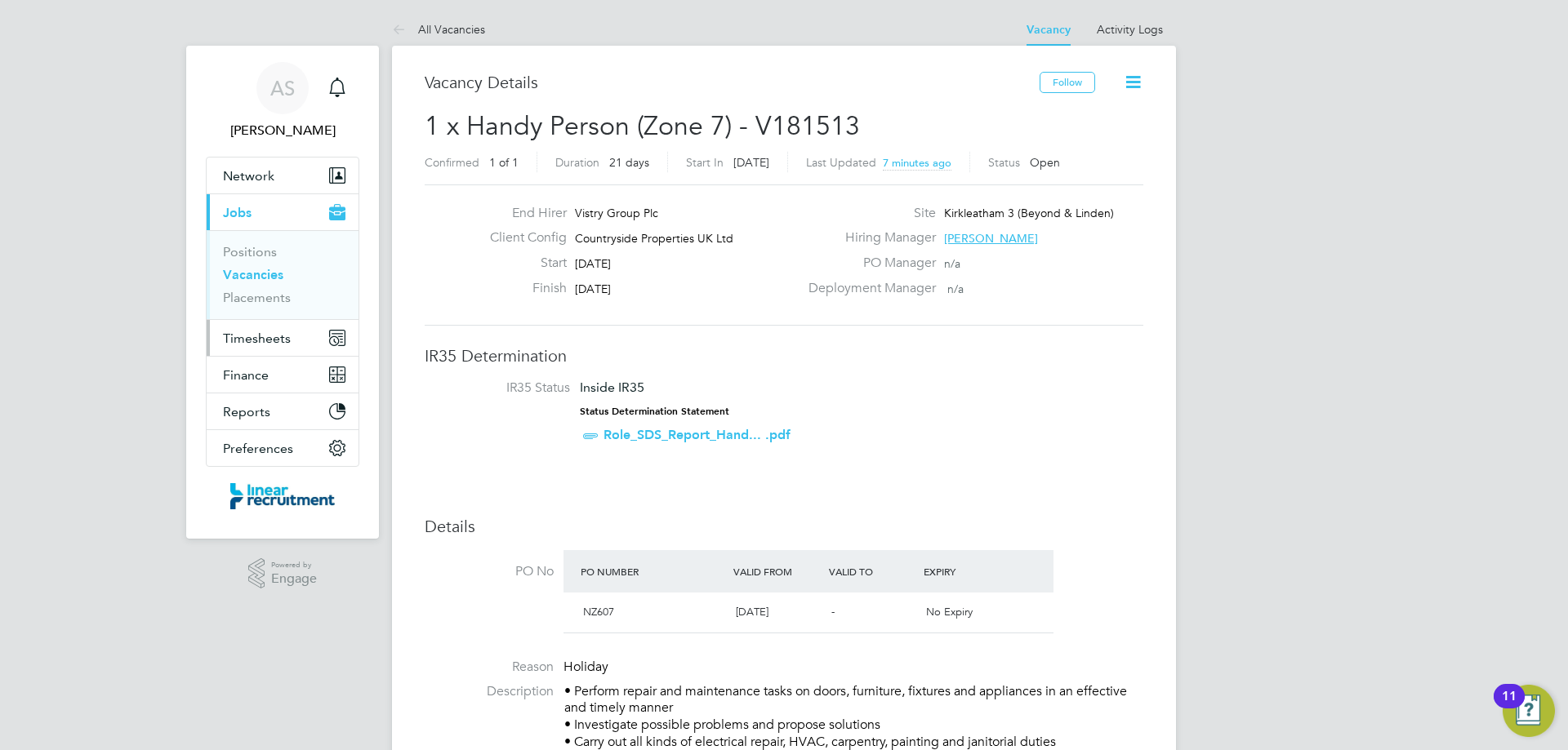
click at [264, 337] on span "Timesheets" at bounding box center [257, 339] width 68 height 16
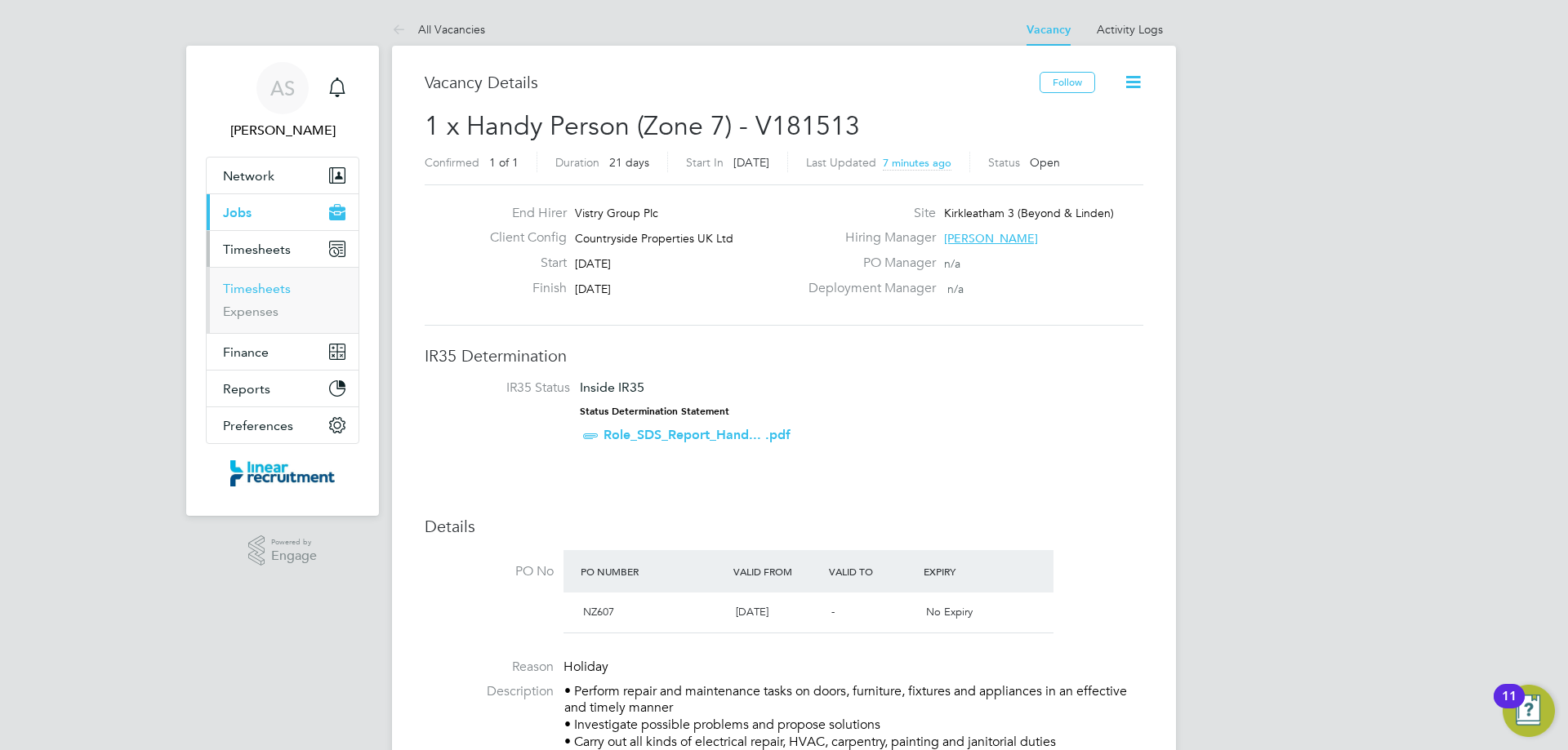
click at [267, 282] on ul "Timesheets Expenses" at bounding box center [282, 300] width 152 height 66
click at [267, 283] on link "Timesheets" at bounding box center [257, 288] width 68 height 16
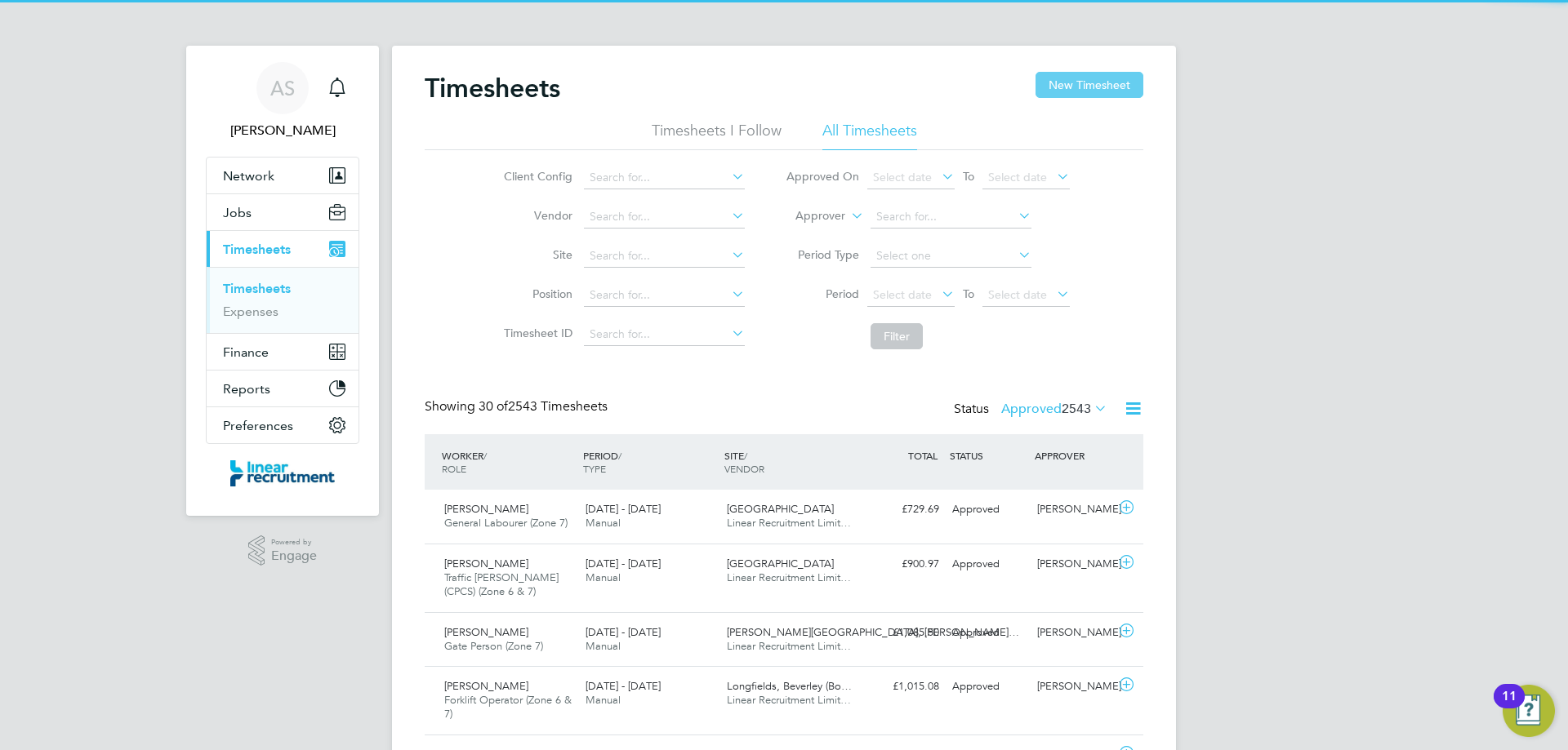
click at [1061, 87] on button "New Timesheet" at bounding box center [1089, 84] width 108 height 26
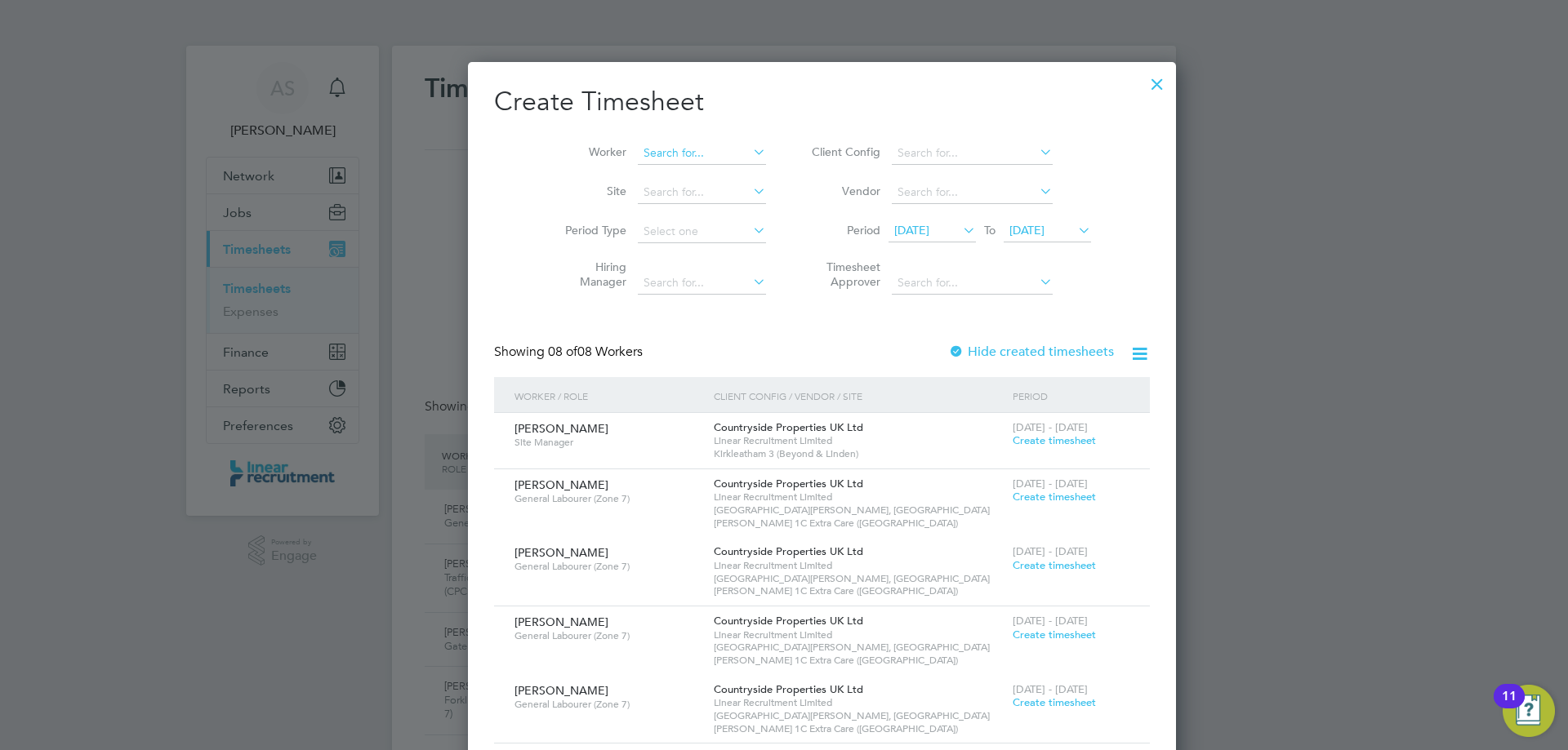
click at [659, 152] on input at bounding box center [702, 153] width 128 height 23
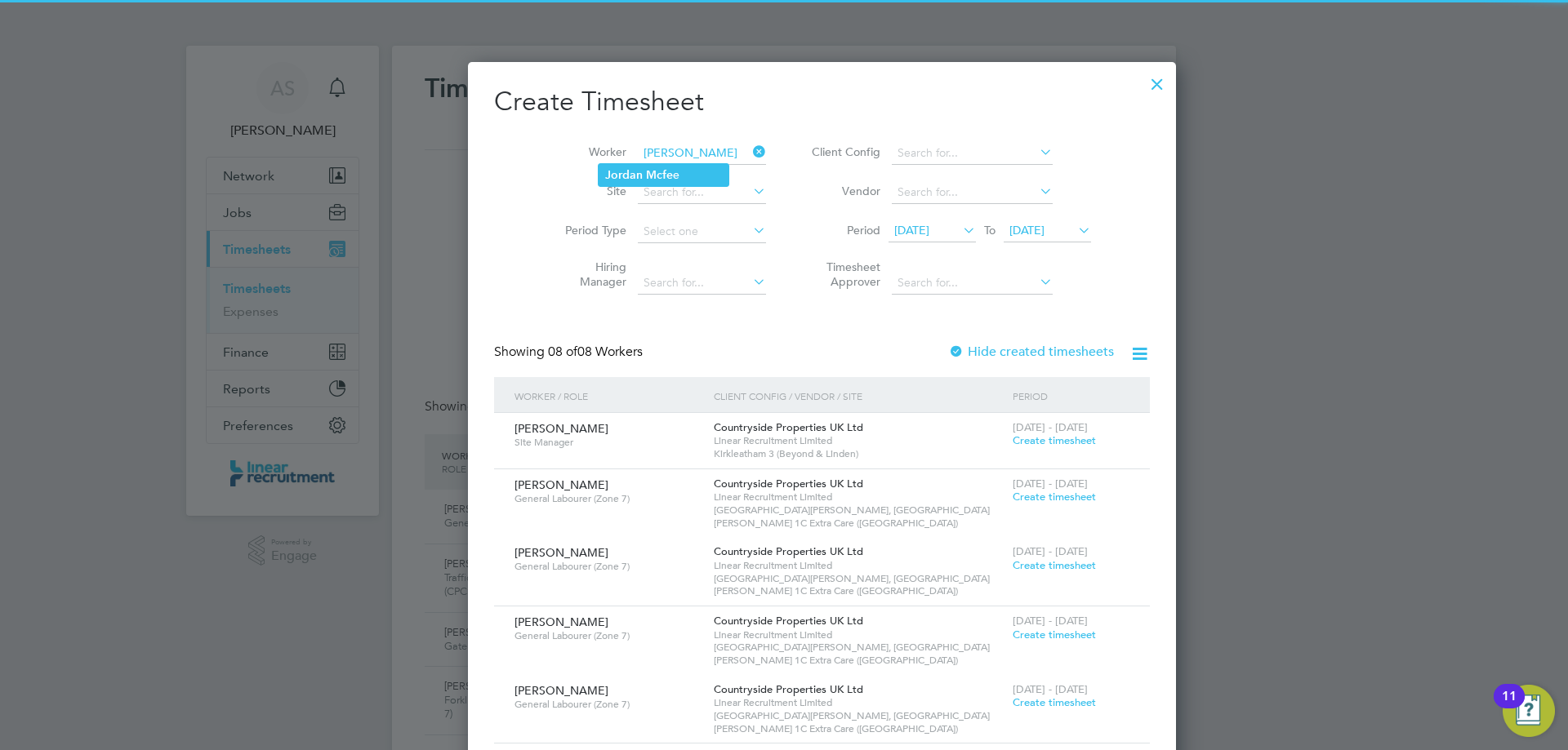
click at [646, 175] on b "Mcfe" at bounding box center [659, 175] width 27 height 14
type input "Jordan Mcfee"
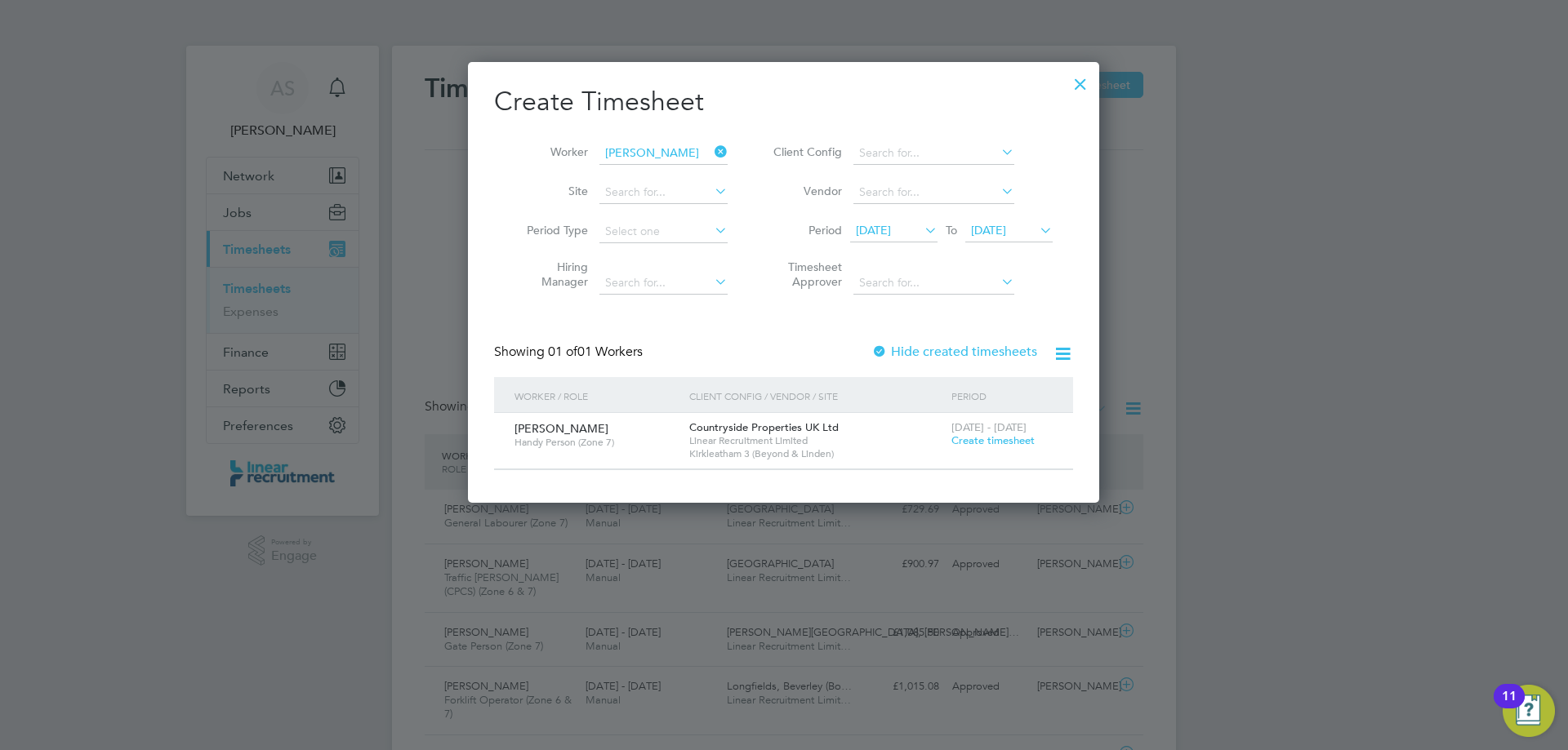
click at [981, 439] on span "Create timesheet" at bounding box center [994, 441] width 84 height 14
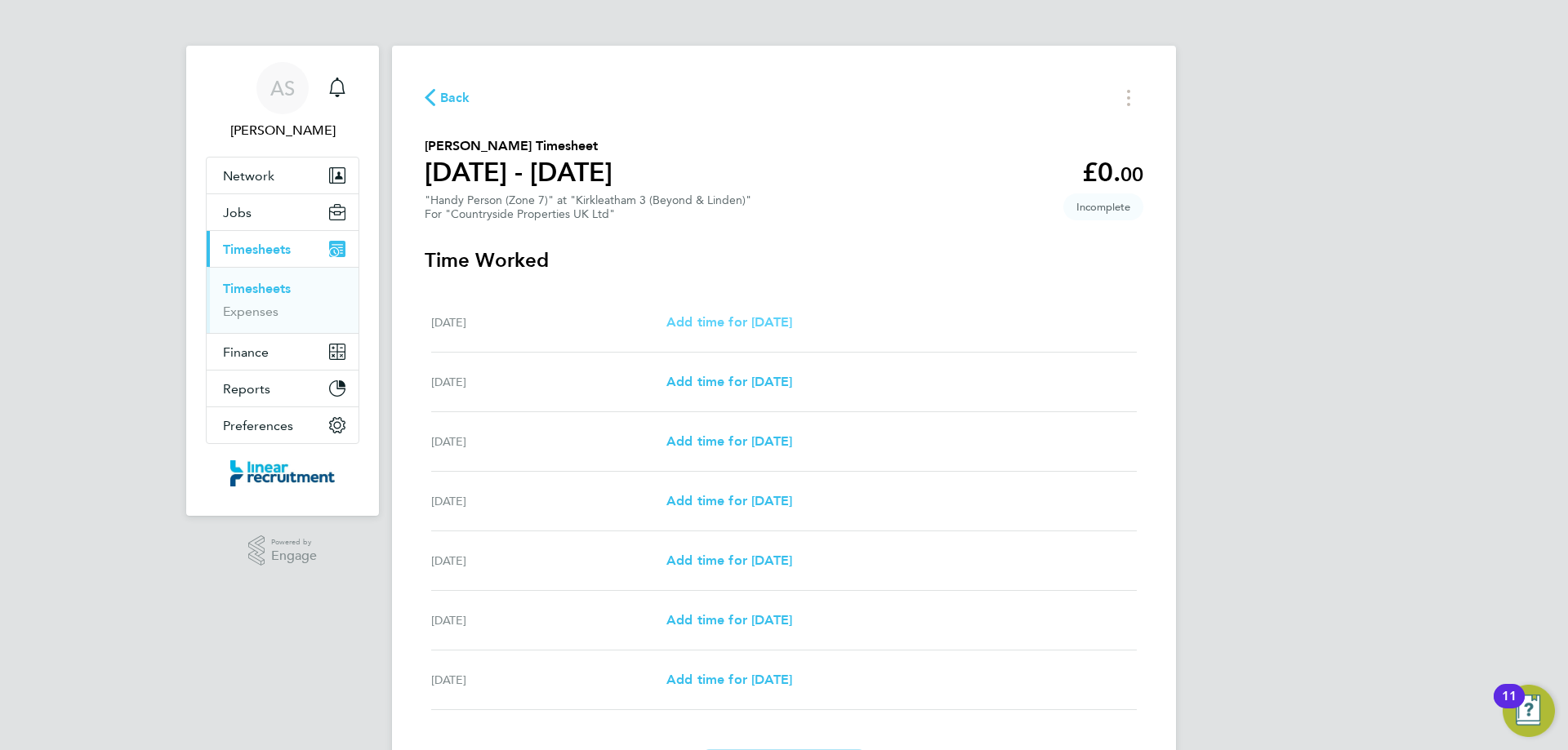
click at [711, 316] on span "Add time for [DATE]" at bounding box center [730, 322] width 126 height 16
select select "30"
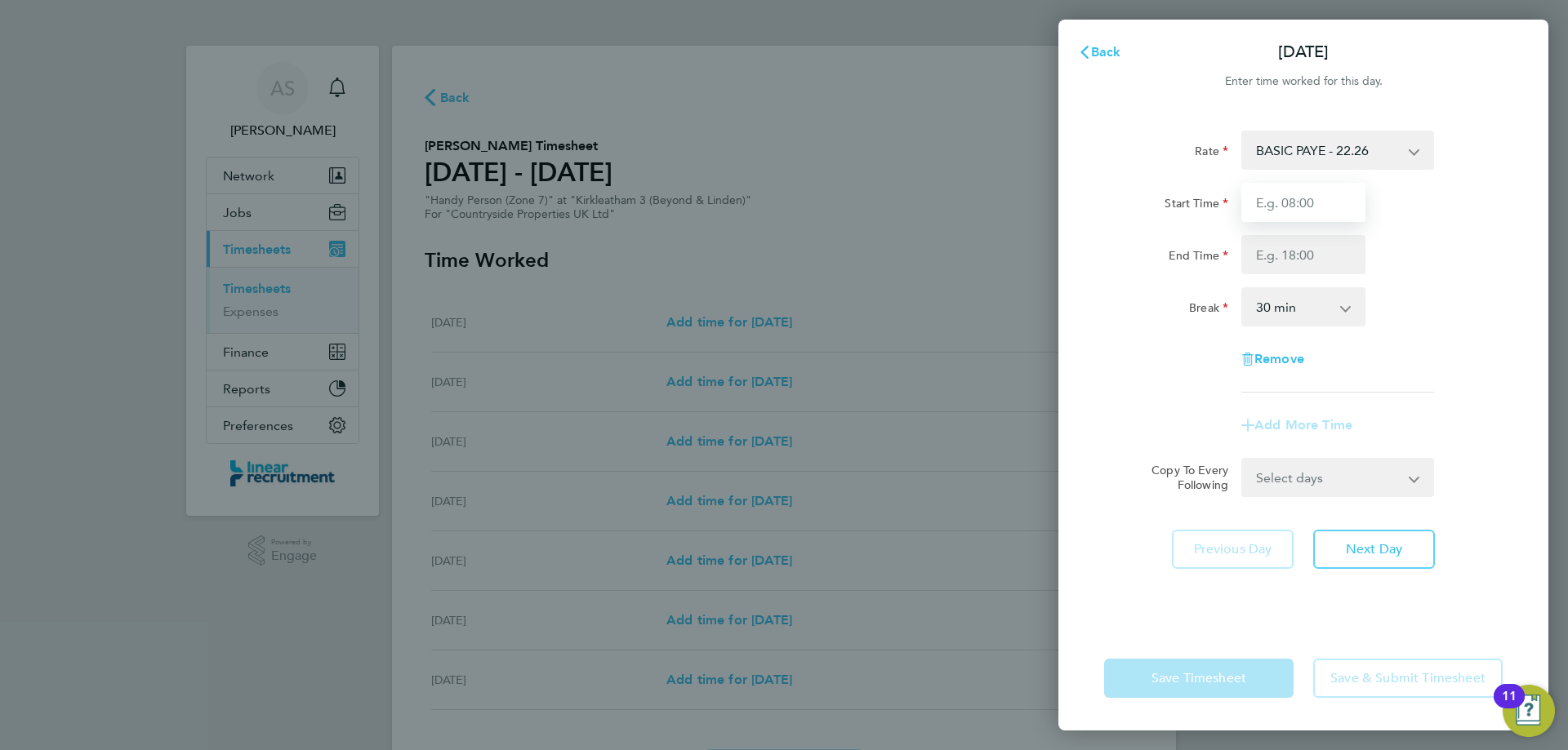
click at [1307, 199] on input "Start Time" at bounding box center [1304, 202] width 124 height 39
type input "07:30"
type input "16:00"
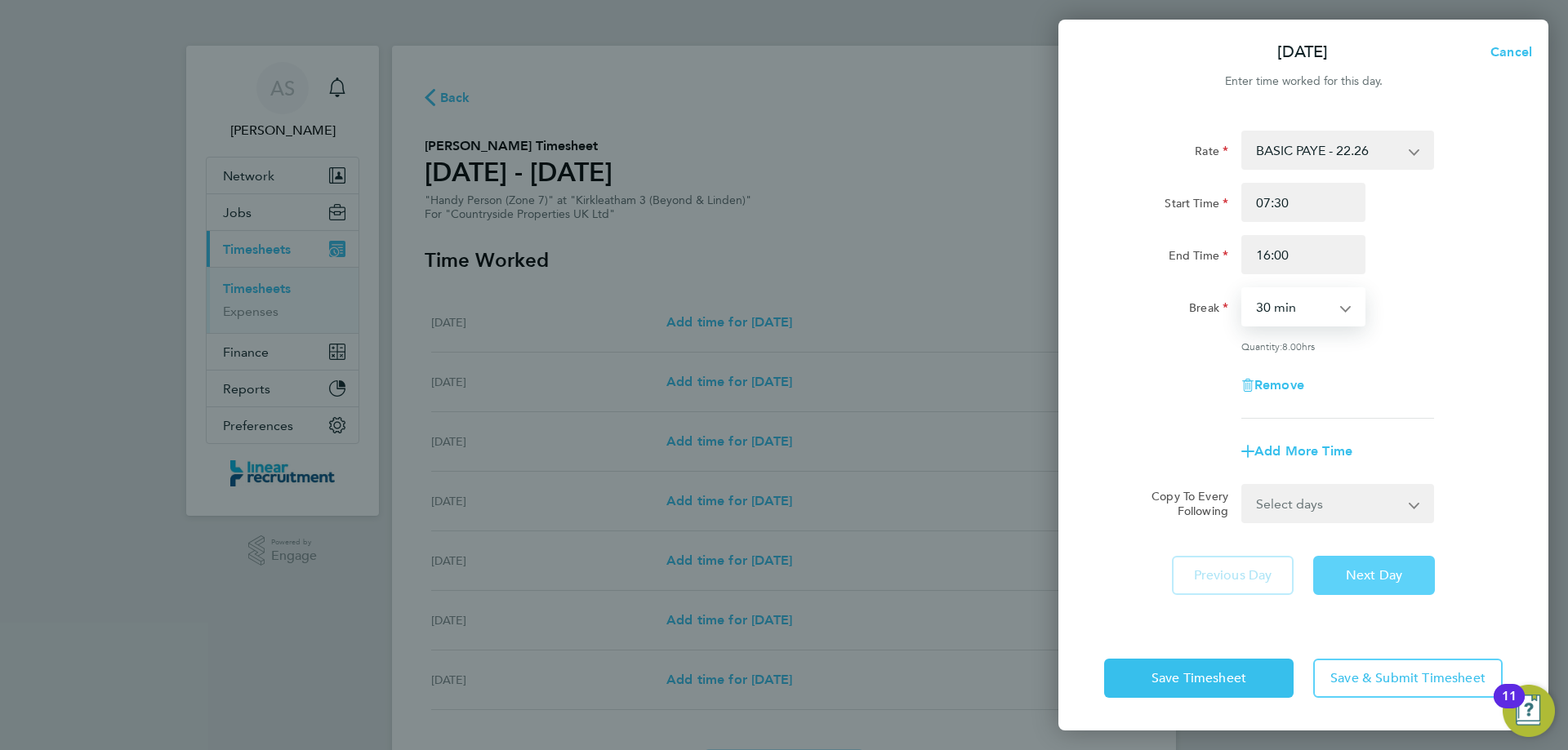
click at [1356, 576] on span "Next Day" at bounding box center [1375, 575] width 57 height 17
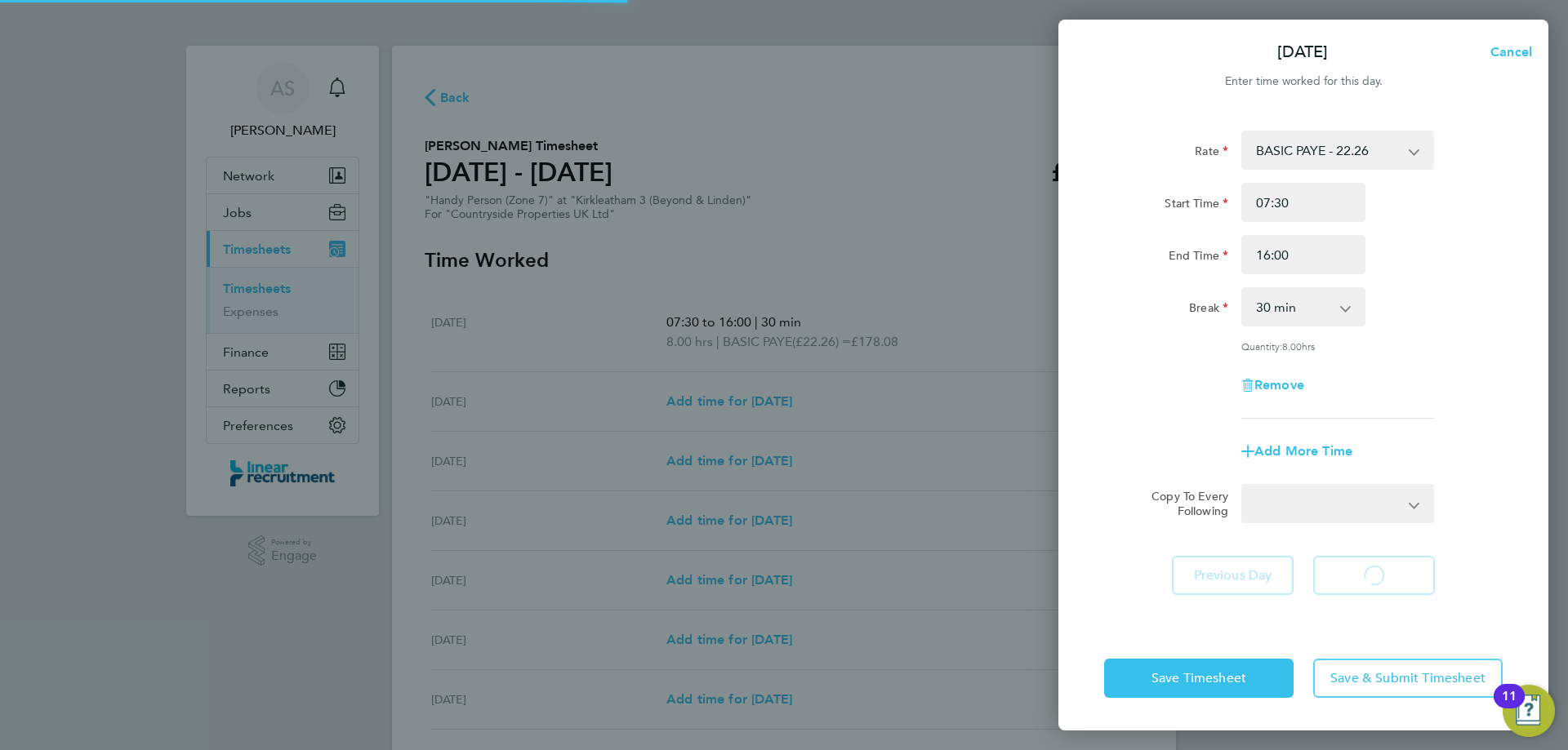
select select "30"
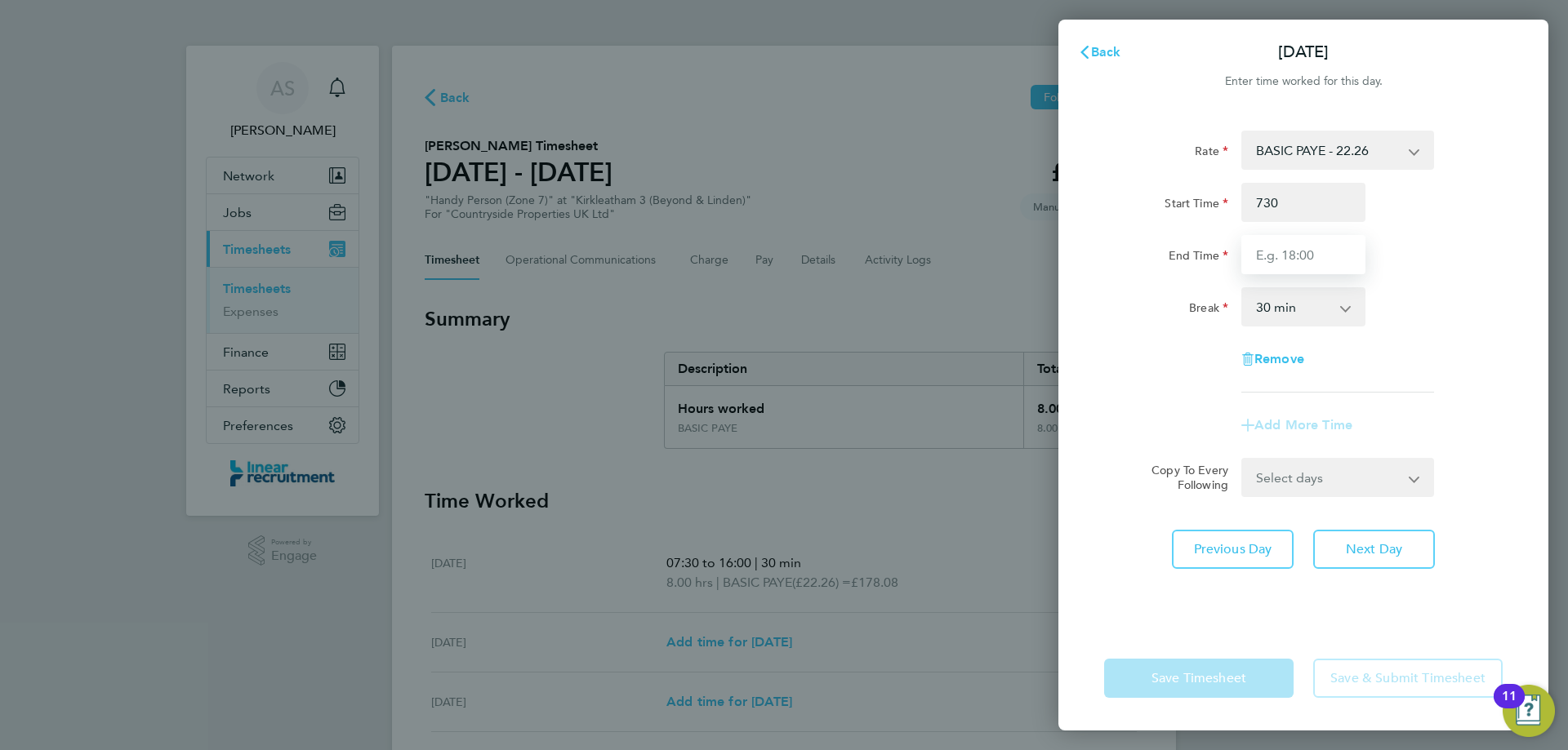
type input "07:30"
type input "16:00"
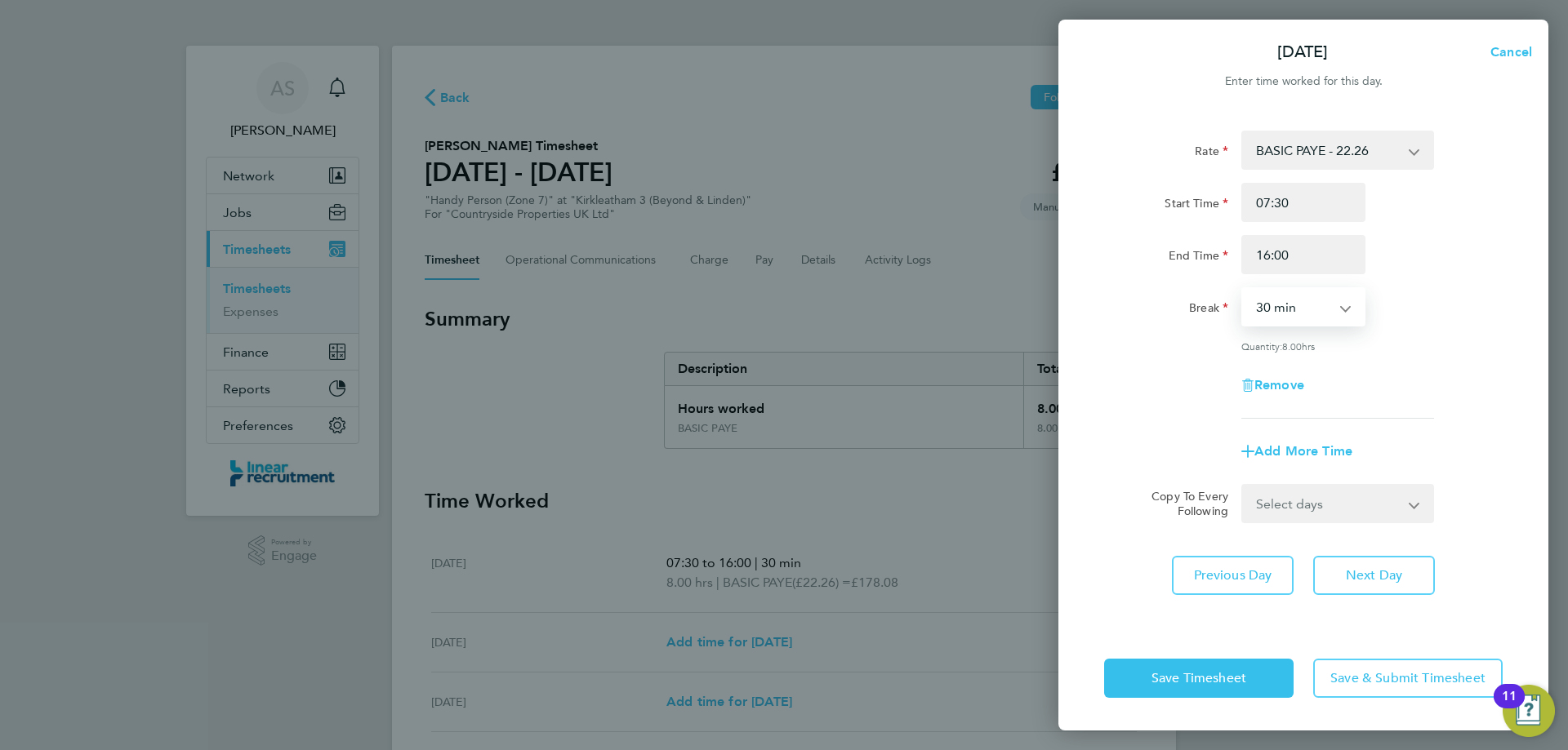
click at [1347, 553] on div "Rate BASIC PAYE - 22.26 Start Time 07:30 End Time 16:00 Break 0 min 15 min 30 m…" at bounding box center [1304, 368] width 490 height 515
click at [1351, 563] on button "Next Day" at bounding box center [1375, 575] width 122 height 39
select select "30"
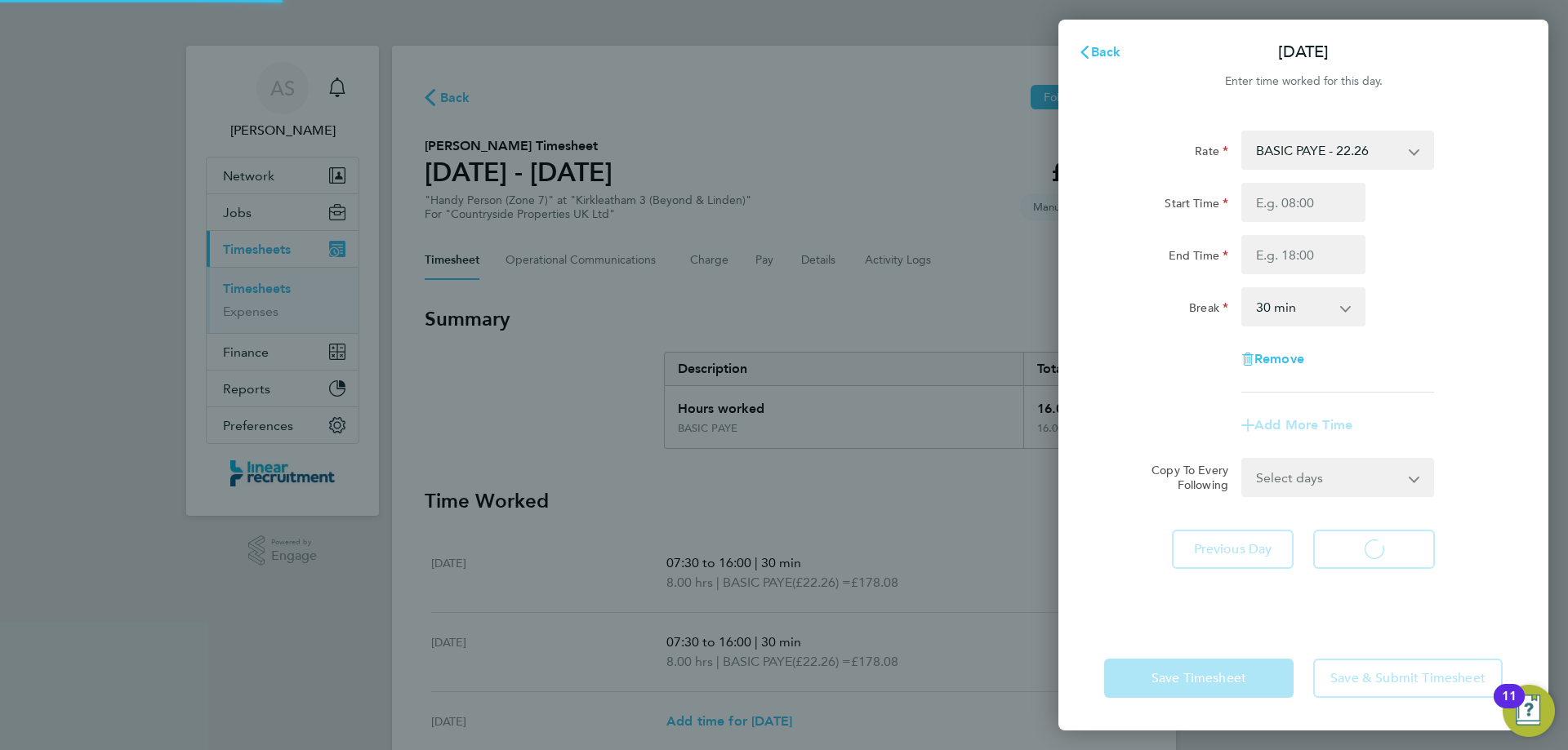
select select "30"
click at [1313, 206] on input "Start Time" at bounding box center [1304, 202] width 124 height 39
type input "07:30"
type input "16:00"
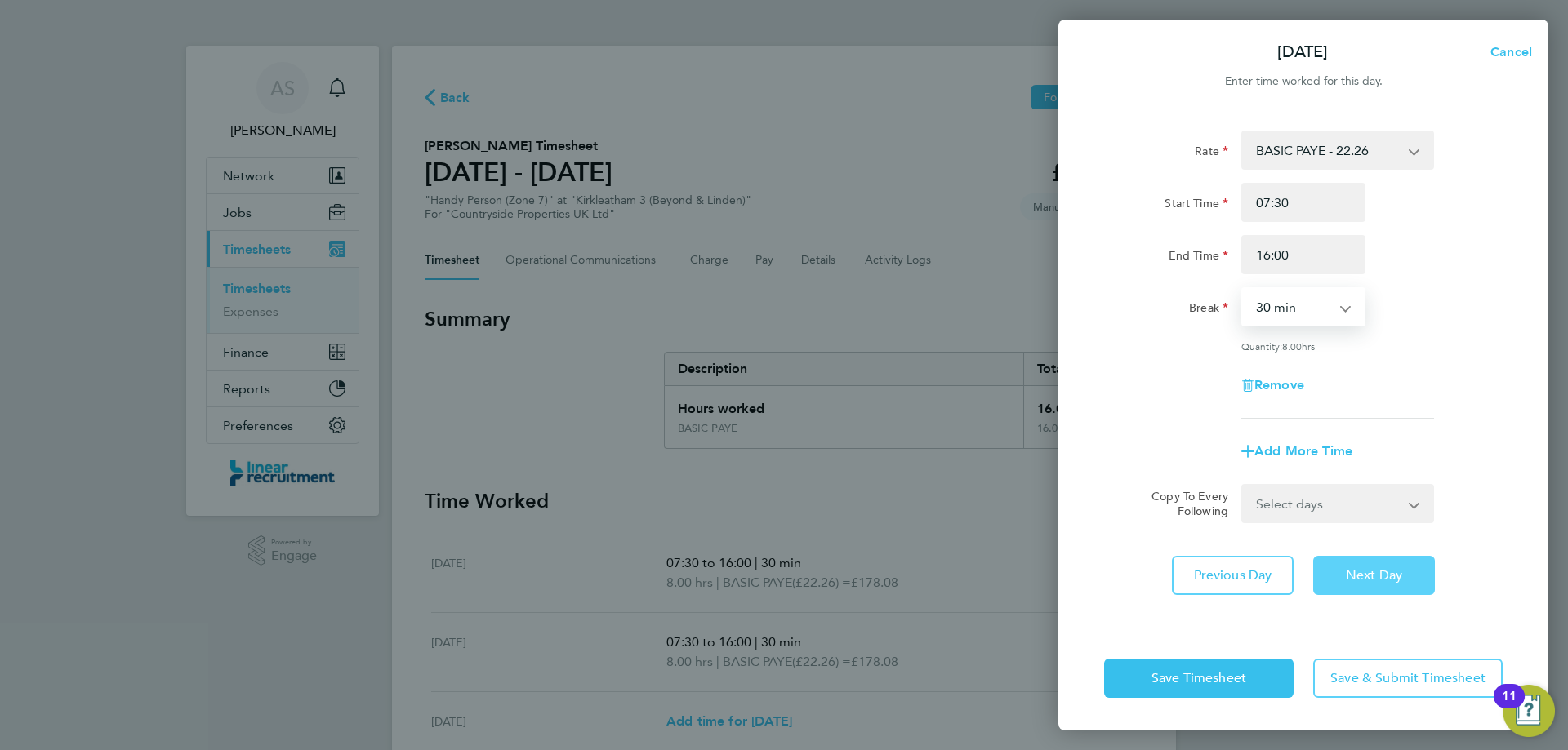
click at [1402, 585] on button "Next Day" at bounding box center [1375, 575] width 122 height 39
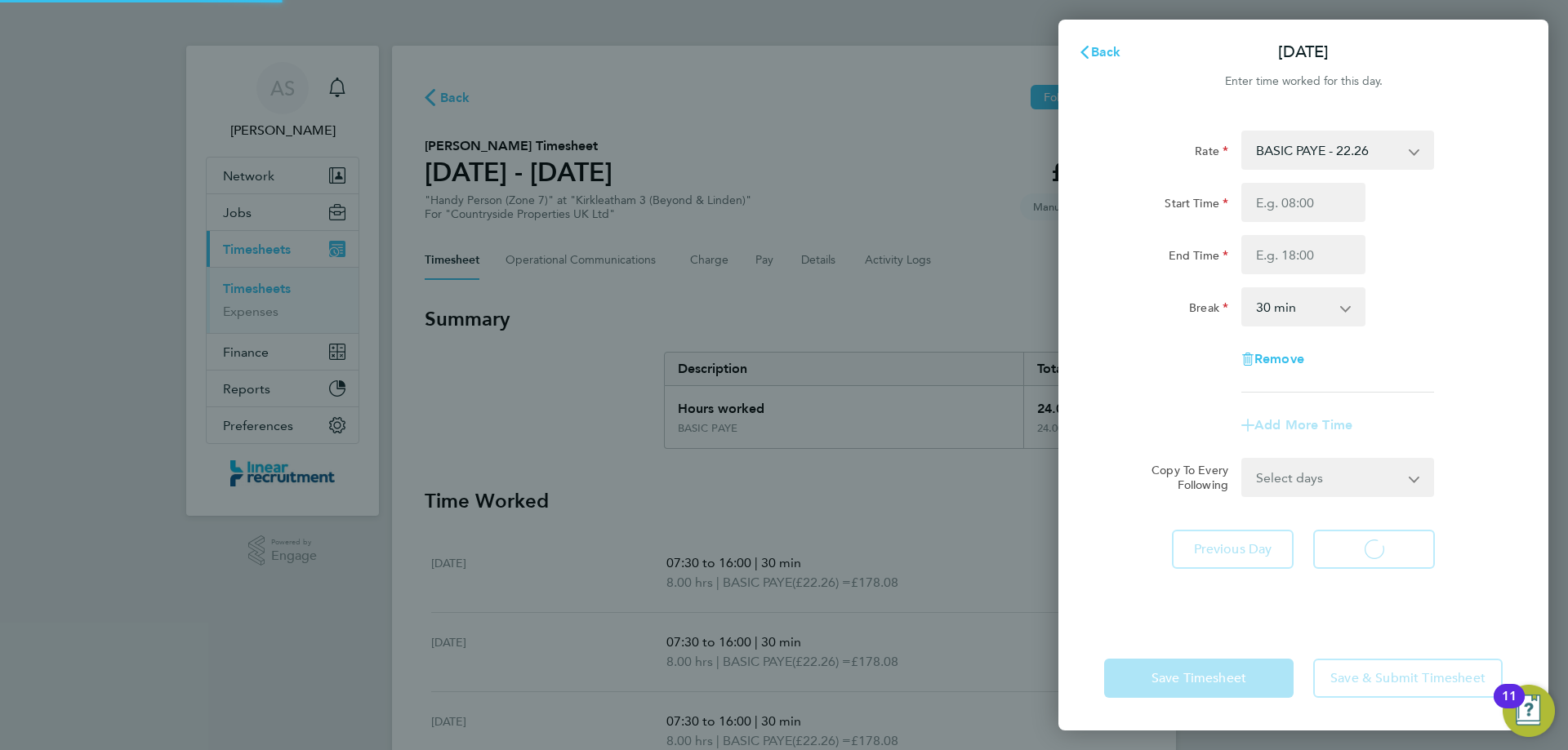
select select "30"
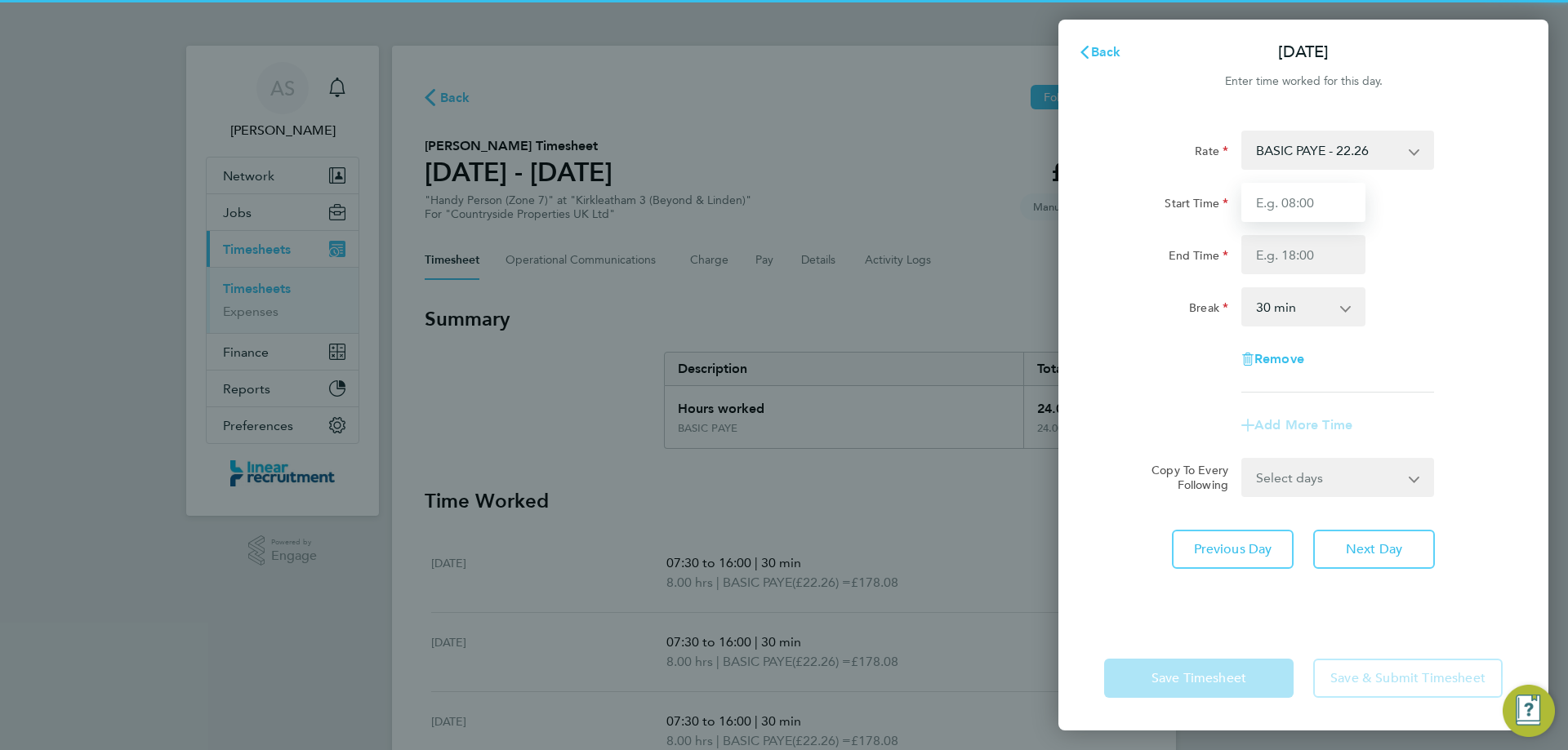
click at [1300, 215] on input "Start Time" at bounding box center [1304, 202] width 124 height 39
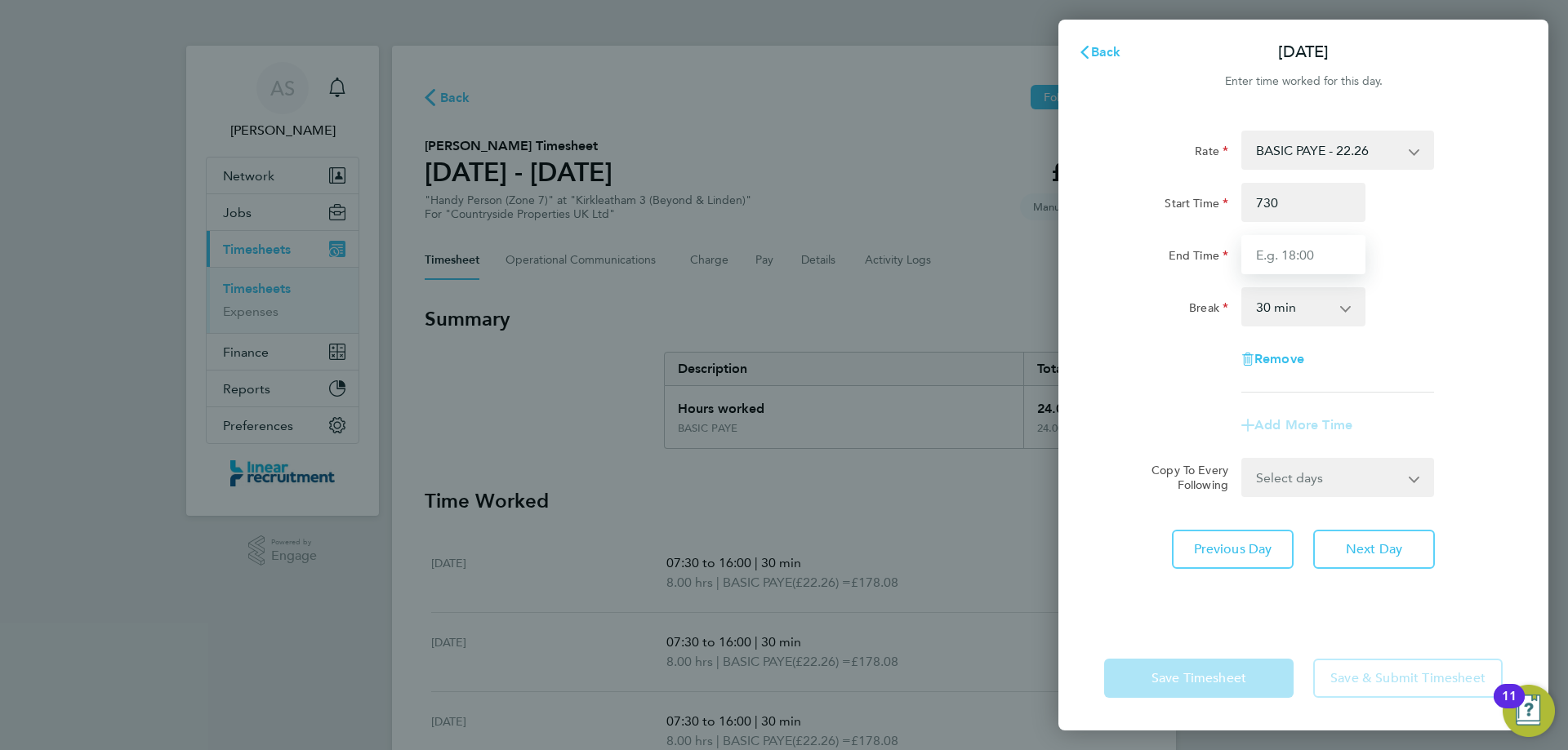
type input "07:30"
type input "16:00"
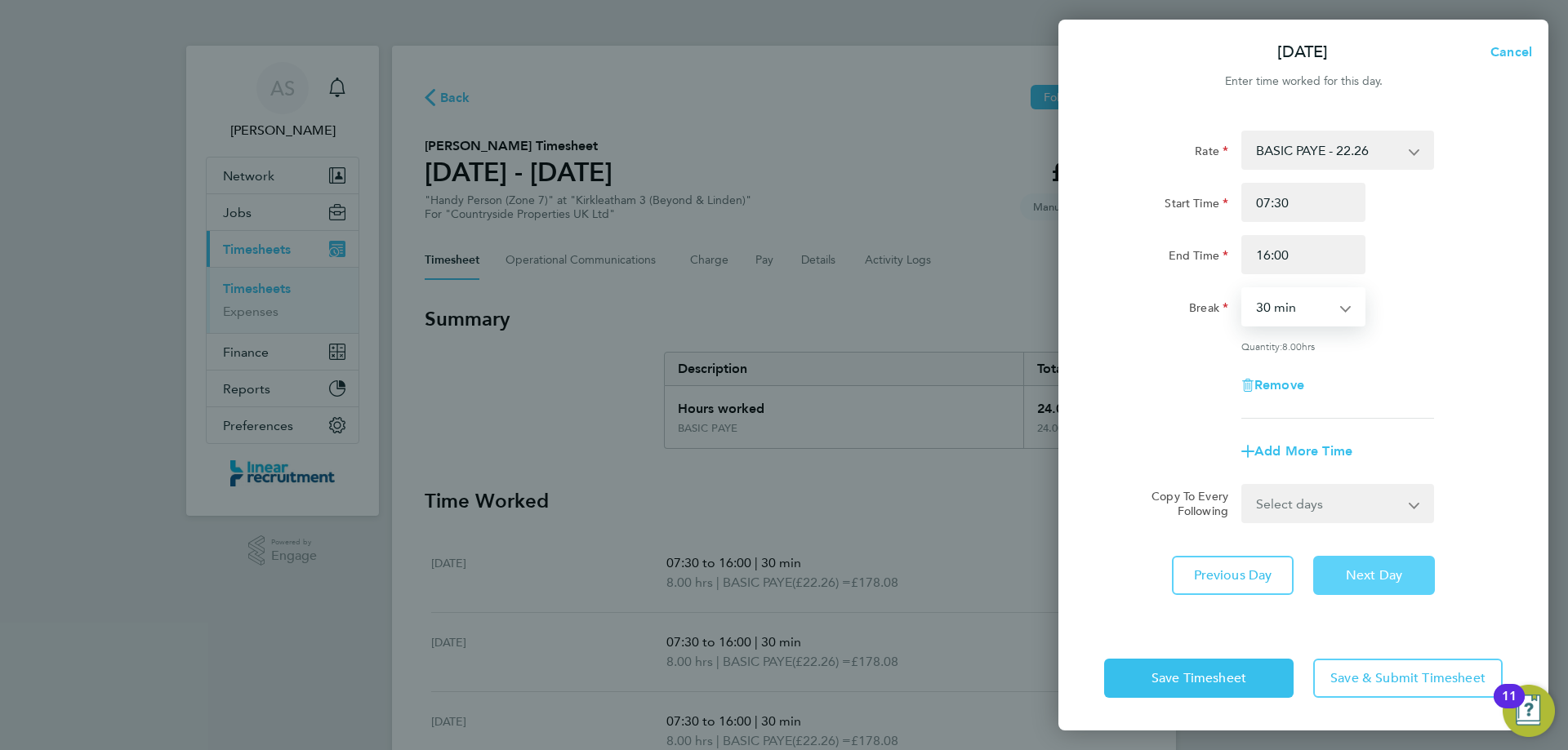
click at [1340, 558] on button "Next Day" at bounding box center [1375, 575] width 122 height 39
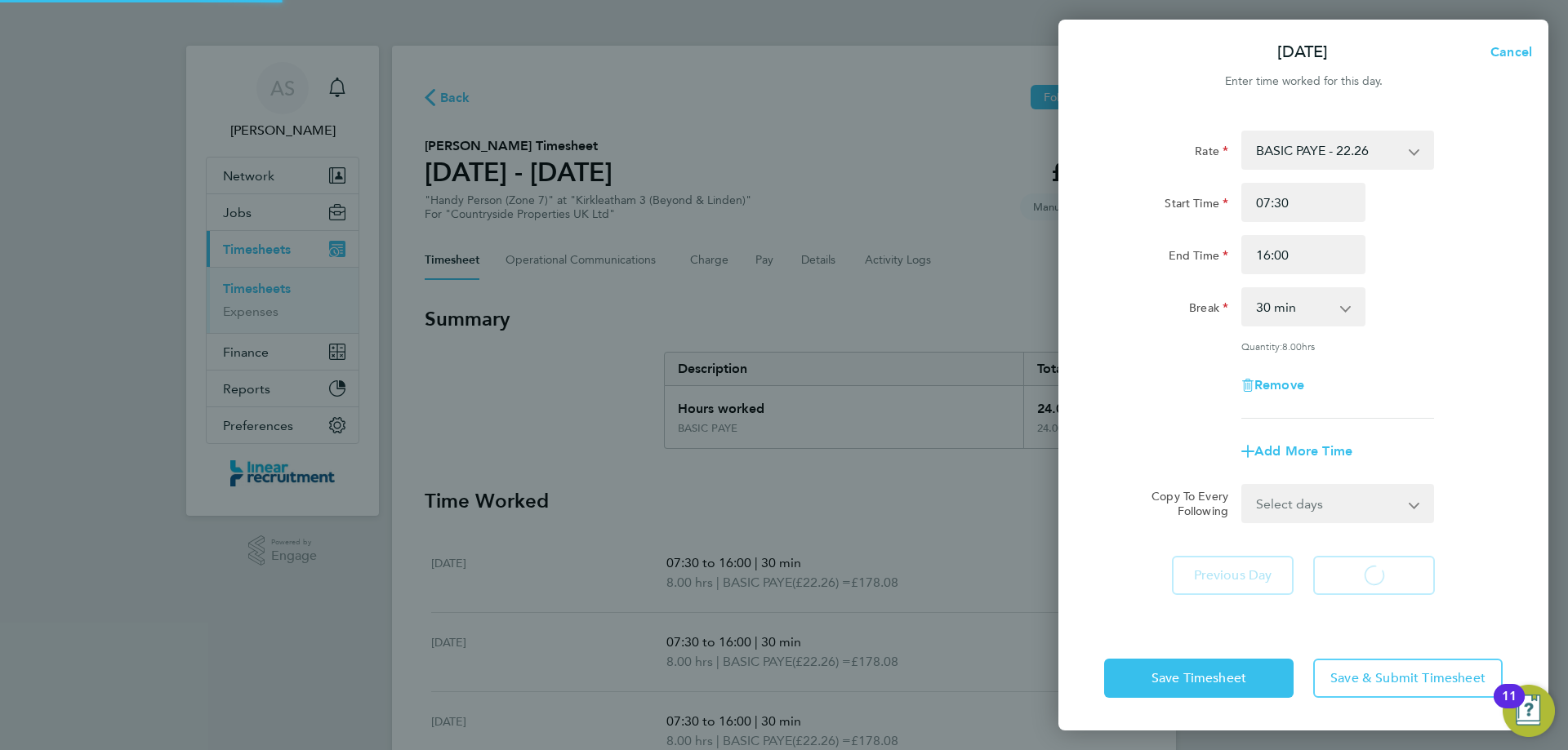
select select "30"
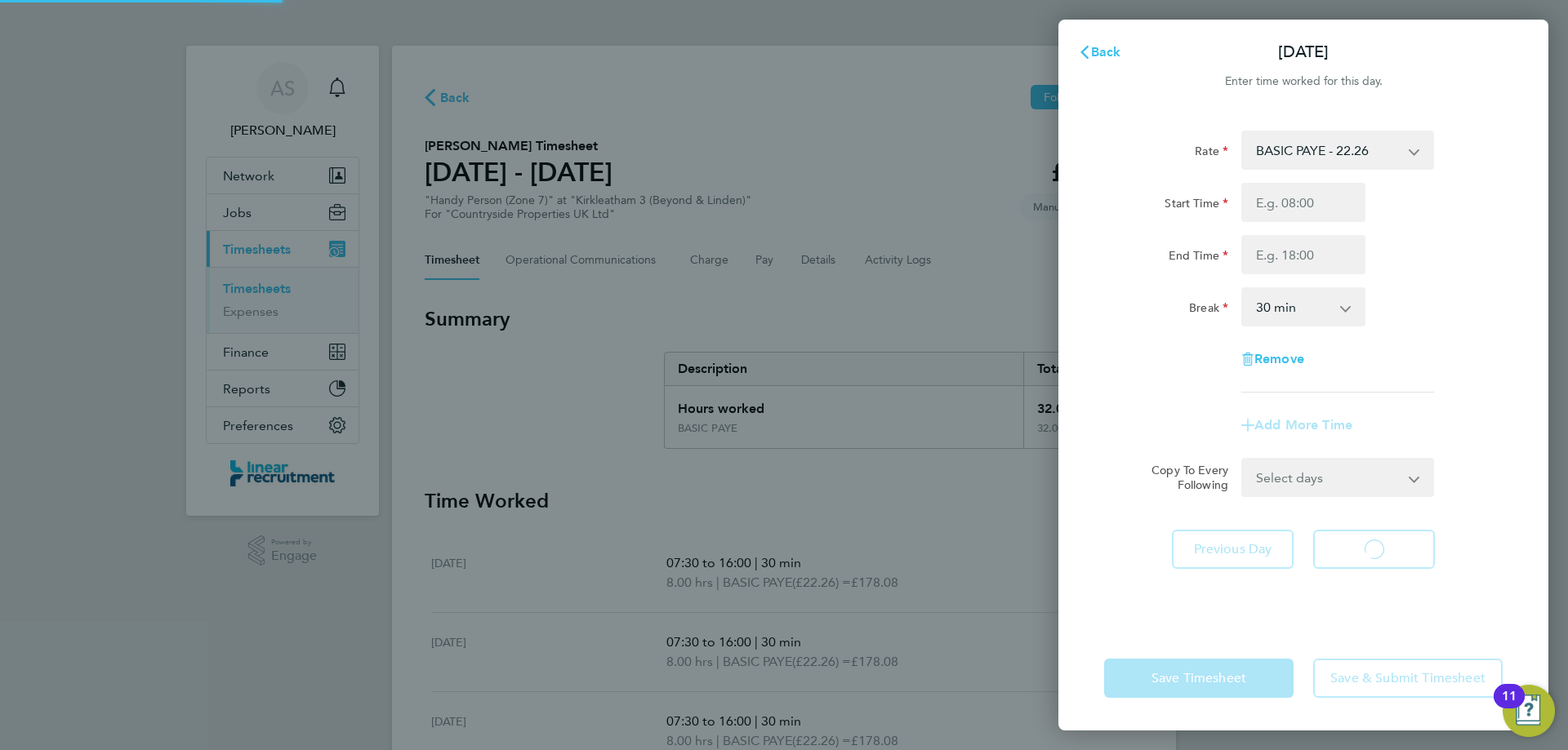
select select "30"
click at [1275, 208] on input "Start Time" at bounding box center [1304, 202] width 124 height 39
type input "07:30"
type input "15:00"
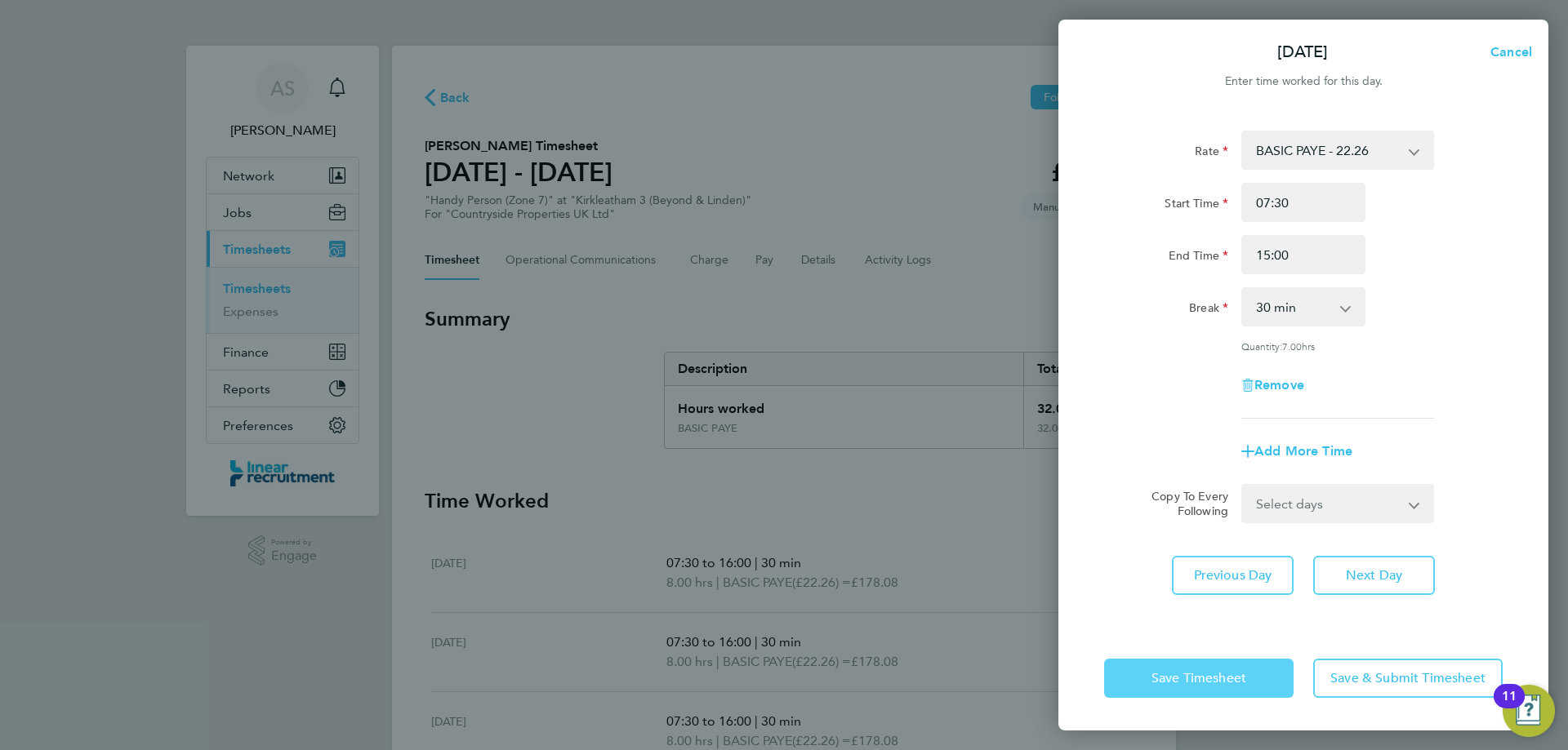
click at [1236, 667] on button "Save Timesheet" at bounding box center [1198, 678] width 189 height 39
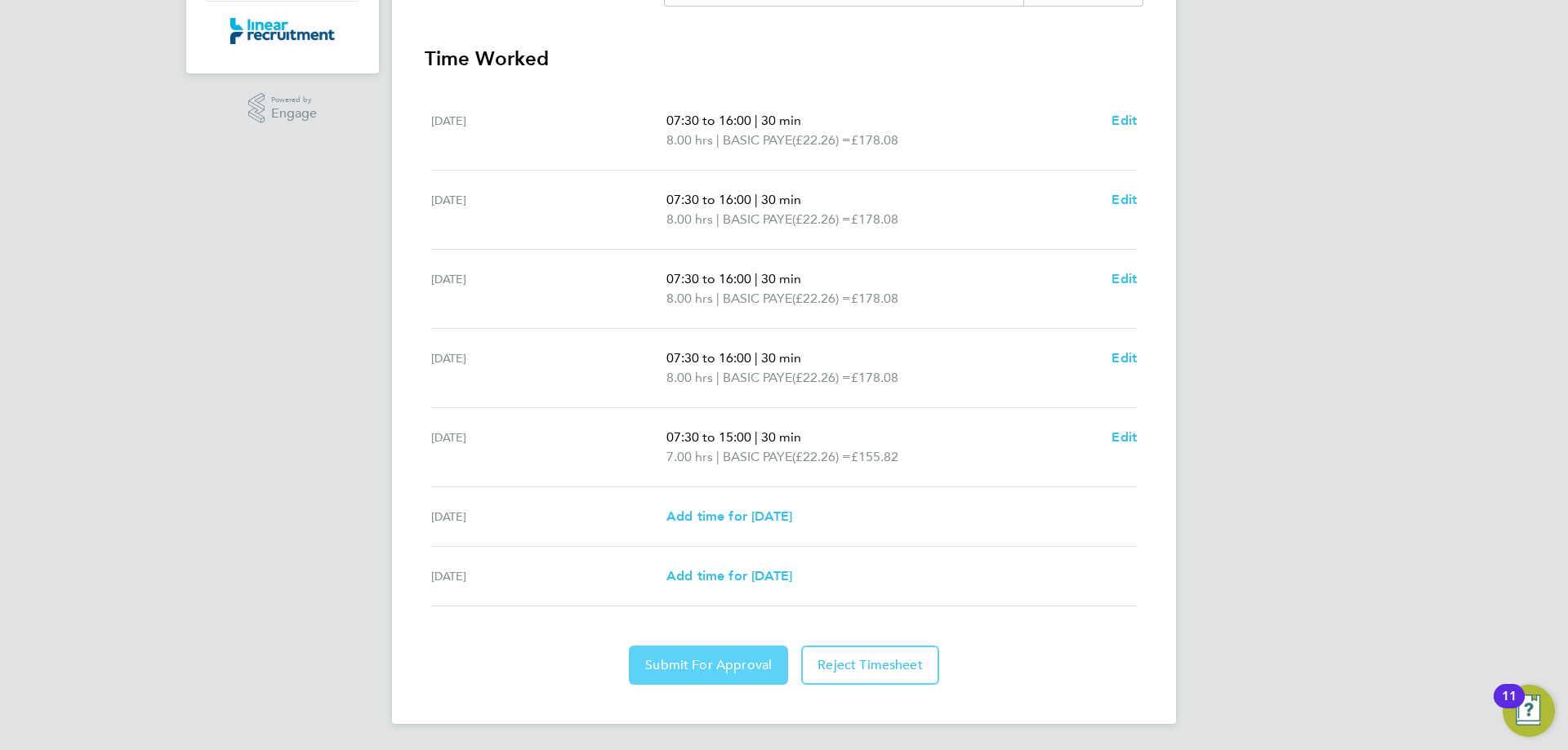
click at [744, 670] on span "Submit For Approval" at bounding box center [708, 665] width 126 height 17
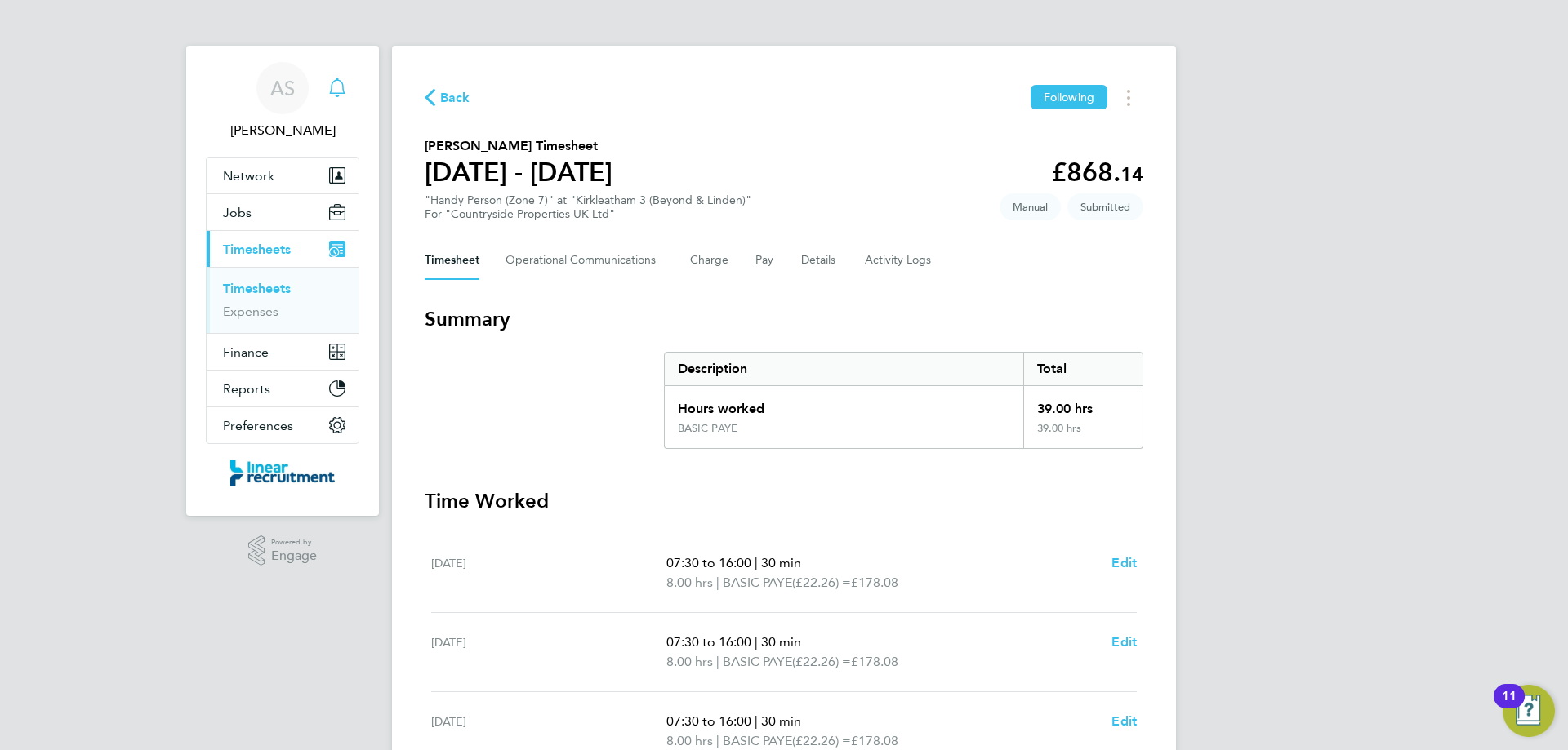
click at [349, 93] on div "Main navigation" at bounding box center [336, 87] width 32 height 32
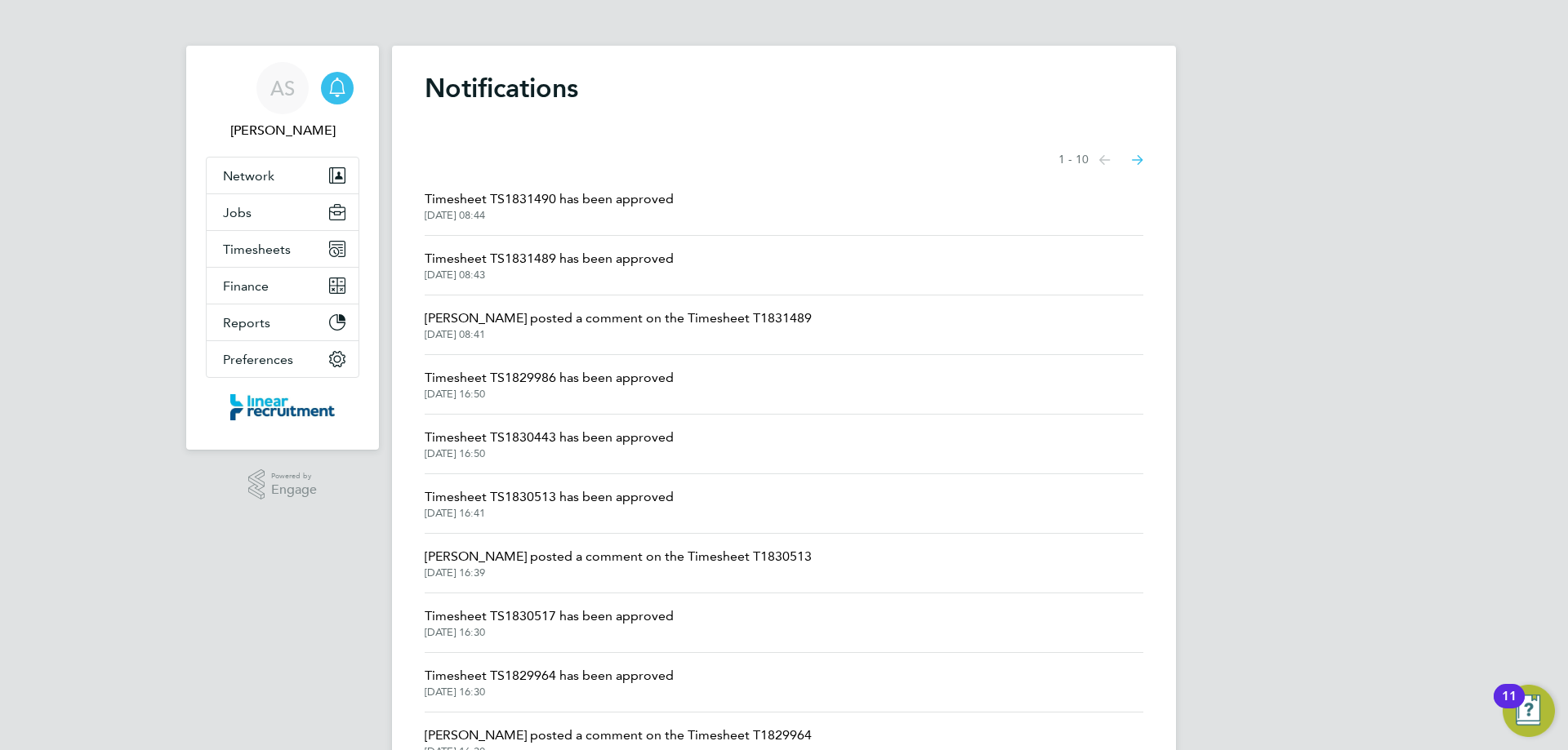
click at [570, 258] on span "Timesheet TS1831489 has been approved" at bounding box center [549, 259] width 249 height 19
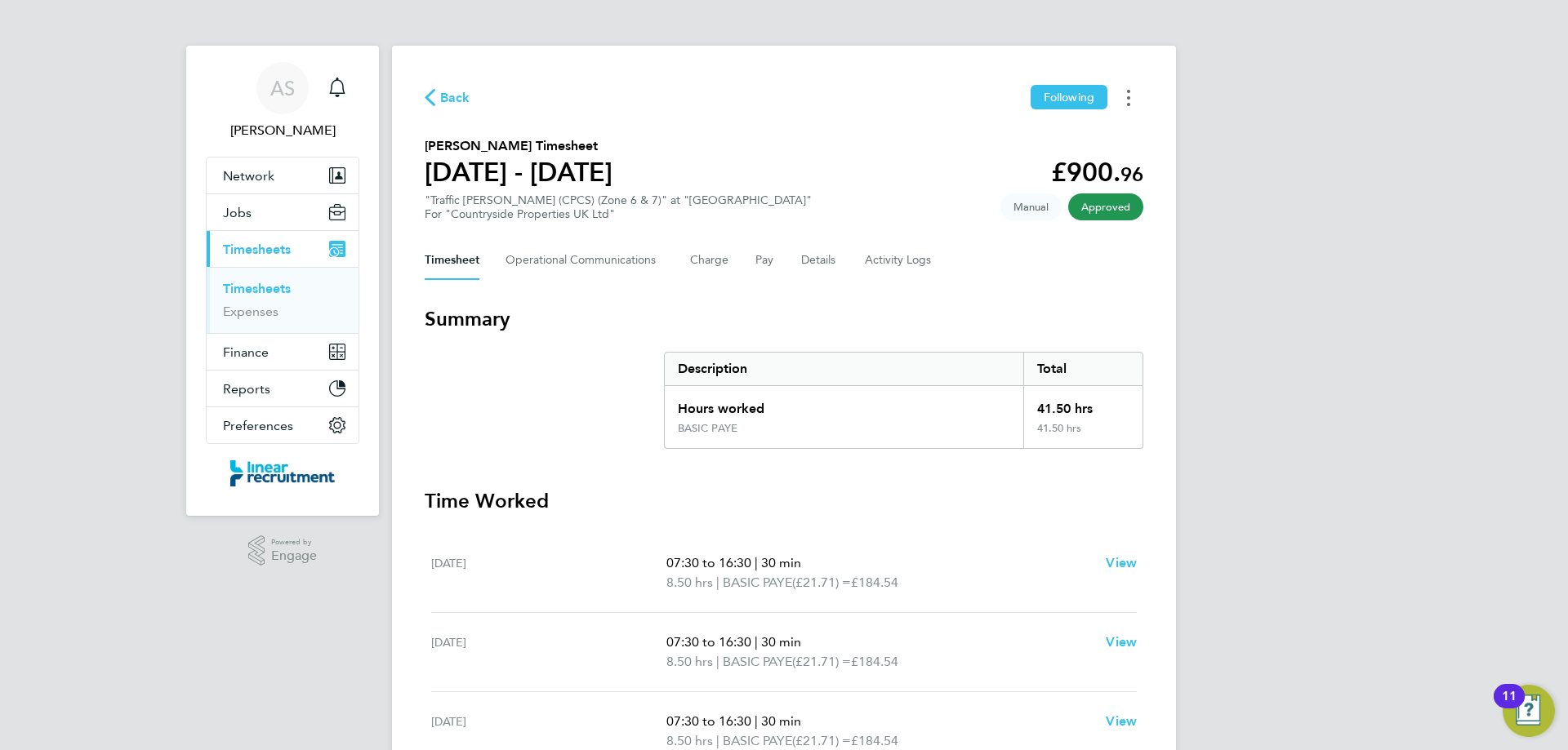
click at [1137, 100] on button "Timesheets Menu" at bounding box center [1129, 97] width 30 height 25
click at [1013, 140] on link "Download timesheet" at bounding box center [1045, 133] width 196 height 32
click at [344, 74] on div "Main navigation" at bounding box center [336, 87] width 32 height 32
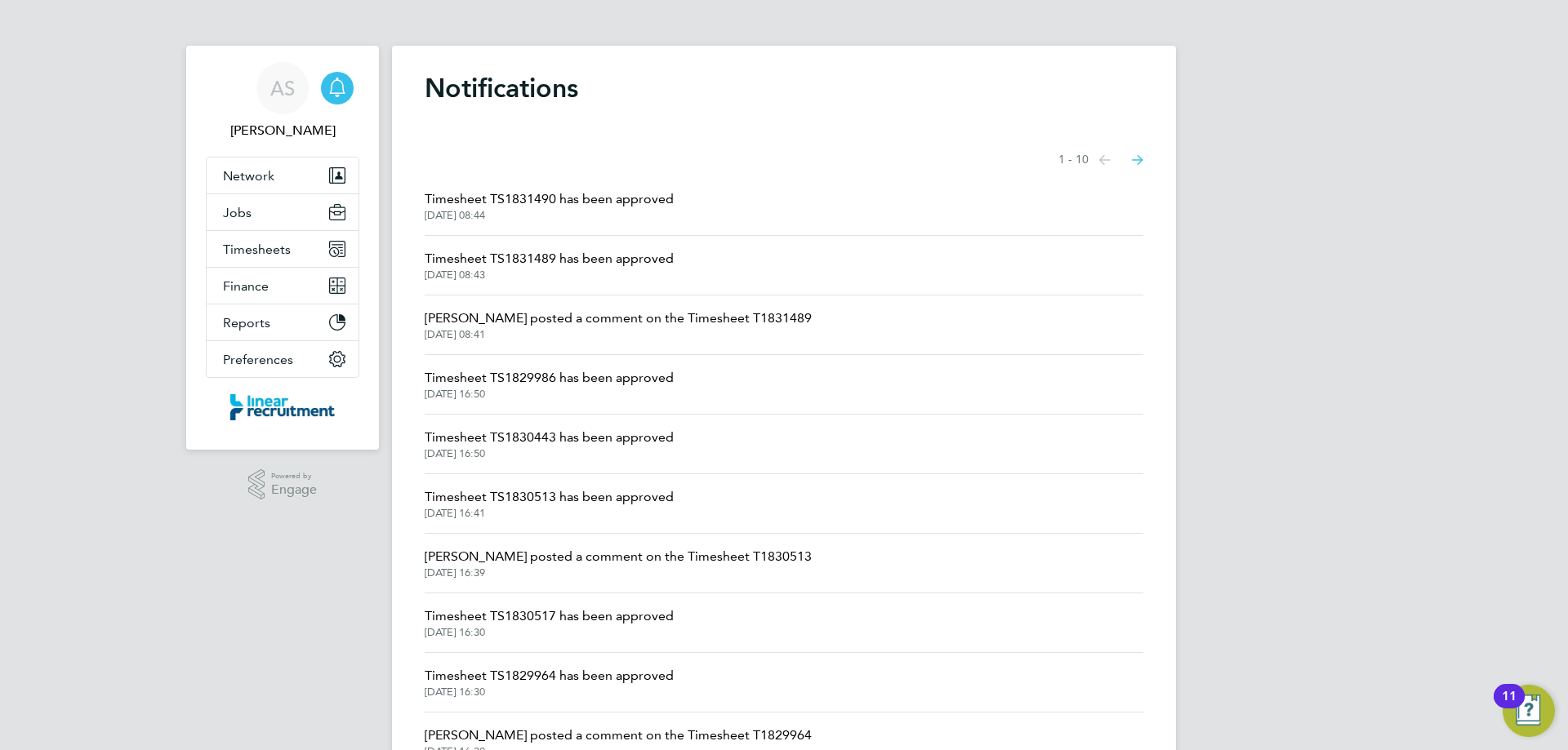
click at [522, 201] on span "Timesheet TS1831490 has been approved" at bounding box center [549, 199] width 249 height 19
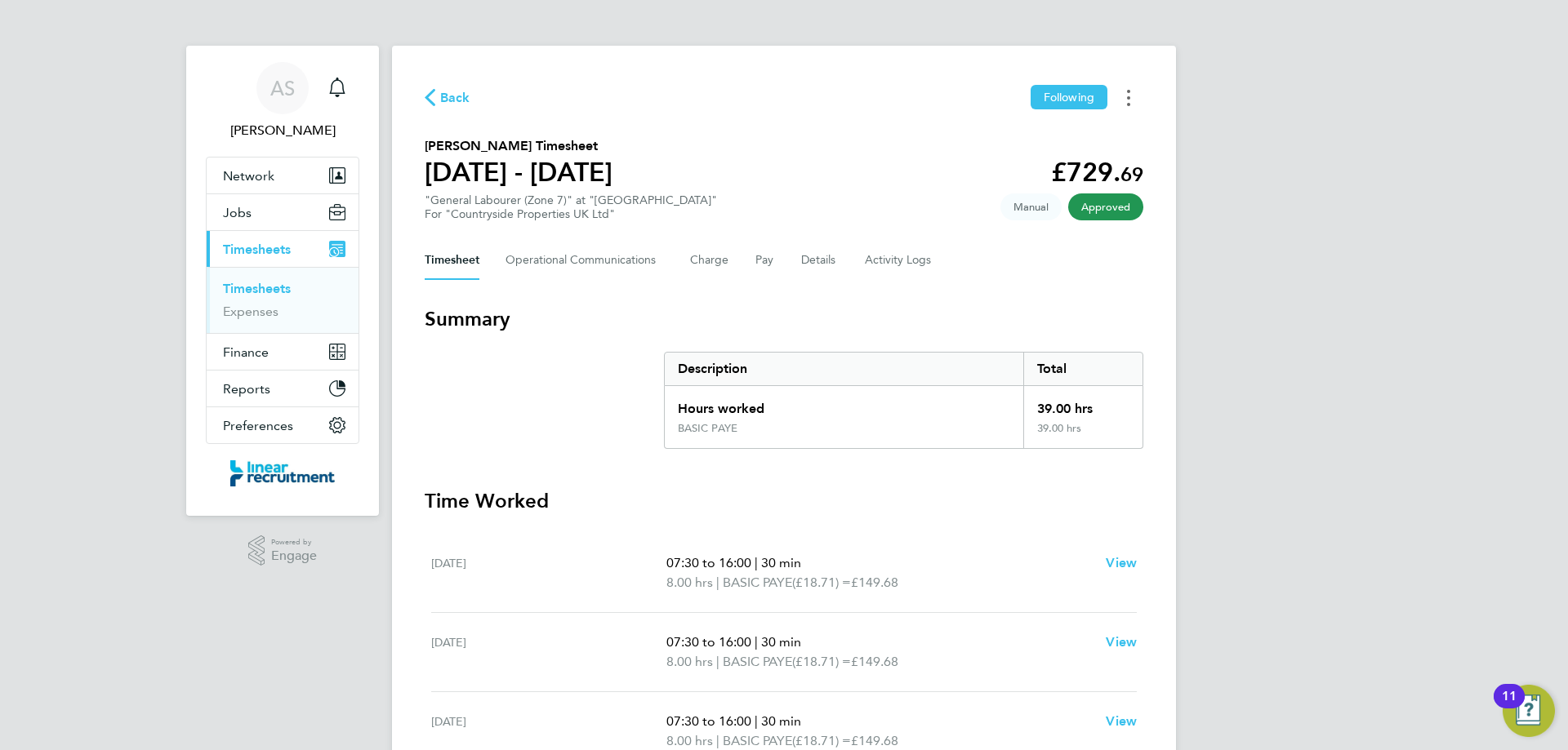
click at [1126, 100] on button "Timesheets Menu" at bounding box center [1129, 97] width 30 height 25
click at [1028, 146] on link "Download timesheet" at bounding box center [1045, 133] width 196 height 32
